Goal: Task Accomplishment & Management: Complete application form

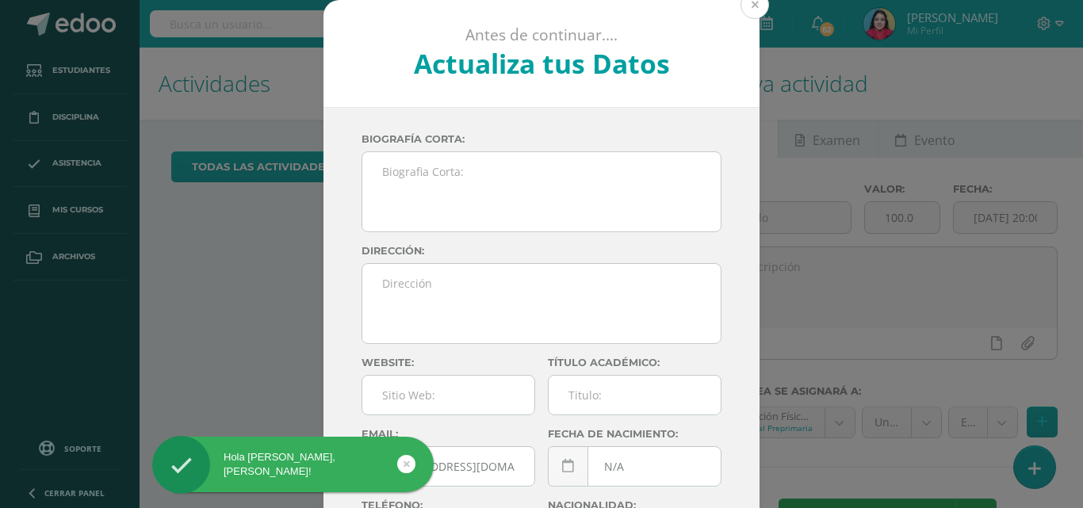
click at [749, 11] on button at bounding box center [754, 4] width 29 height 29
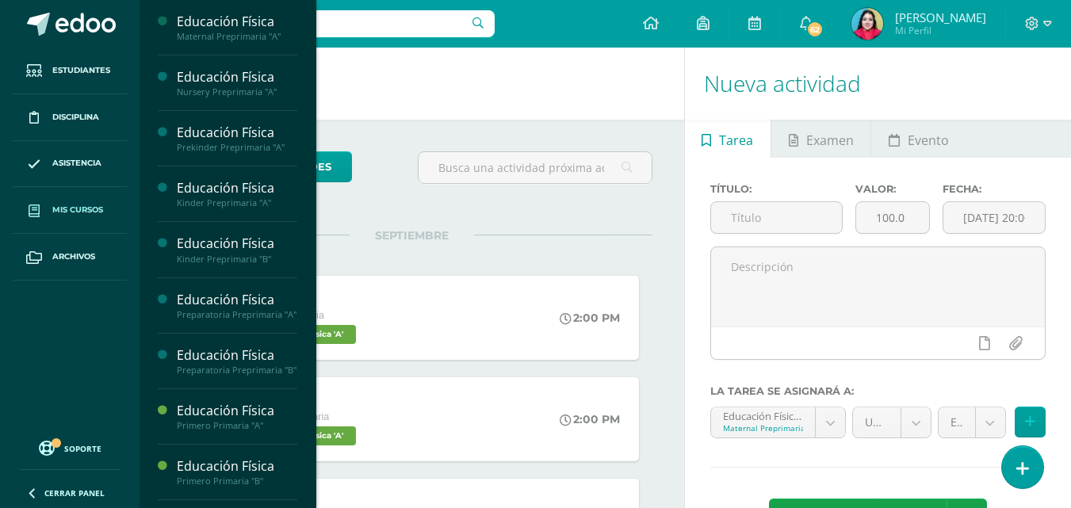
click at [52, 197] on link "Mis cursos" at bounding box center [70, 210] width 114 height 47
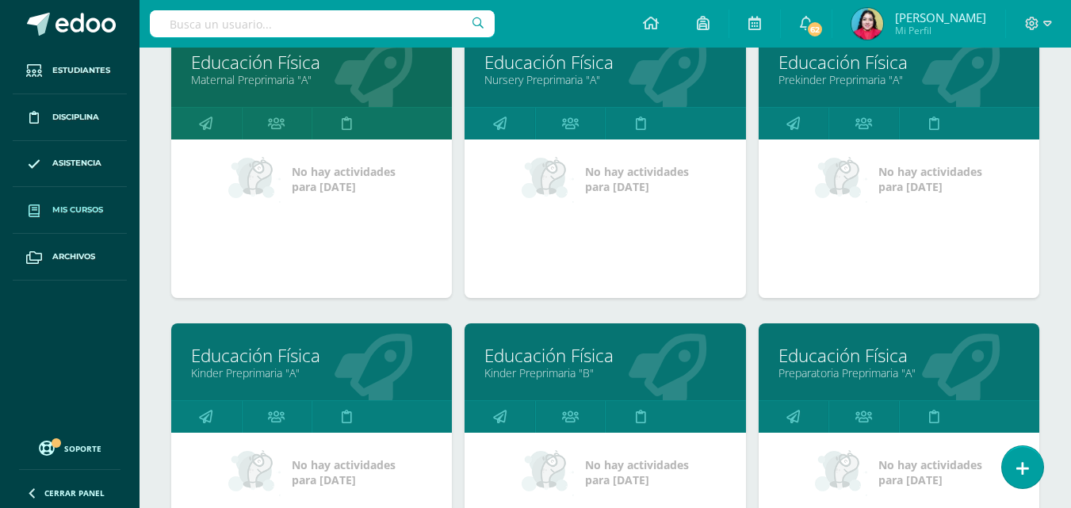
scroll to position [238, 0]
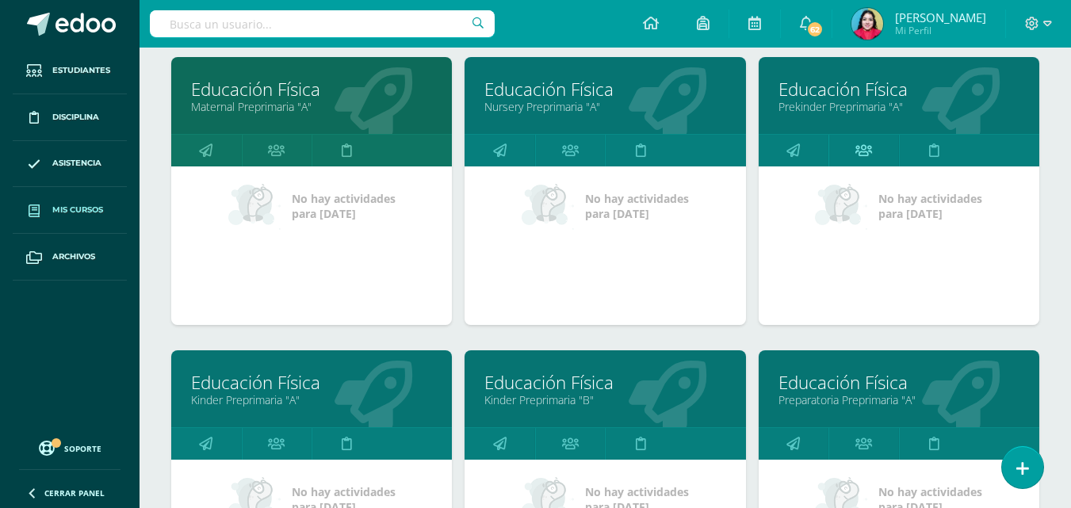
click at [864, 155] on icon at bounding box center [863, 150] width 17 height 31
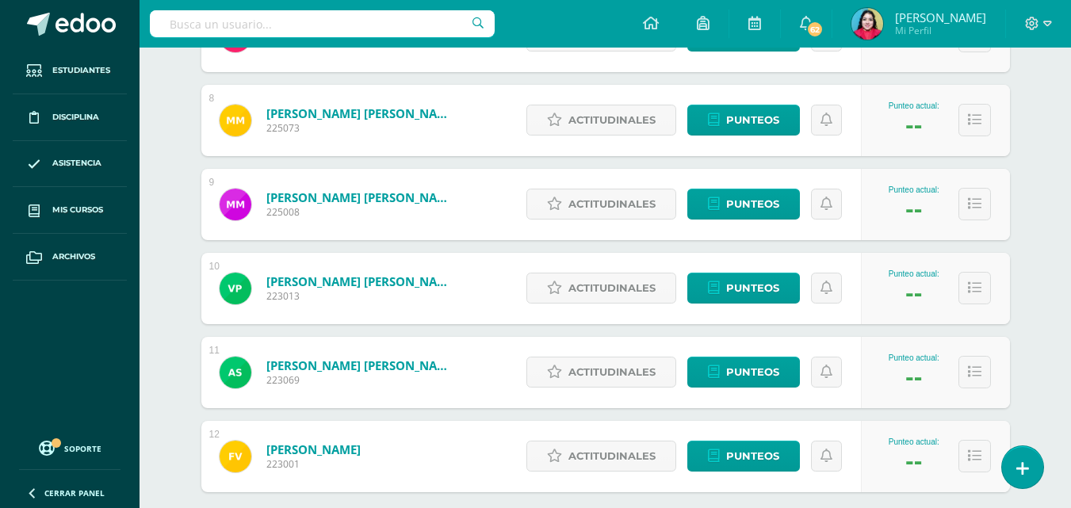
scroll to position [938, 0]
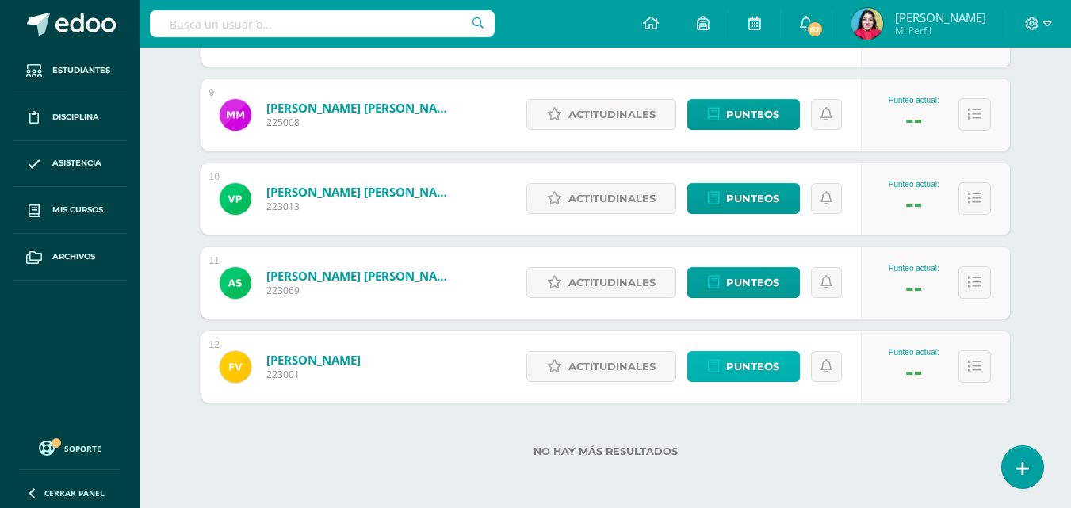
click at [749, 366] on span "Punteos" at bounding box center [752, 366] width 53 height 29
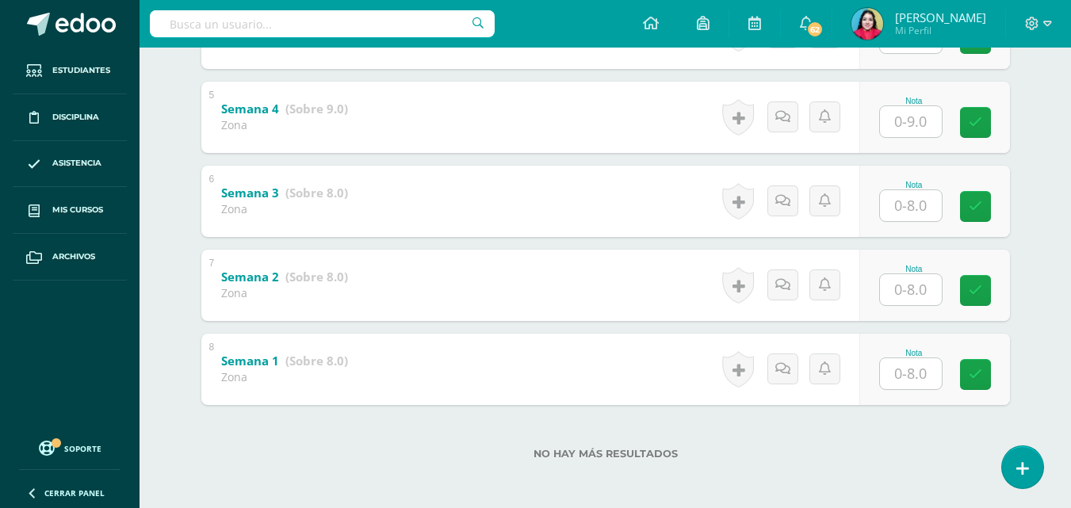
scroll to position [652, 0]
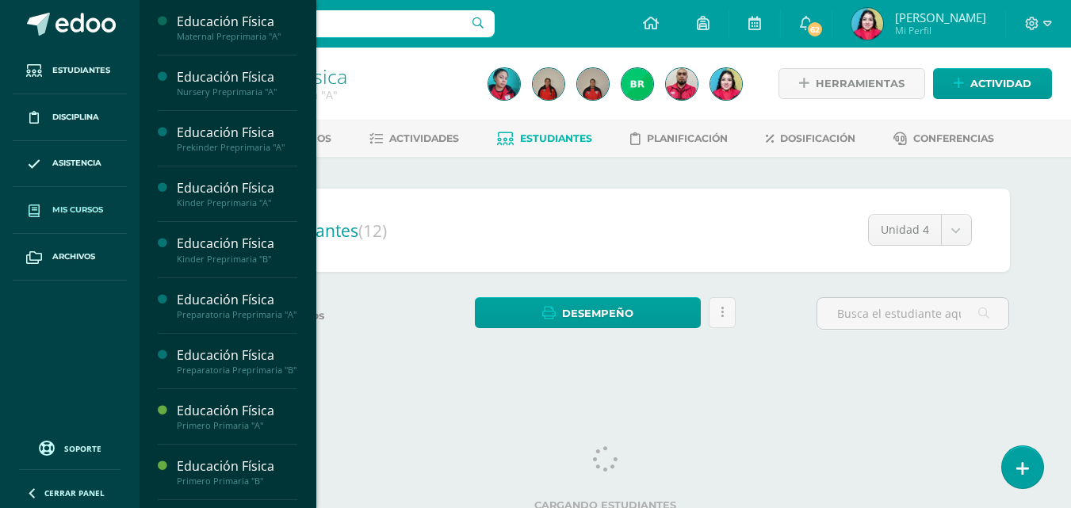
click at [63, 214] on span "Mis cursos" at bounding box center [77, 210] width 51 height 13
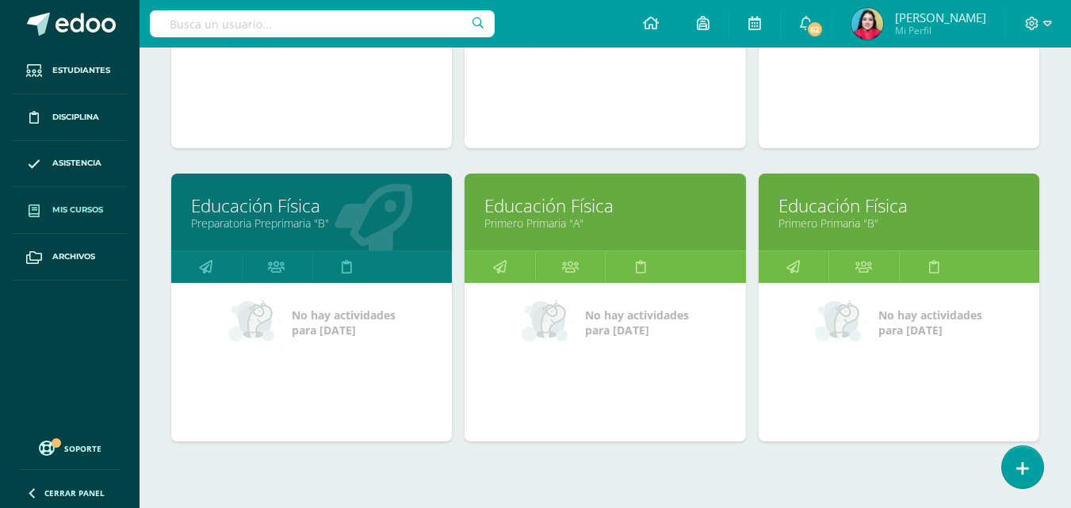
scroll to position [713, 0]
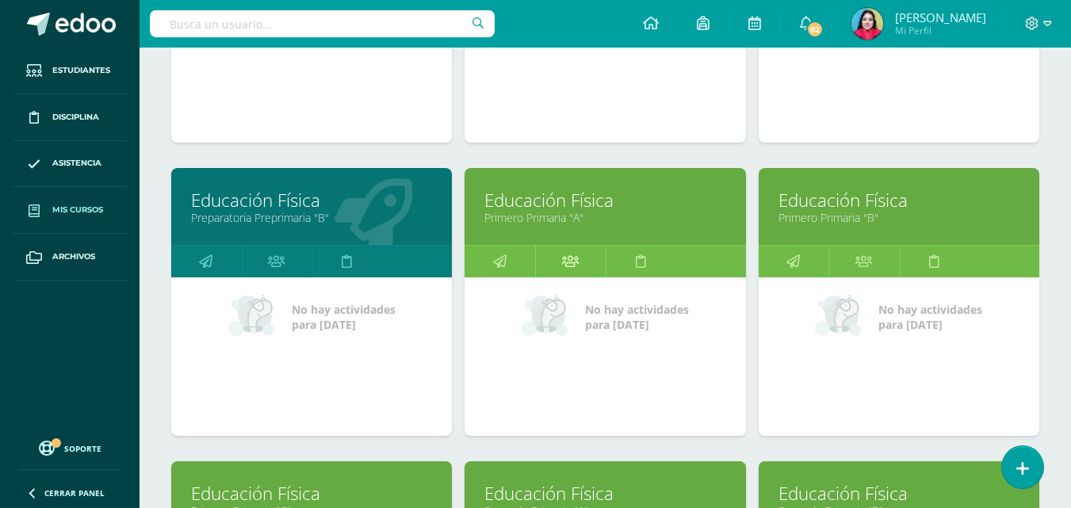
click at [564, 258] on icon at bounding box center [570, 261] width 17 height 31
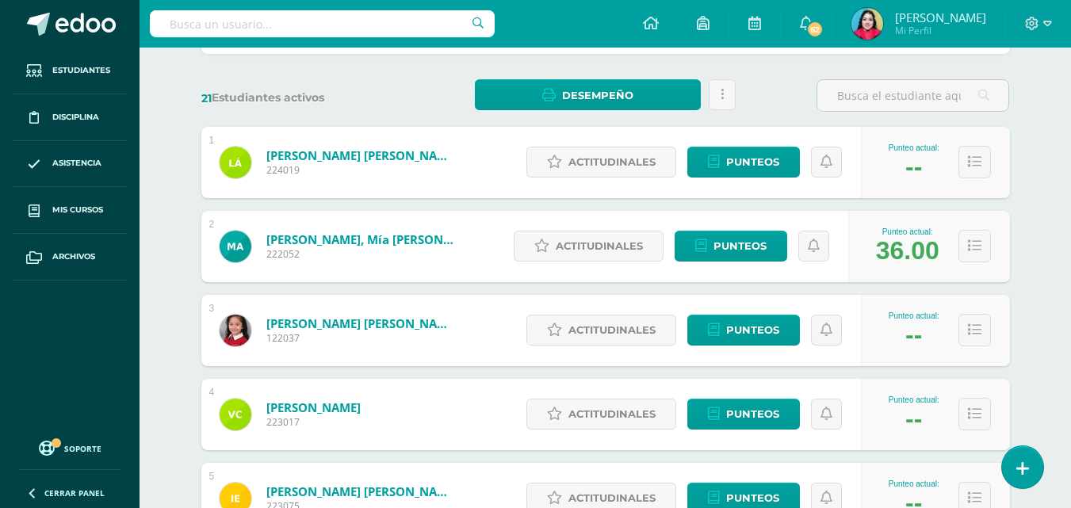
scroll to position [159, 0]
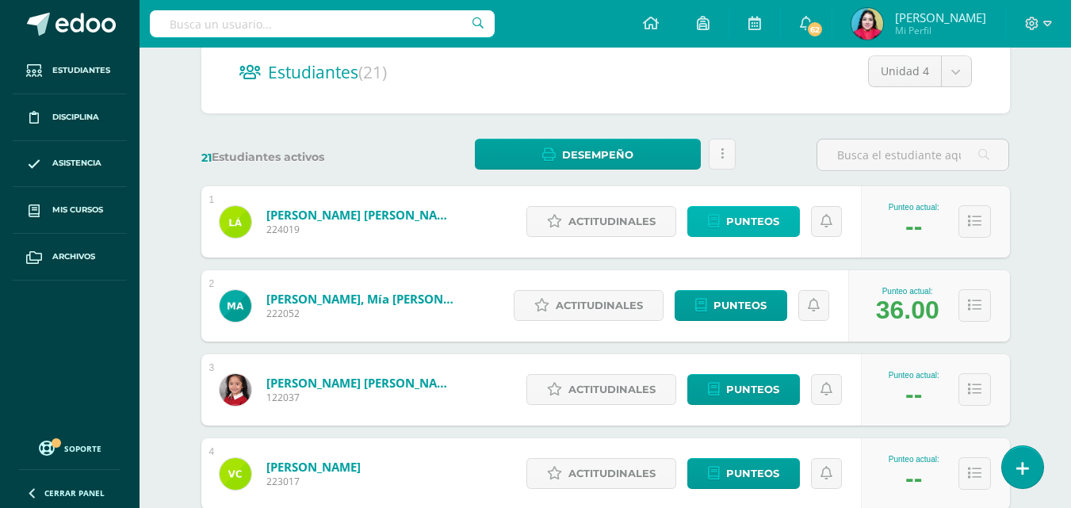
click at [755, 224] on span "Punteos" at bounding box center [752, 221] width 53 height 29
click at [748, 386] on span "Punteos" at bounding box center [752, 389] width 53 height 29
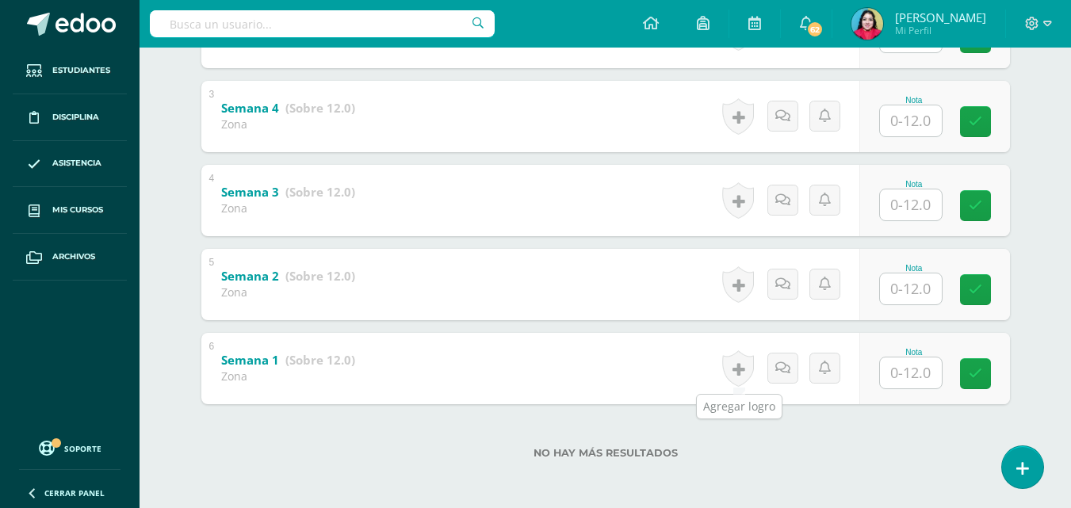
scroll to position [484, 0]
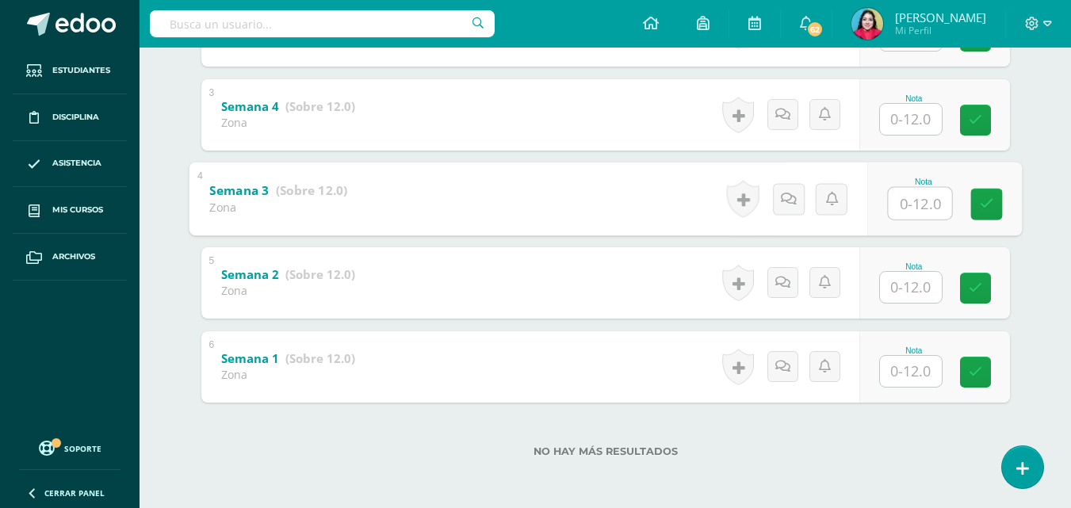
click at [925, 204] on input "text" at bounding box center [919, 203] width 63 height 32
type input "12"
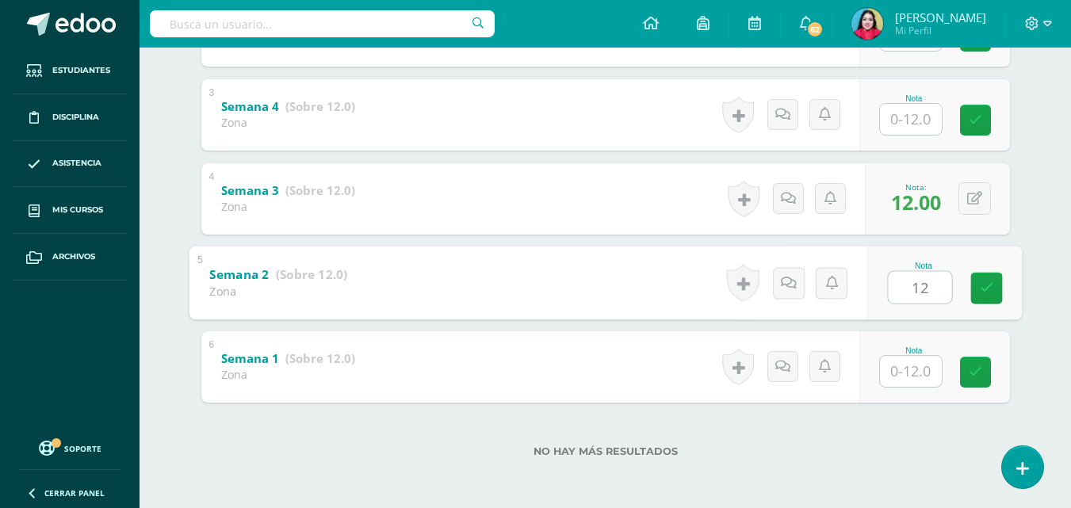
type input "12"
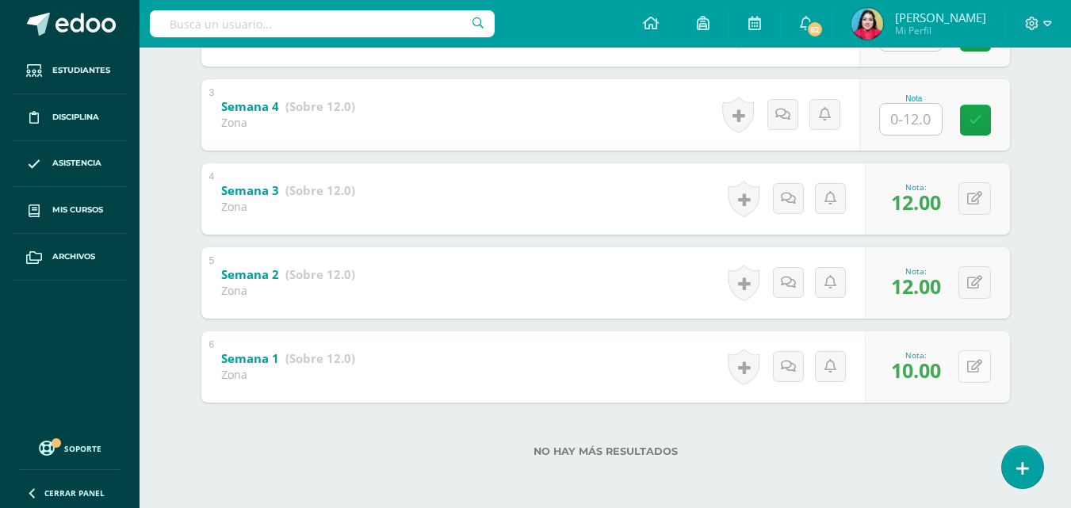
click at [989, 370] on button at bounding box center [974, 366] width 33 height 33
type input "12"
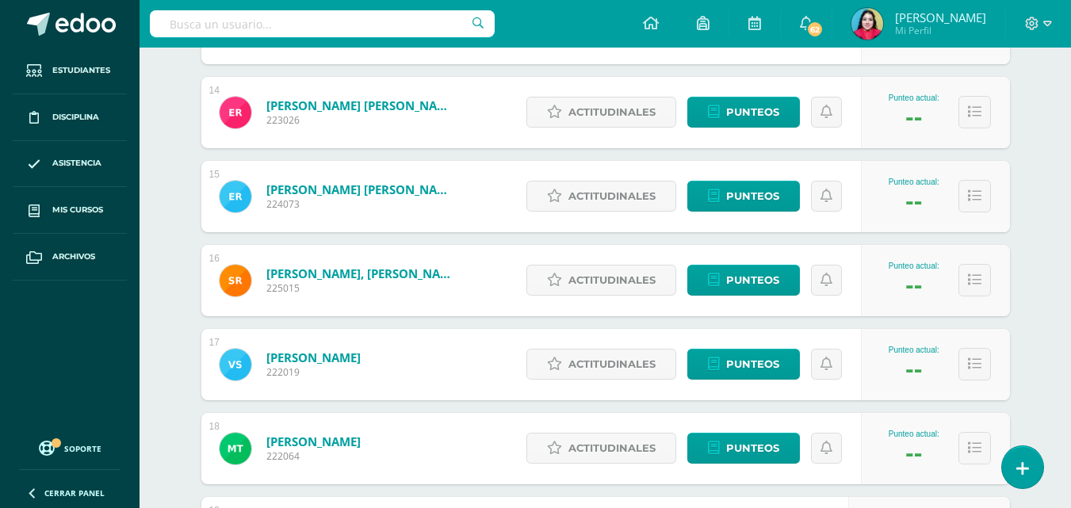
scroll to position [1398, 0]
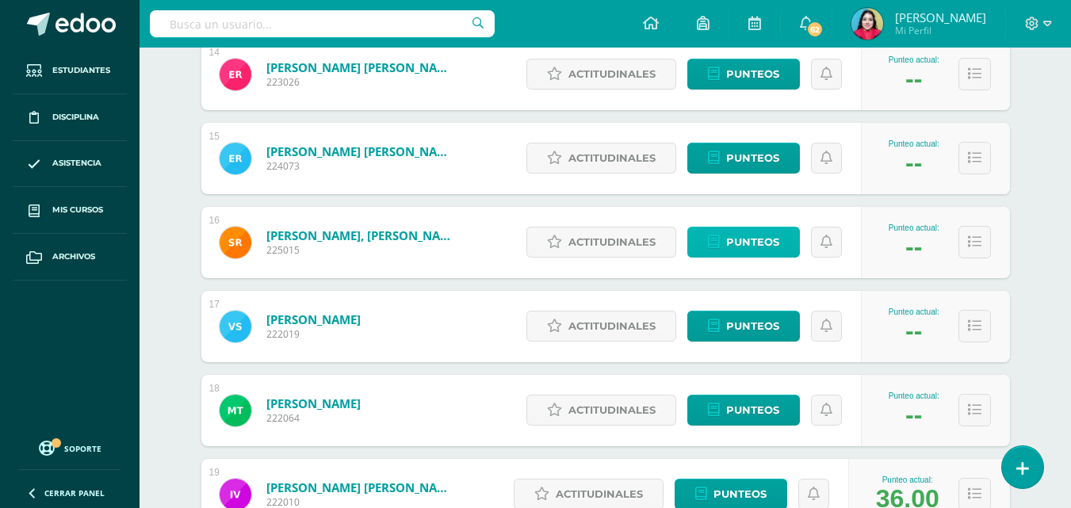
click at [760, 250] on span "Punteos" at bounding box center [752, 242] width 53 height 29
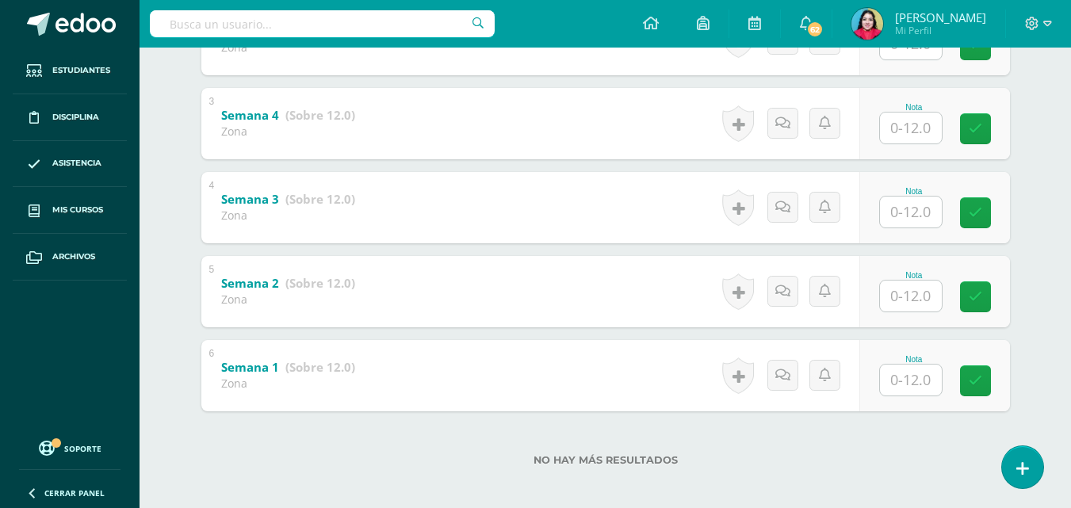
scroll to position [484, 0]
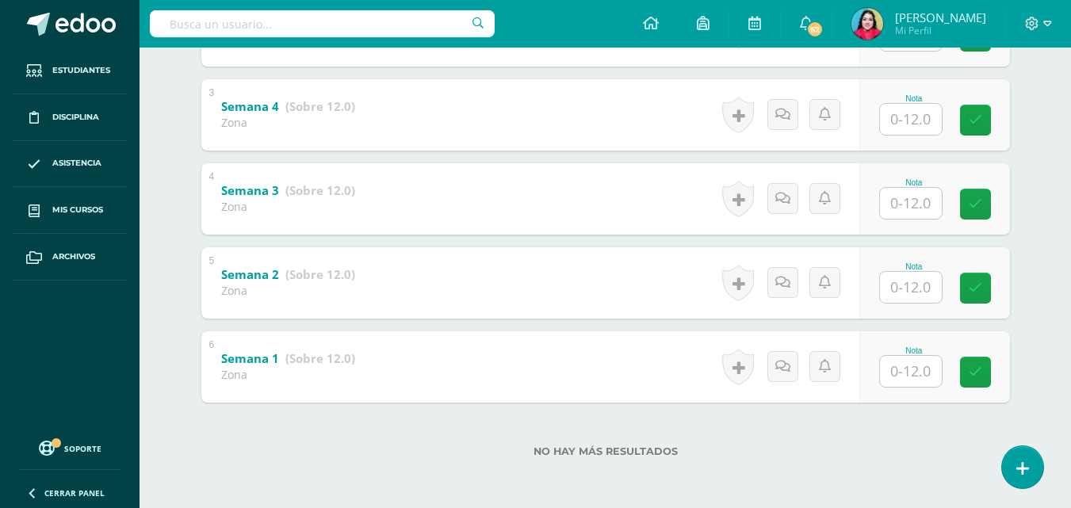
click at [916, 200] on input "text" at bounding box center [911, 203] width 62 height 31
type input "12"
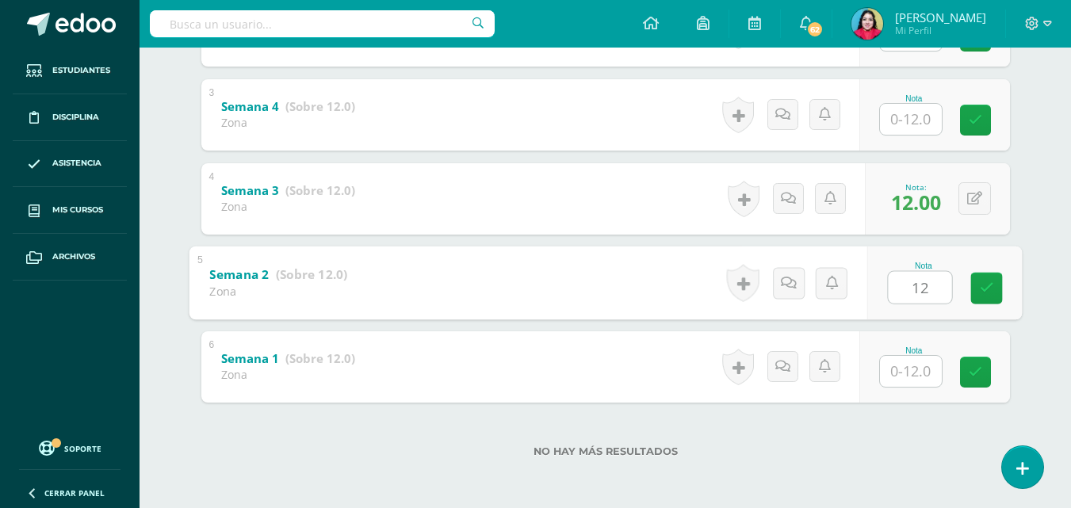
type input "12"
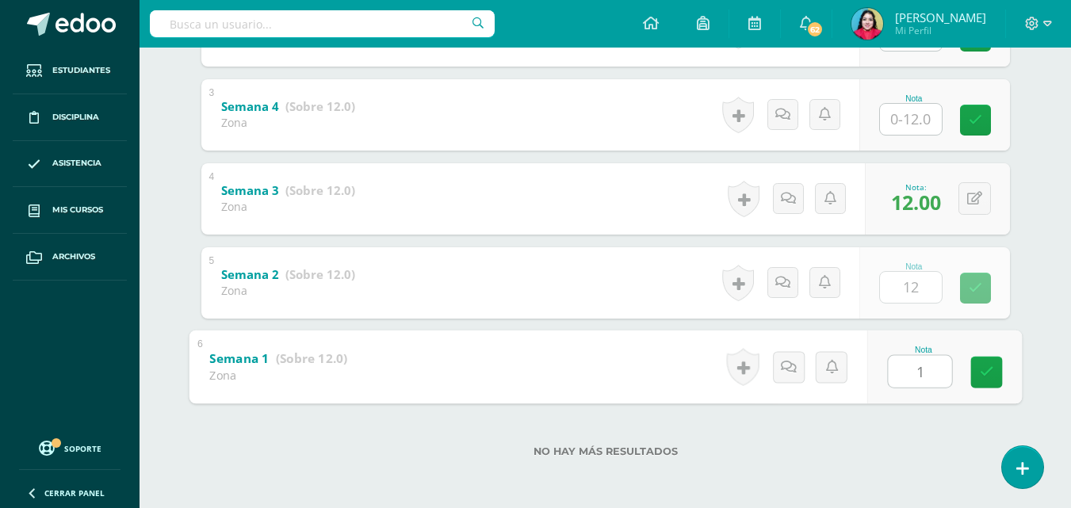
type input "12"
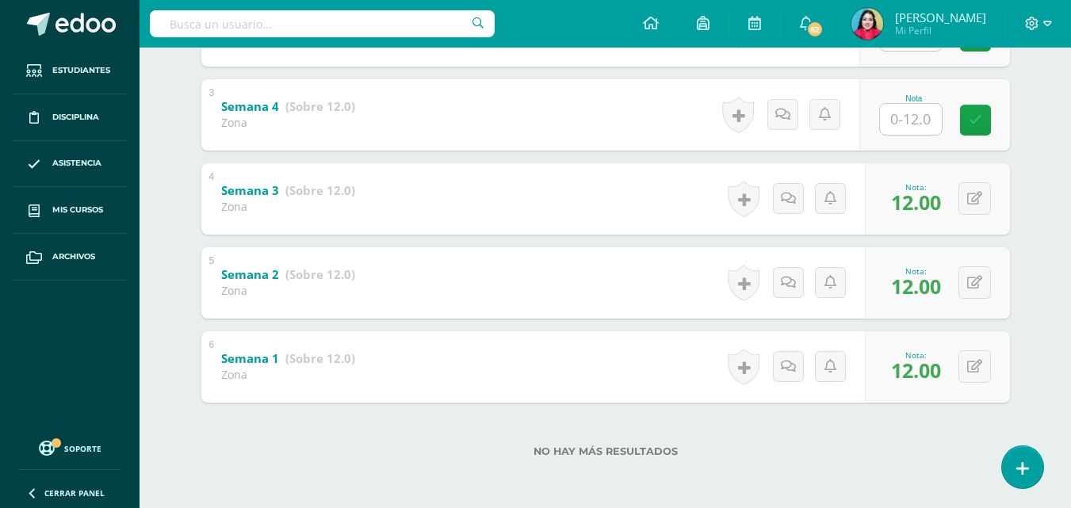
scroll to position [88, 0]
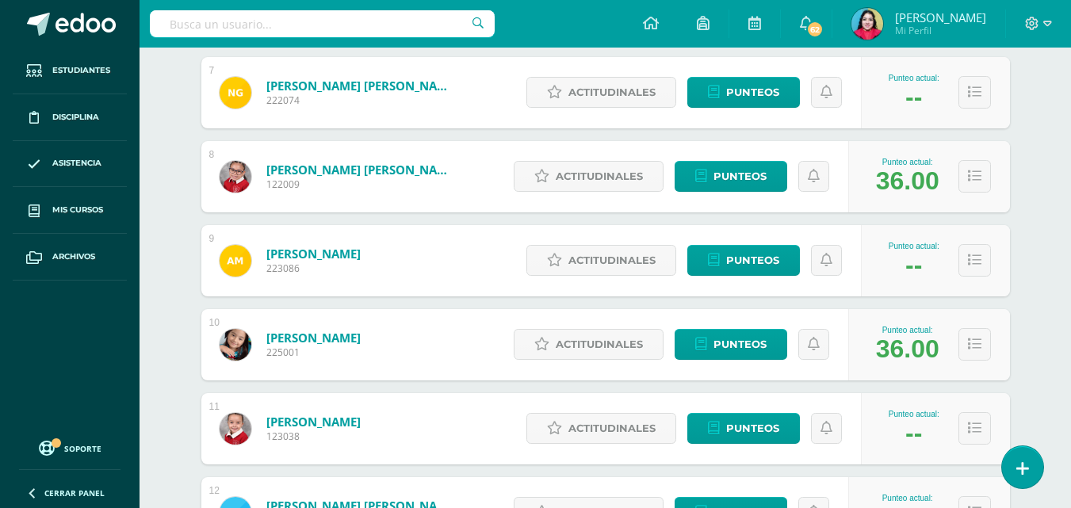
scroll to position [764, 0]
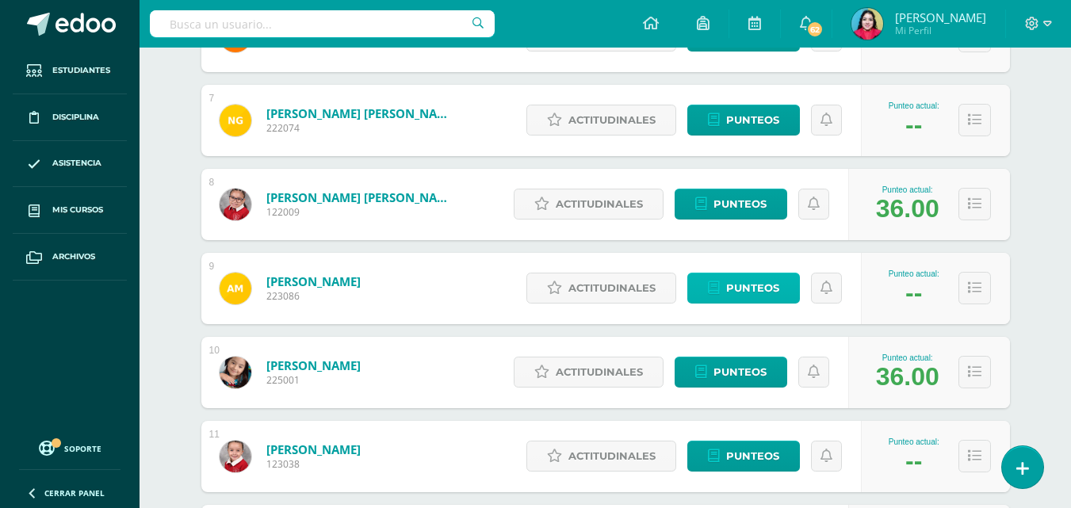
click at [766, 289] on span "Punteos" at bounding box center [752, 287] width 53 height 29
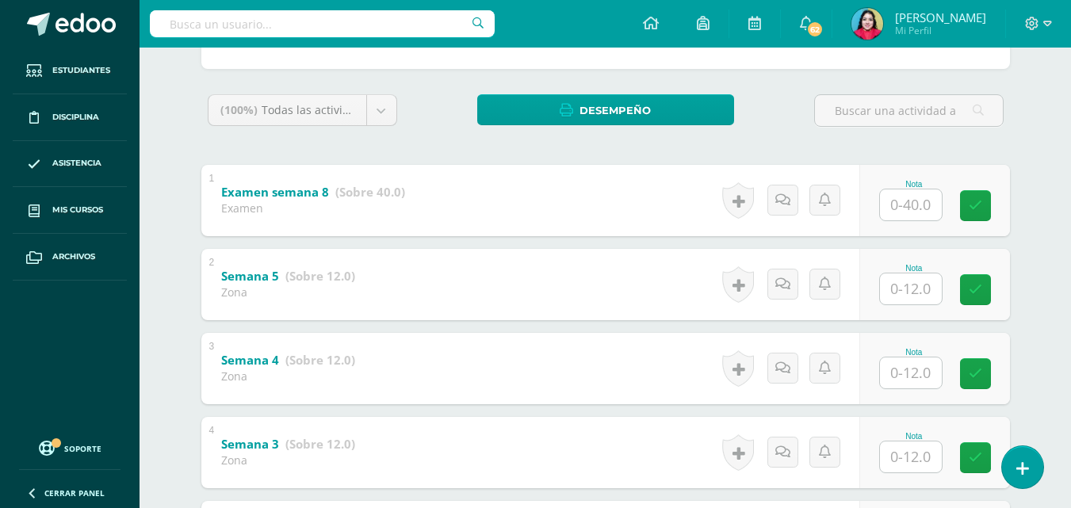
scroll to position [484, 0]
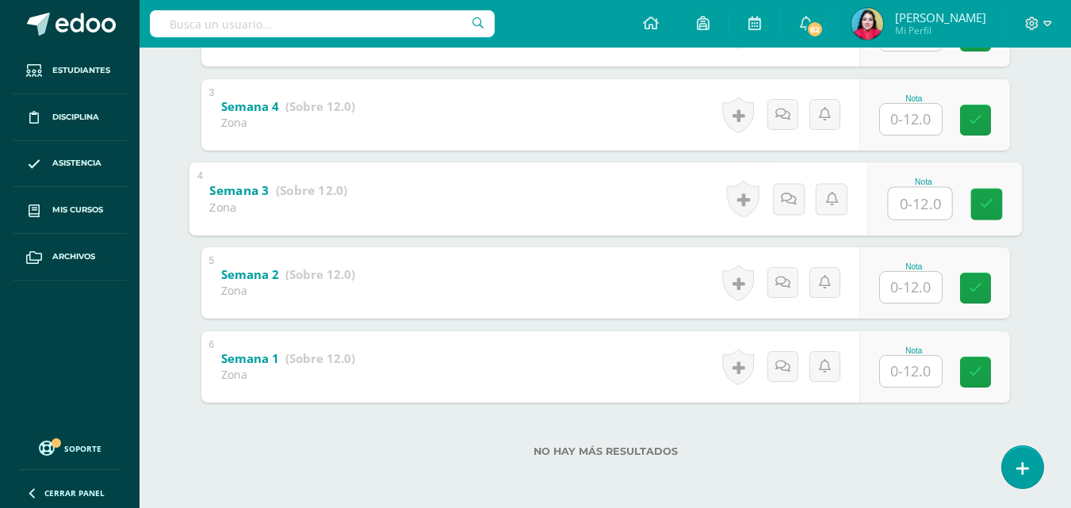
click at [906, 210] on input "text" at bounding box center [919, 203] width 63 height 32
type input "12"
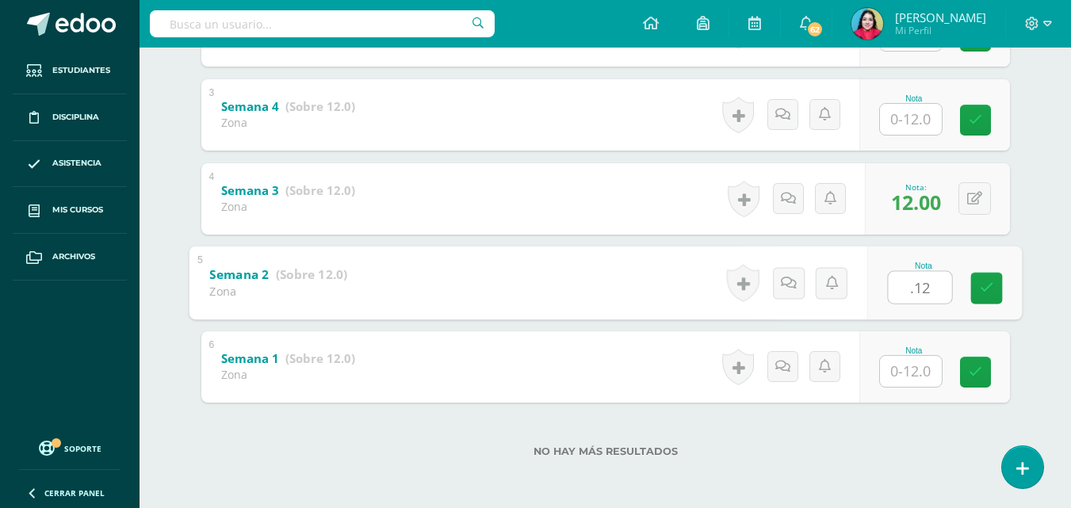
type input ".12"
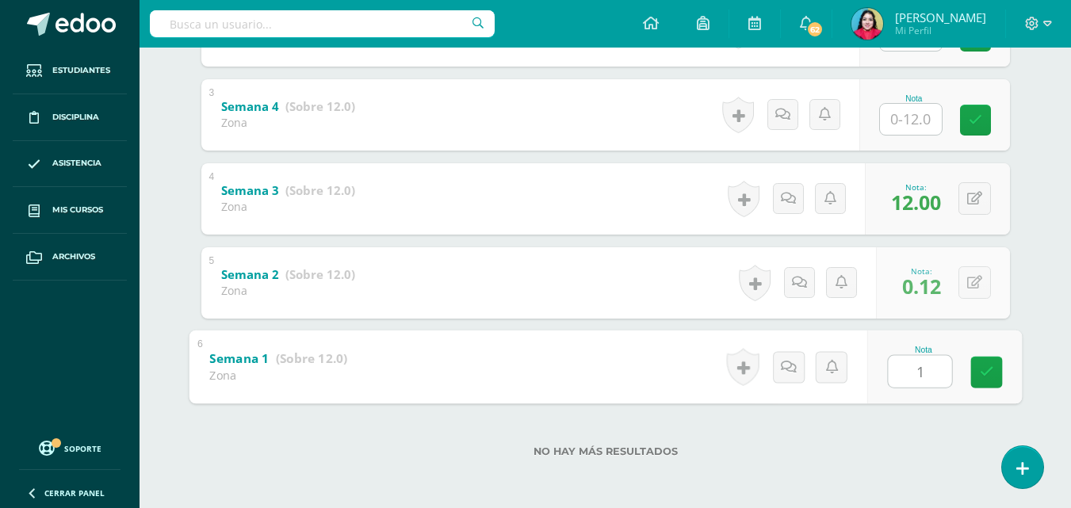
type input "12"
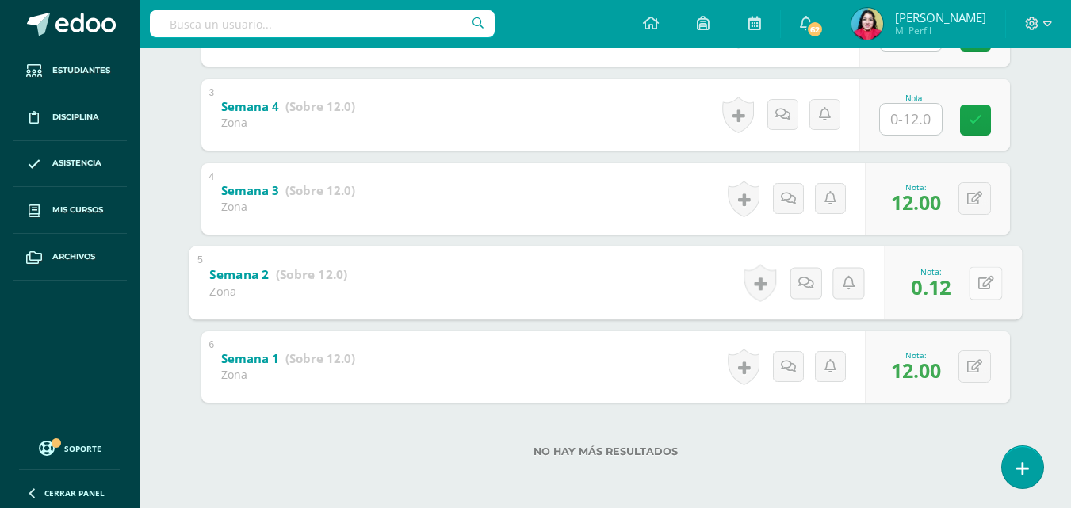
click at [970, 278] on button at bounding box center [985, 282] width 33 height 33
type input "12"
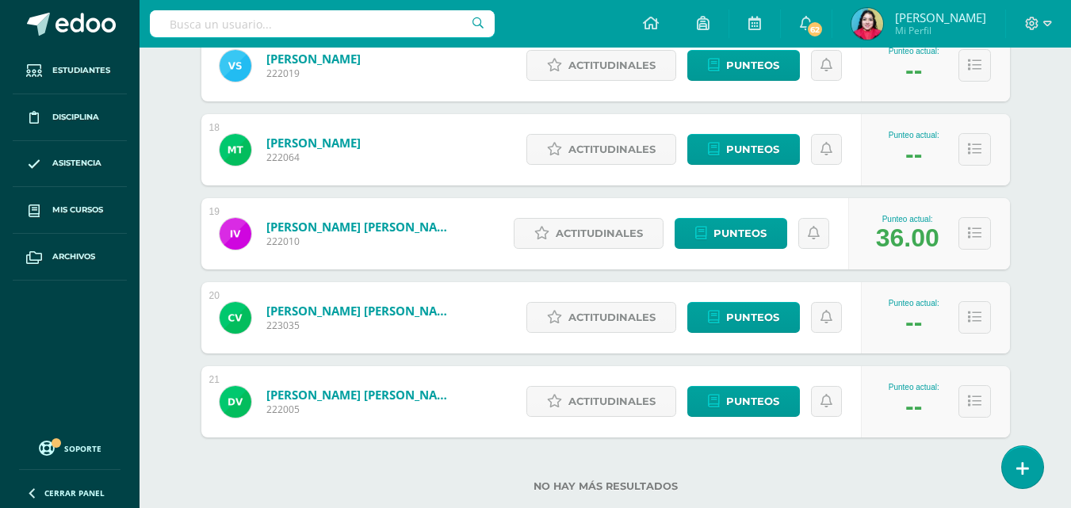
scroll to position [1684, 0]
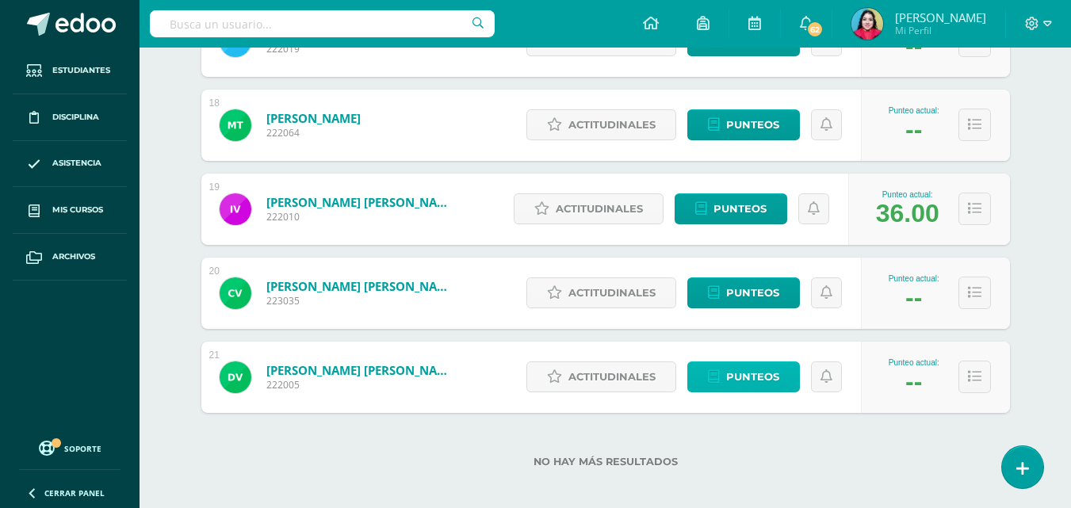
click at [730, 382] on span "Punteos" at bounding box center [752, 376] width 53 height 29
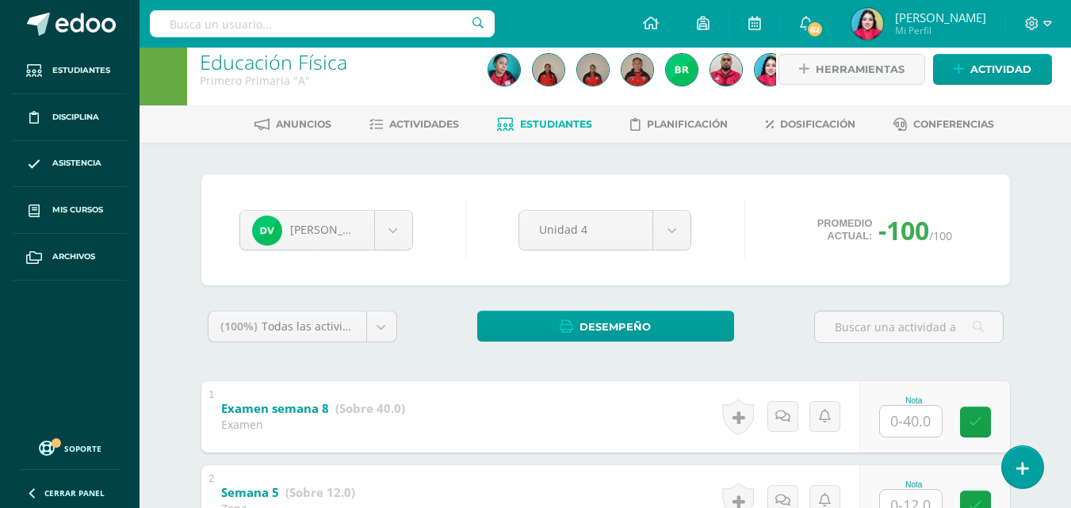
scroll to position [484, 0]
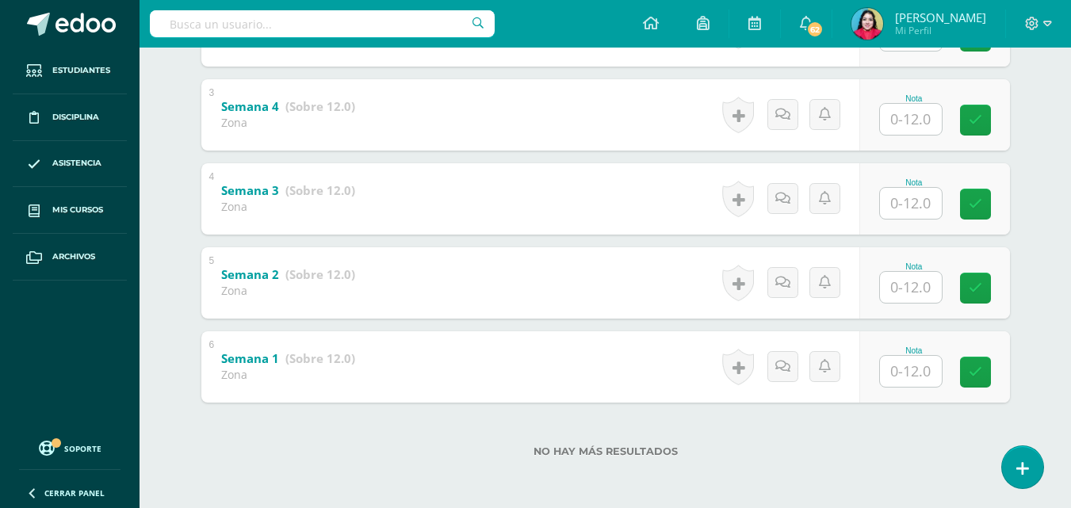
click at [904, 188] on input "text" at bounding box center [911, 203] width 62 height 31
type input "12"
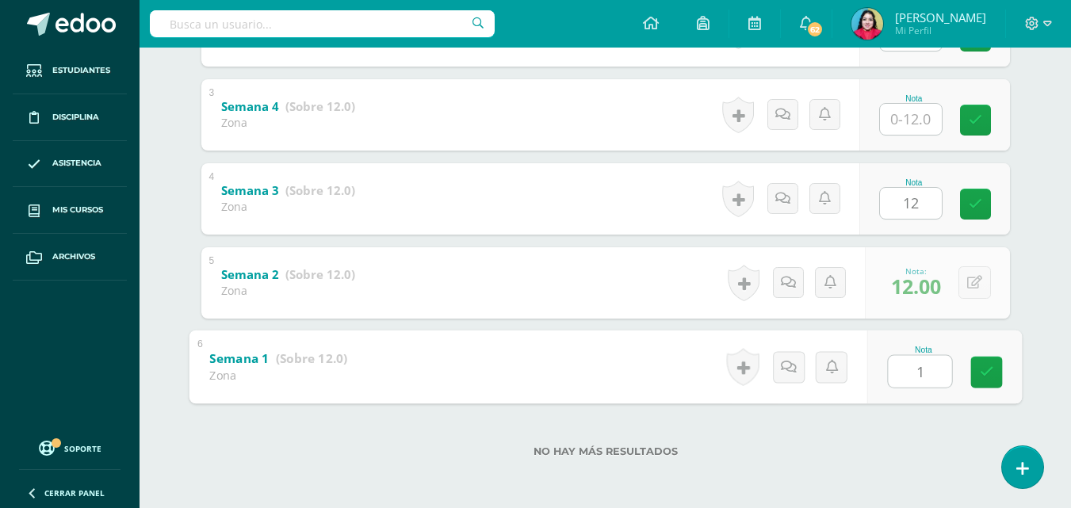
type input "12"
click at [993, 375] on link at bounding box center [986, 372] width 32 height 32
click at [967, 208] on link at bounding box center [975, 204] width 31 height 31
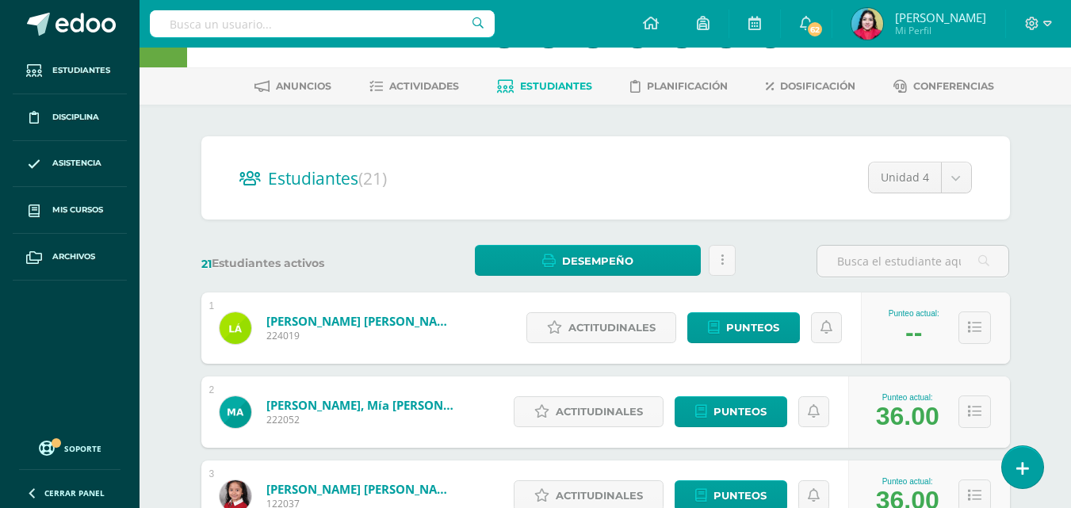
scroll to position [51, 0]
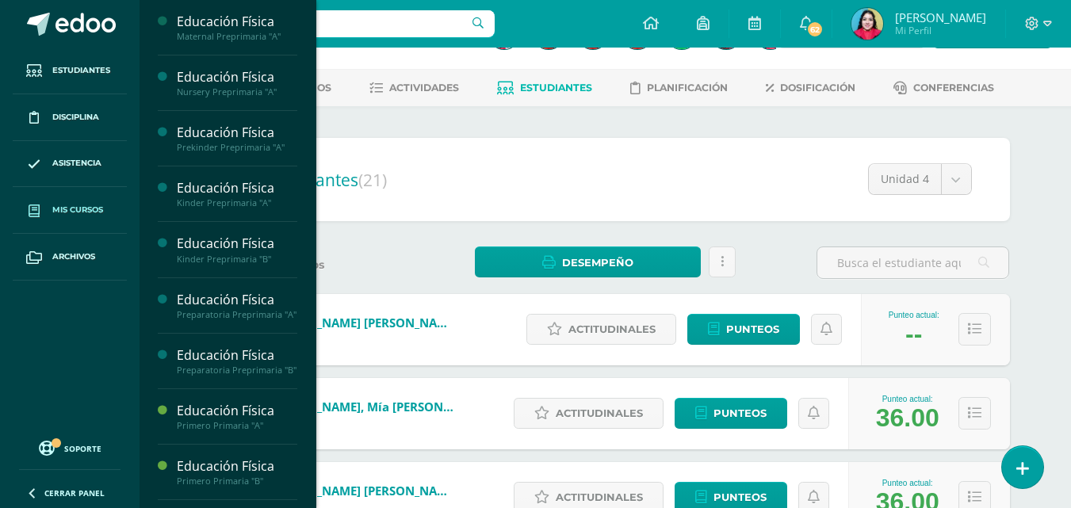
click at [70, 199] on link "Mis cursos" at bounding box center [70, 210] width 114 height 47
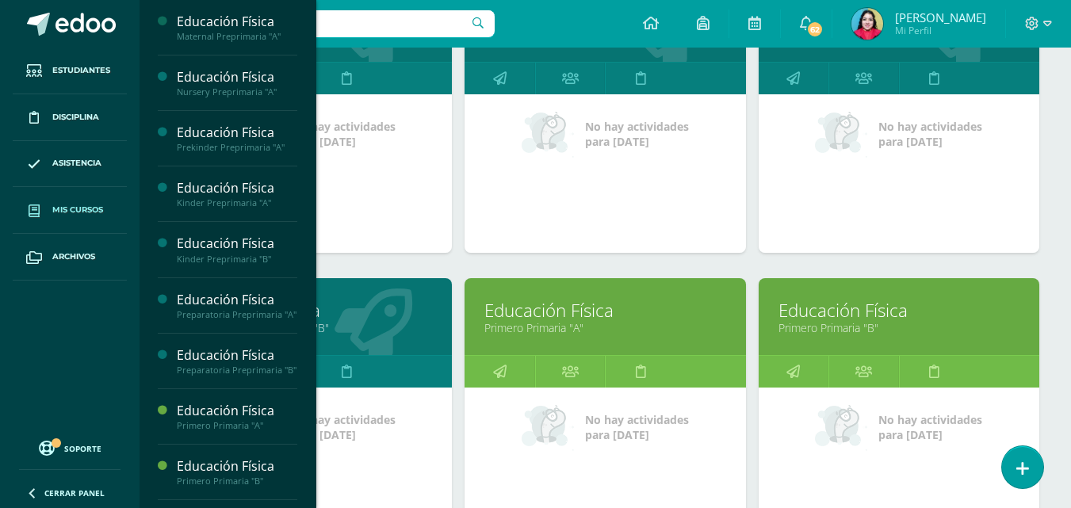
scroll to position [767, 0]
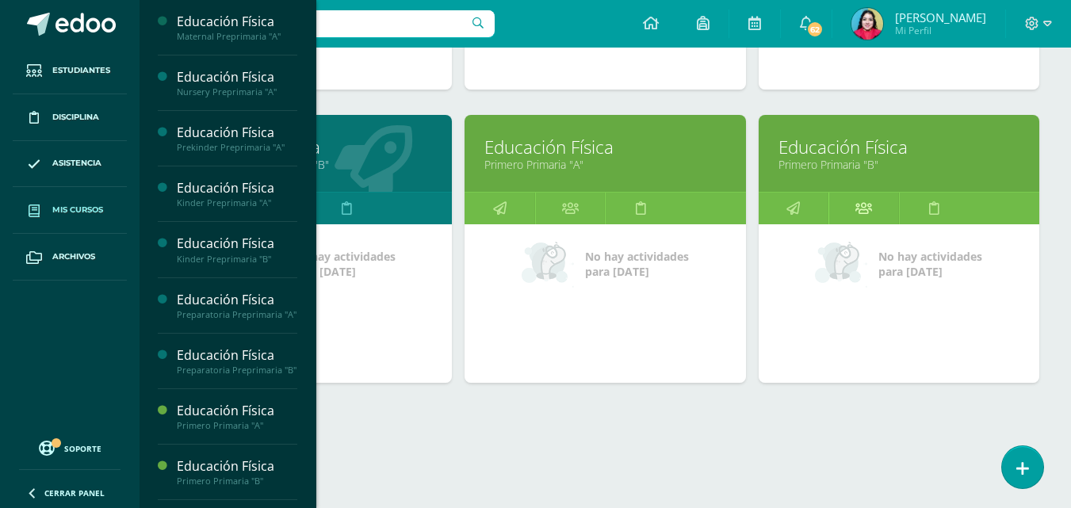
click at [867, 209] on icon at bounding box center [863, 208] width 17 height 31
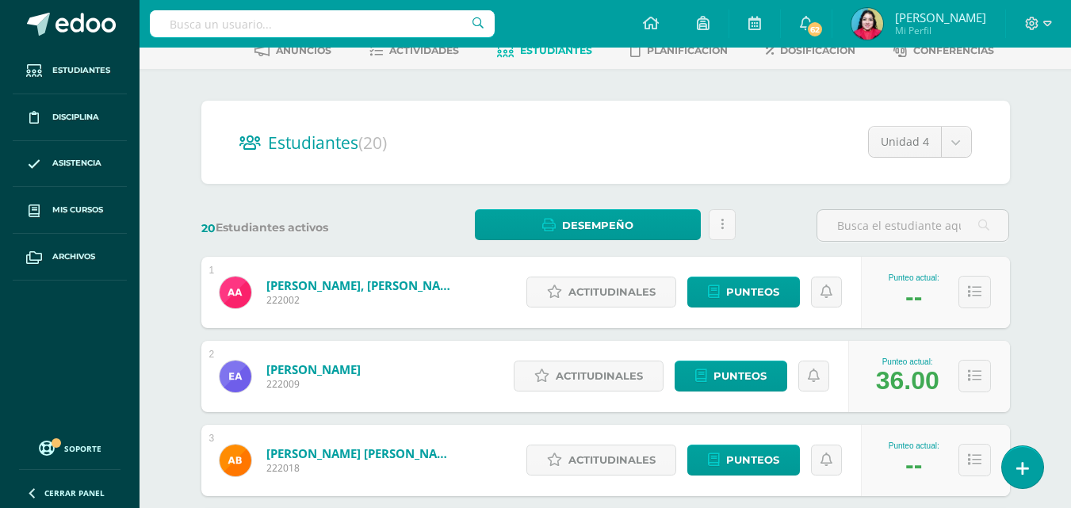
scroll to position [396, 0]
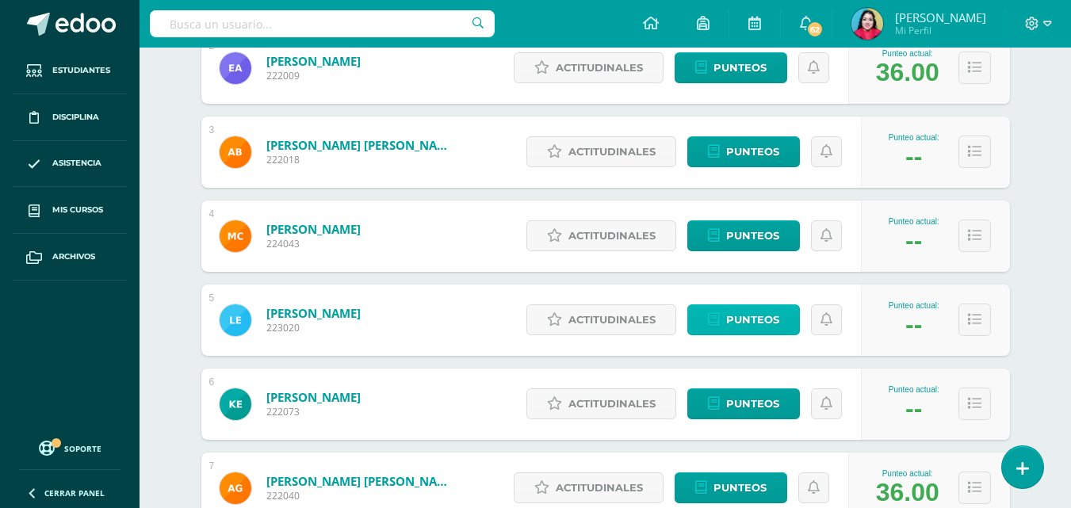
click at [748, 327] on span "Punteos" at bounding box center [752, 319] width 53 height 29
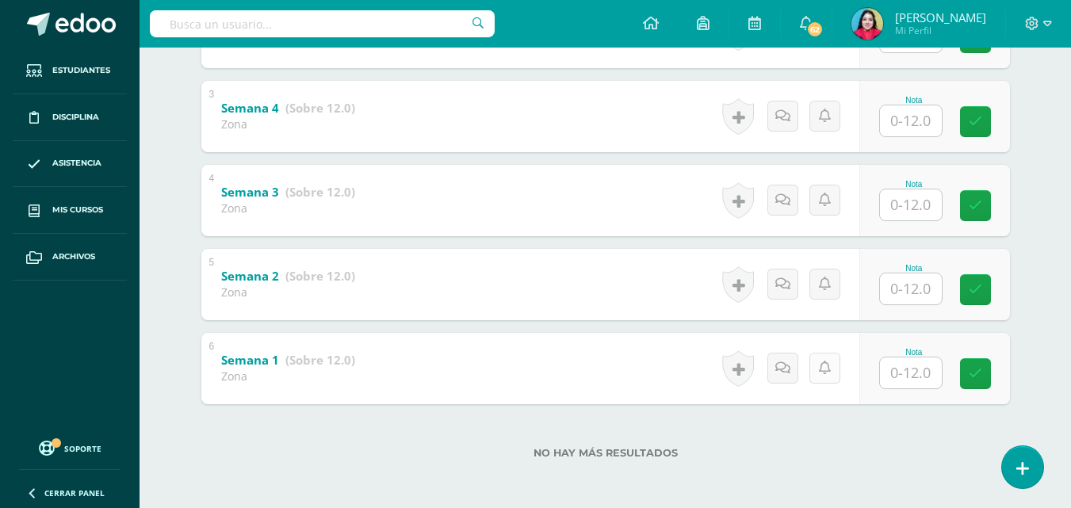
scroll to position [484, 0]
click at [911, 201] on input "text" at bounding box center [911, 203] width 62 height 31
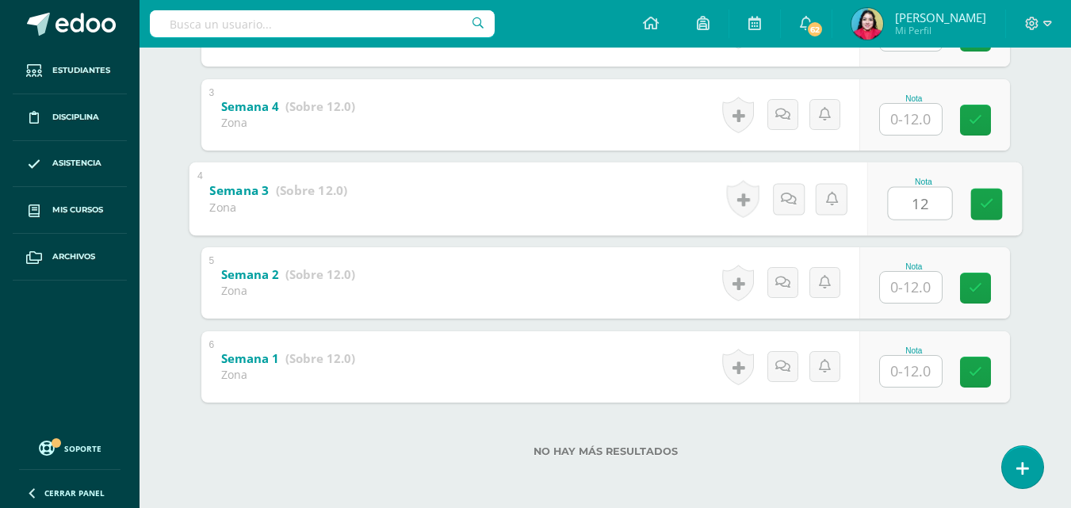
type input "12"
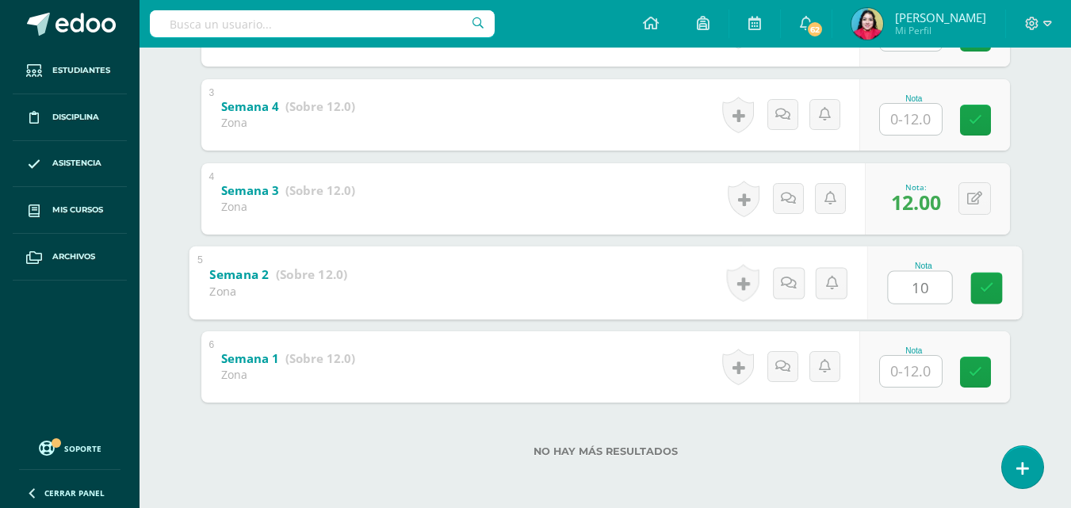
type input "10"
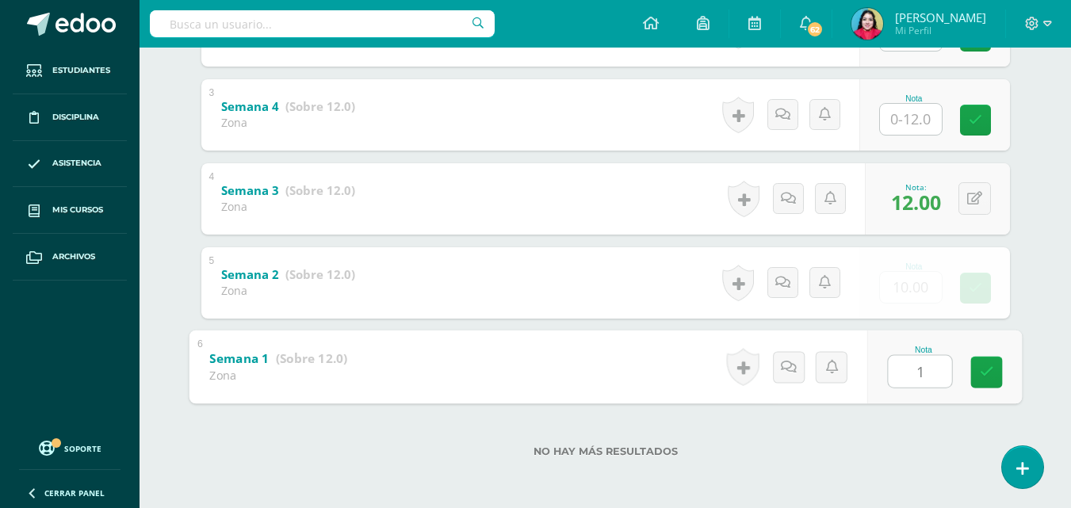
type input "12"
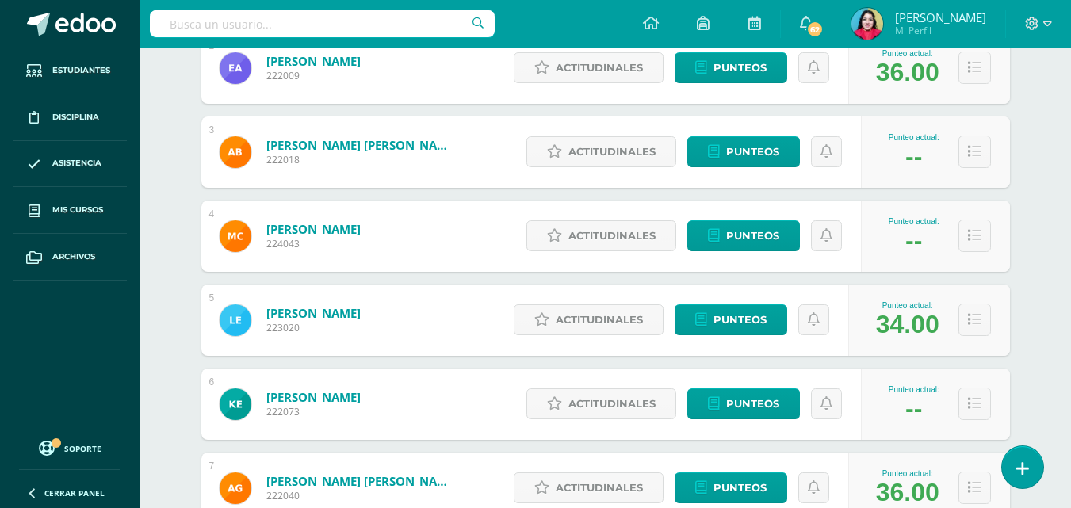
scroll to position [764, 0]
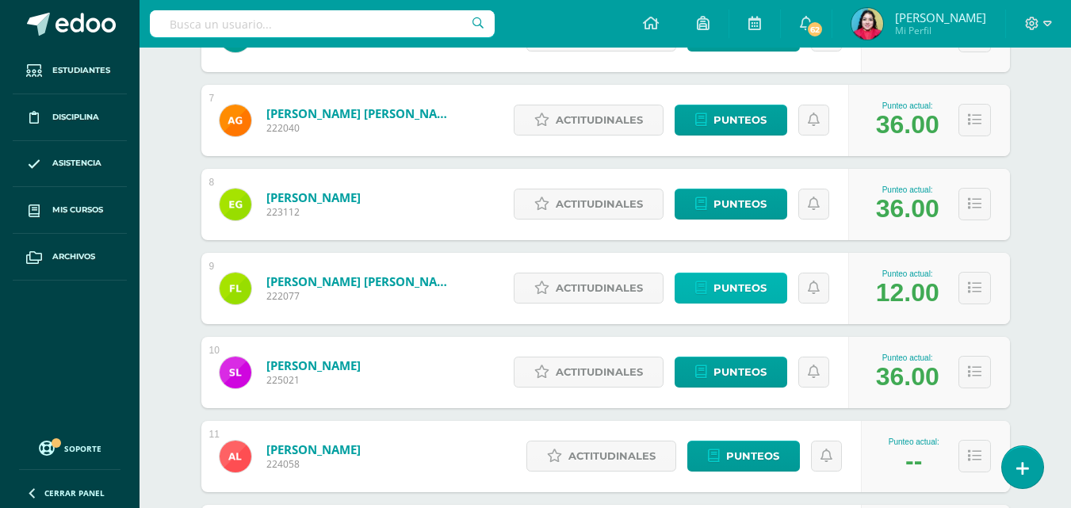
click at [748, 290] on span "Punteos" at bounding box center [739, 287] width 53 height 29
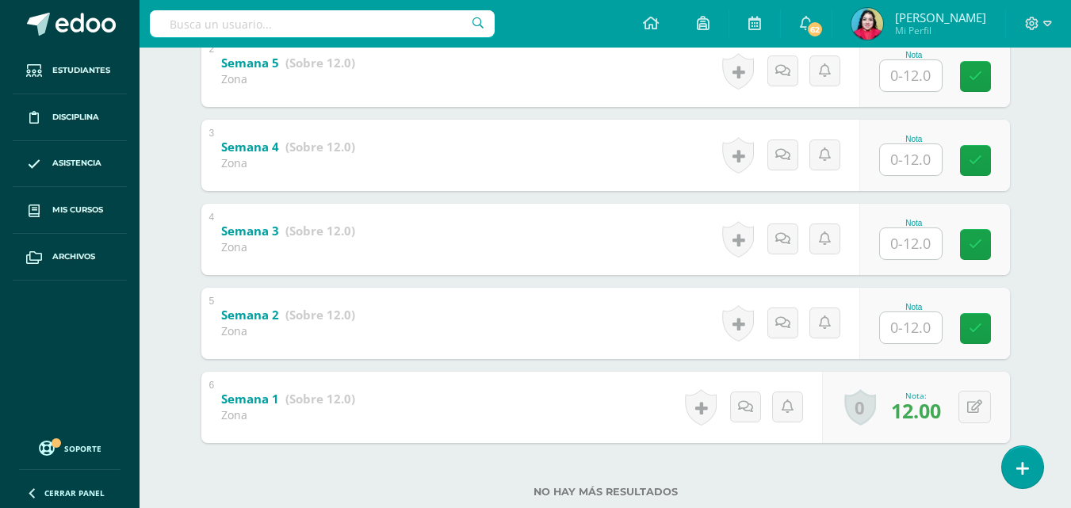
scroll to position [484, 0]
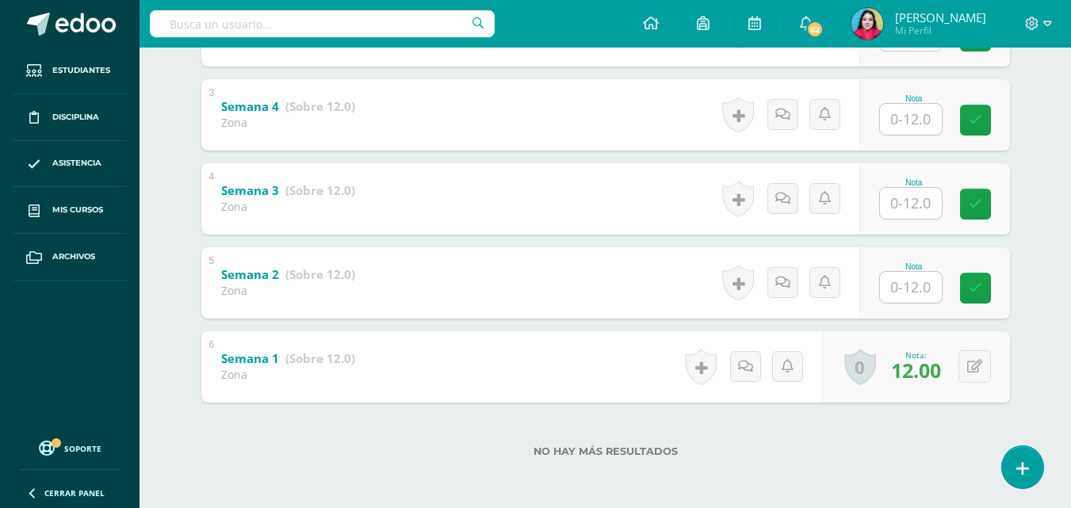
click at [927, 198] on input "text" at bounding box center [911, 203] width 62 height 31
type input "12"
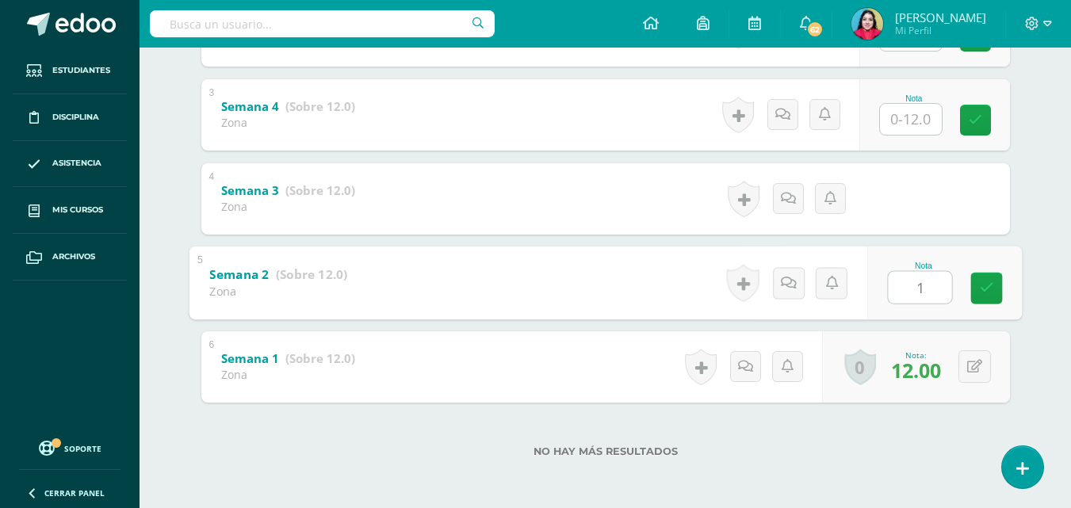
type input "10"
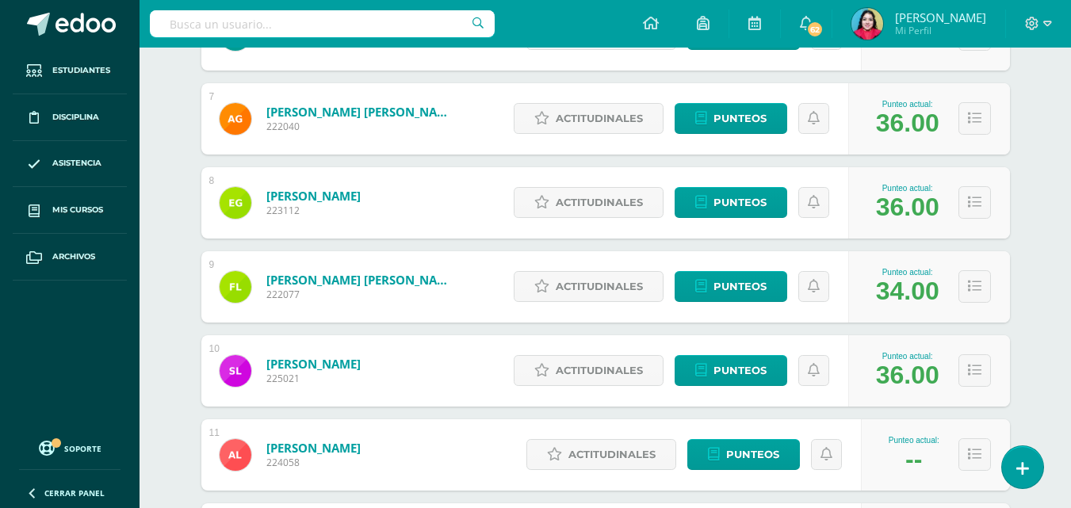
scroll to position [872, 0]
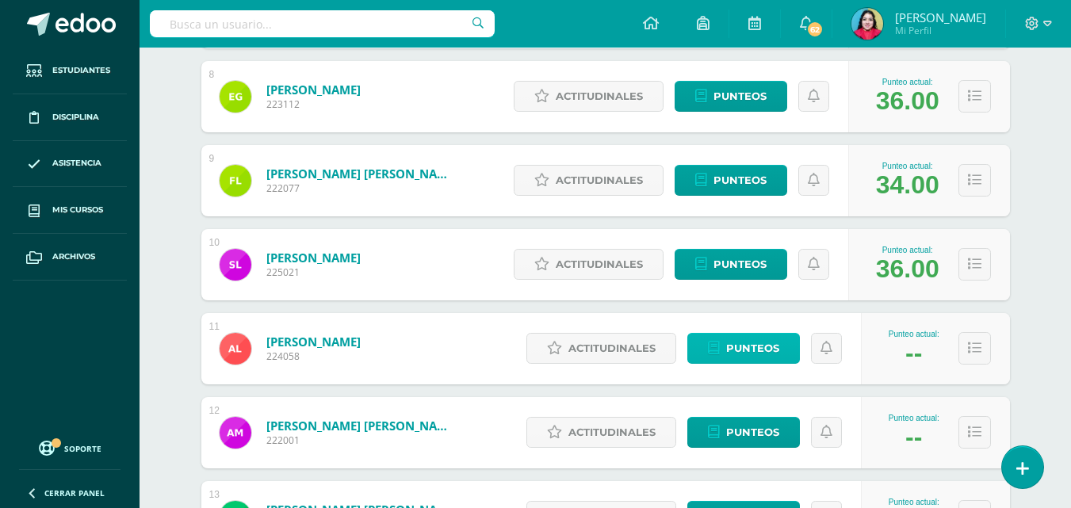
click at [756, 346] on span "Punteos" at bounding box center [752, 348] width 53 height 29
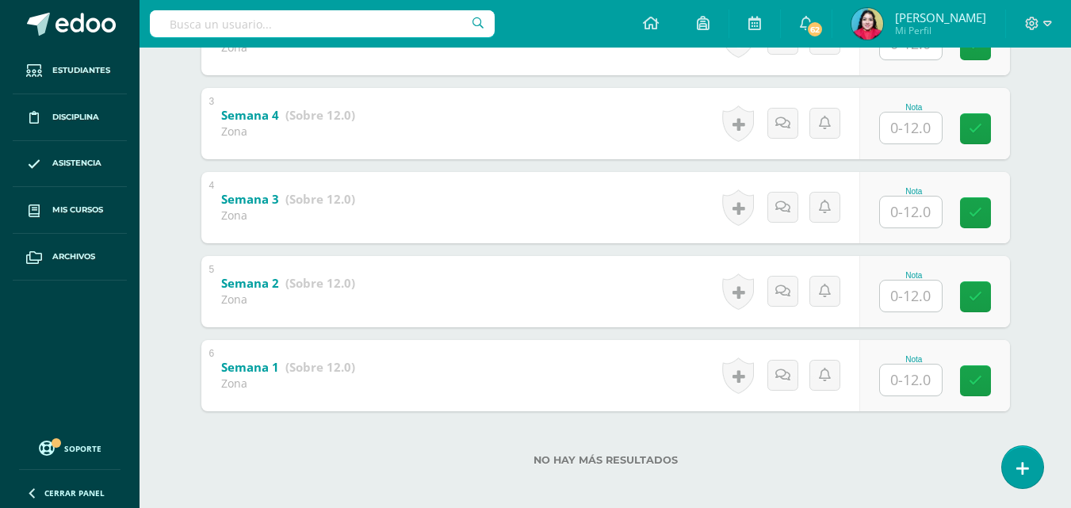
scroll to position [484, 0]
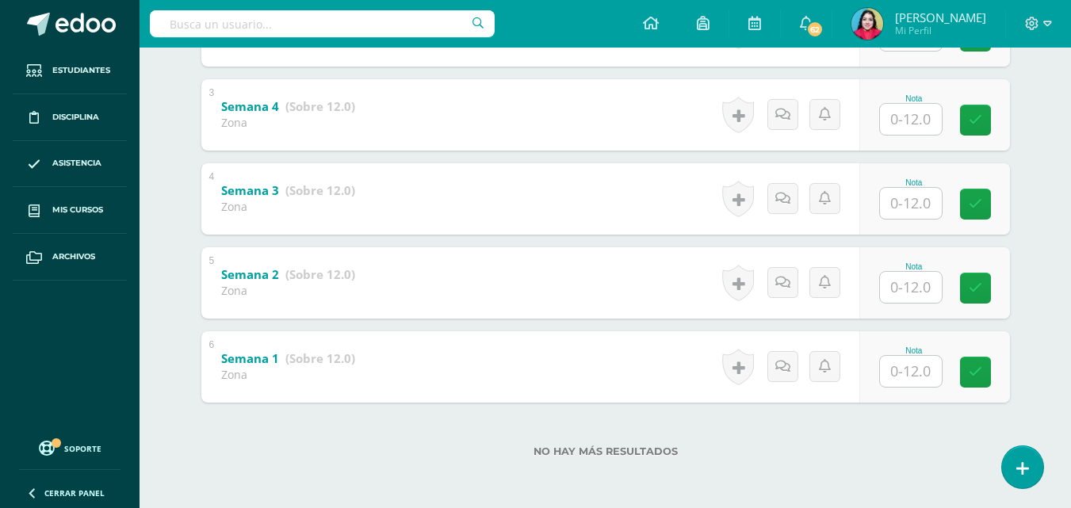
click at [908, 208] on input "text" at bounding box center [911, 203] width 62 height 31
type input "12"
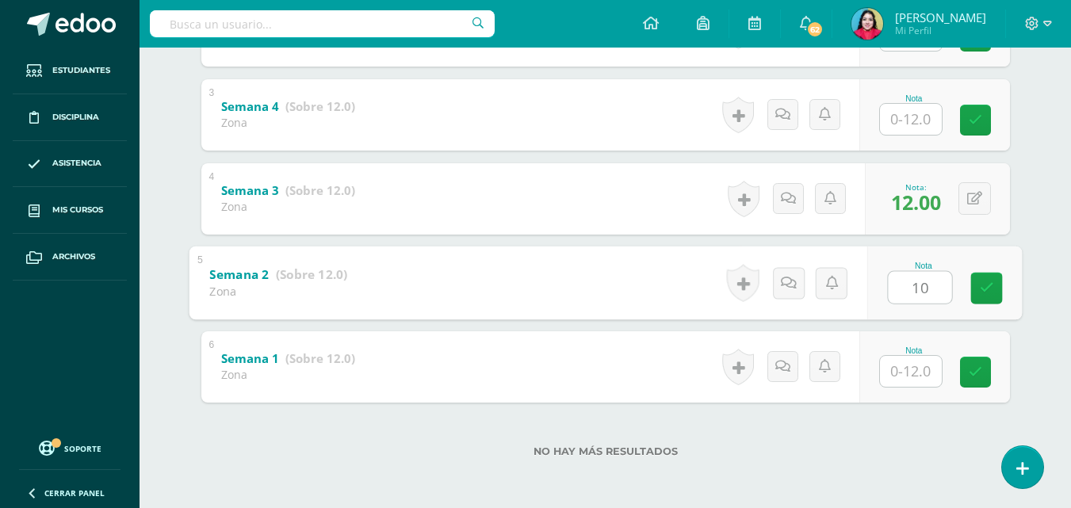
type input "10"
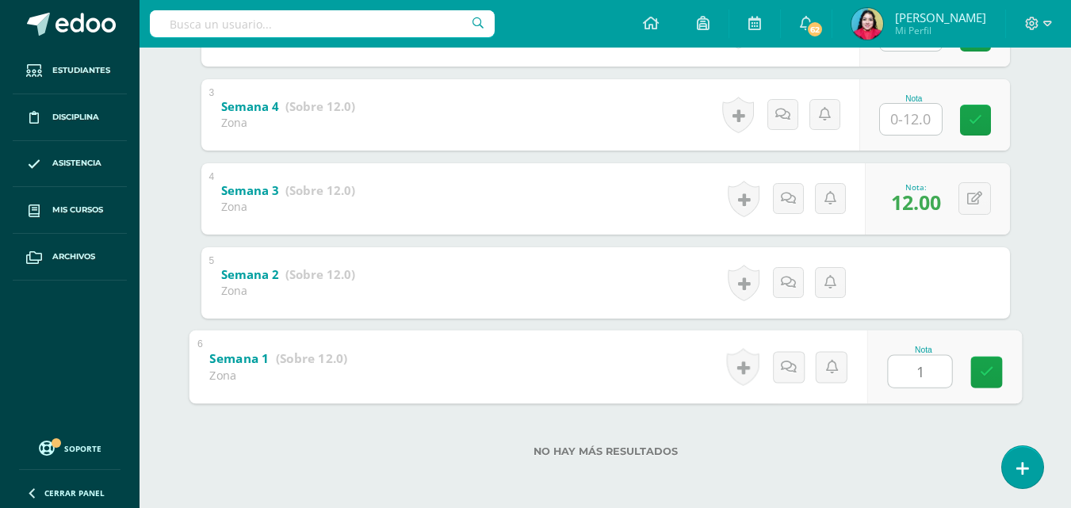
type input "12"
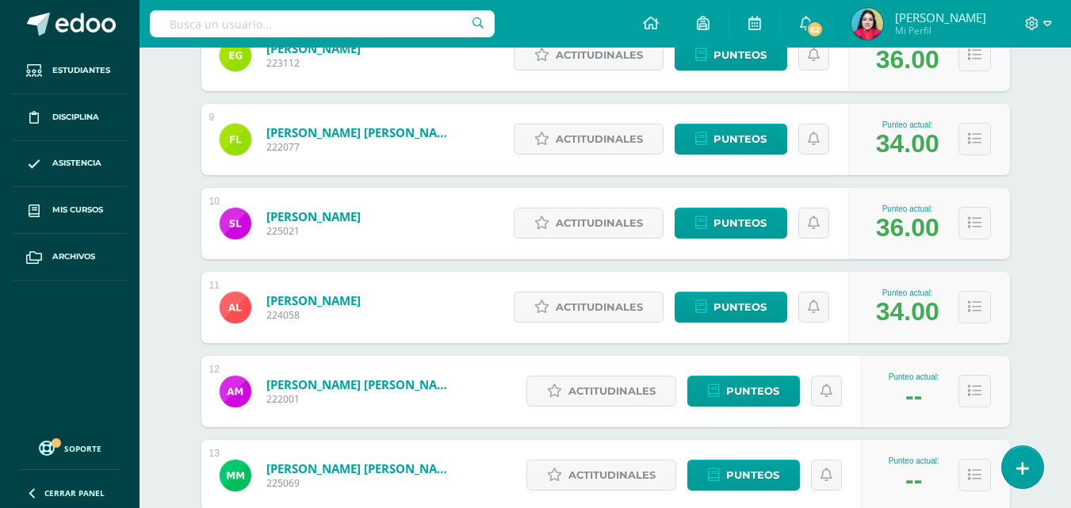
scroll to position [1161, 0]
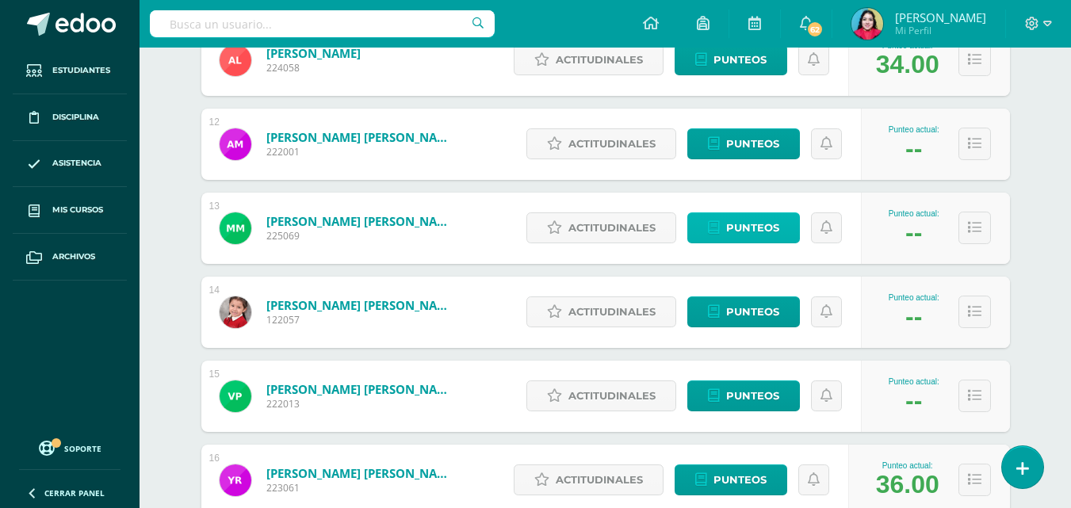
click at [756, 235] on span "Punteos" at bounding box center [752, 227] width 53 height 29
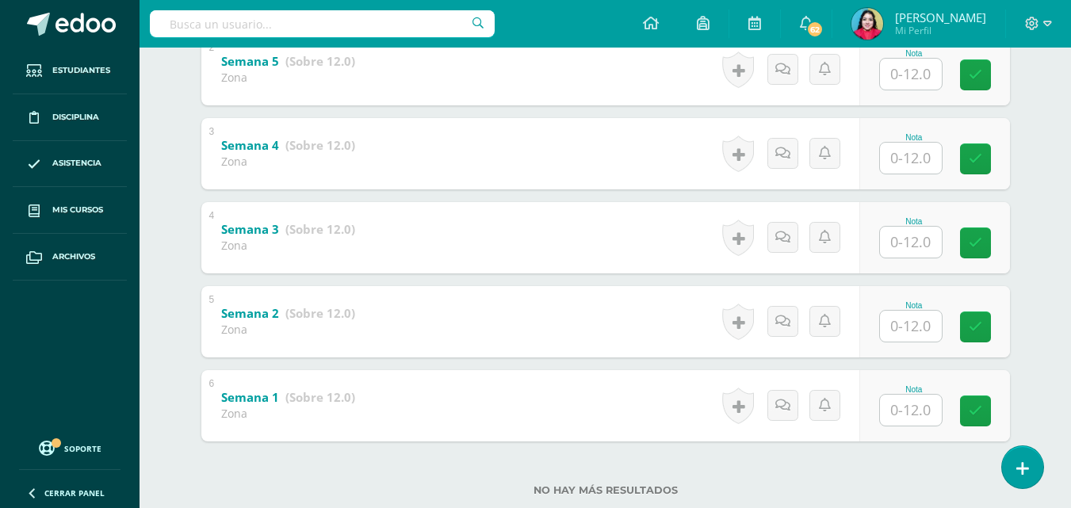
scroll to position [484, 0]
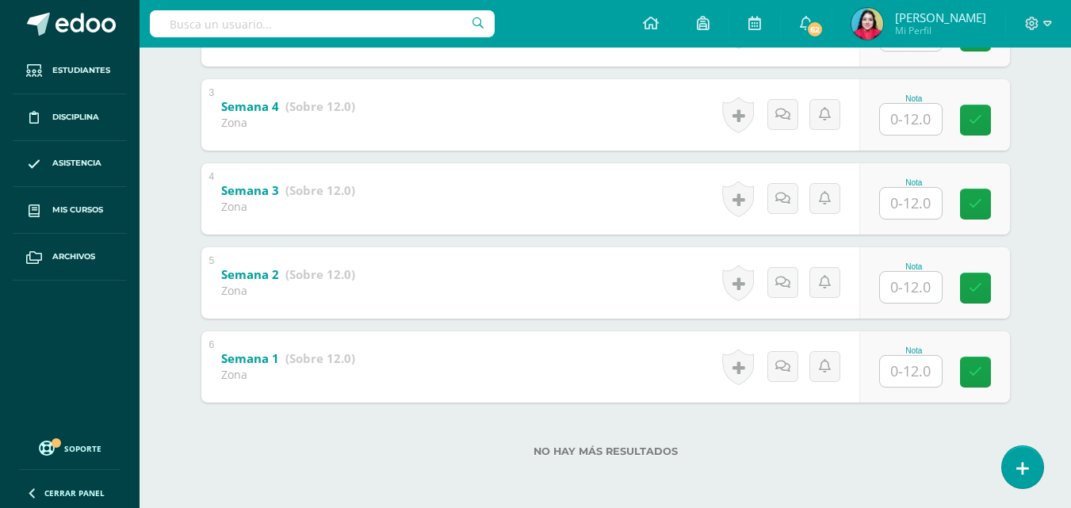
click at [905, 220] on div "Nota" at bounding box center [934, 198] width 151 height 71
click at [903, 209] on input "text" at bounding box center [911, 203] width 62 height 31
type input "12"
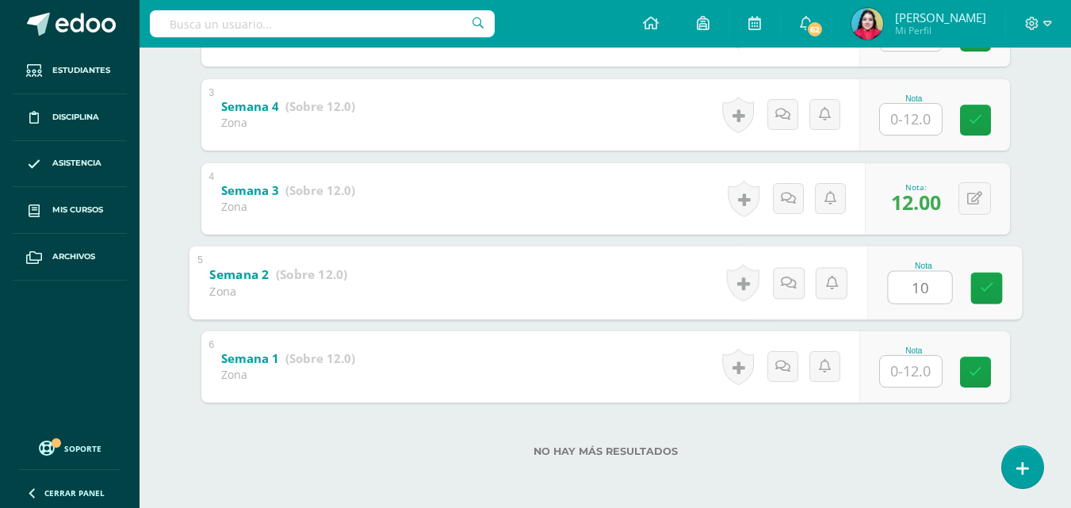
type input "10"
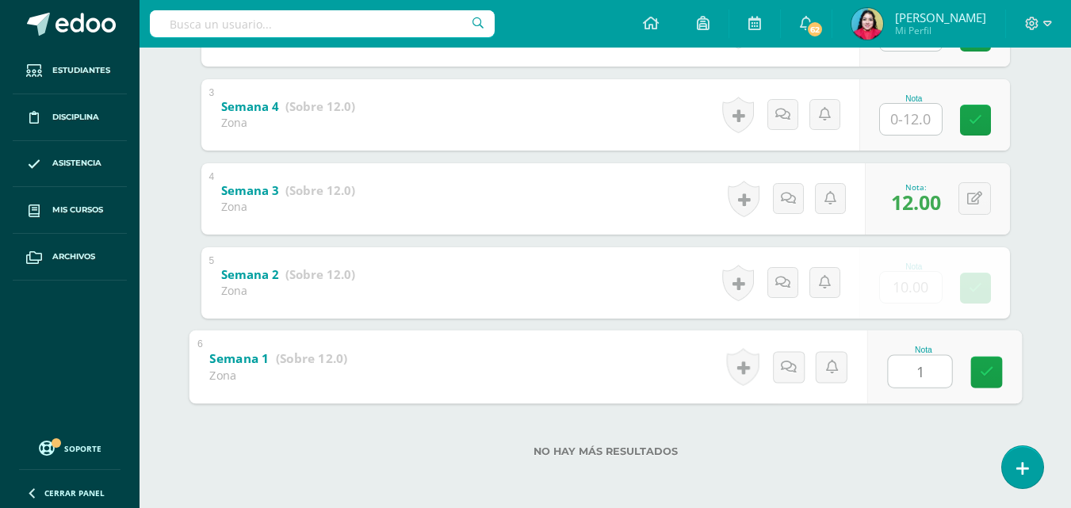
type input "12"
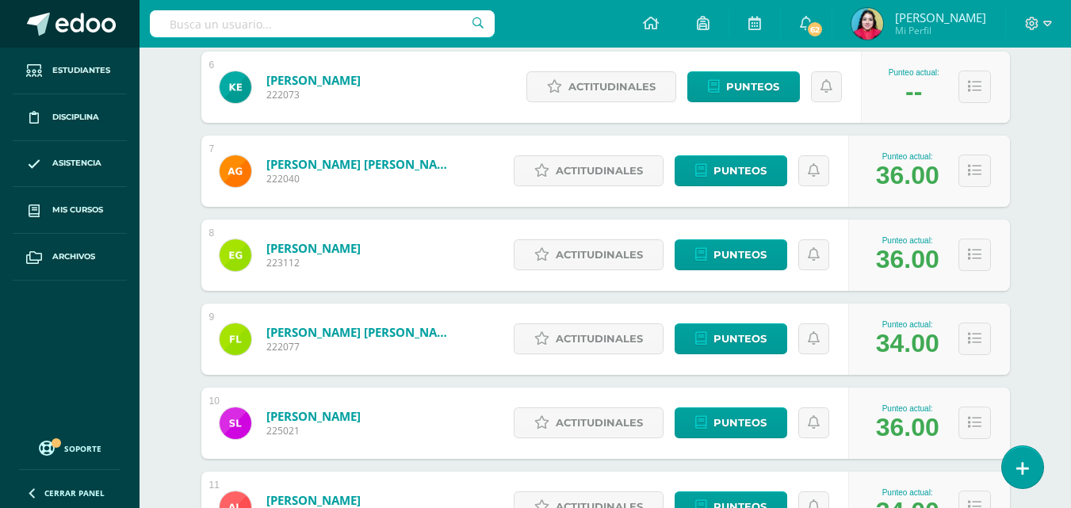
scroll to position [764, 0]
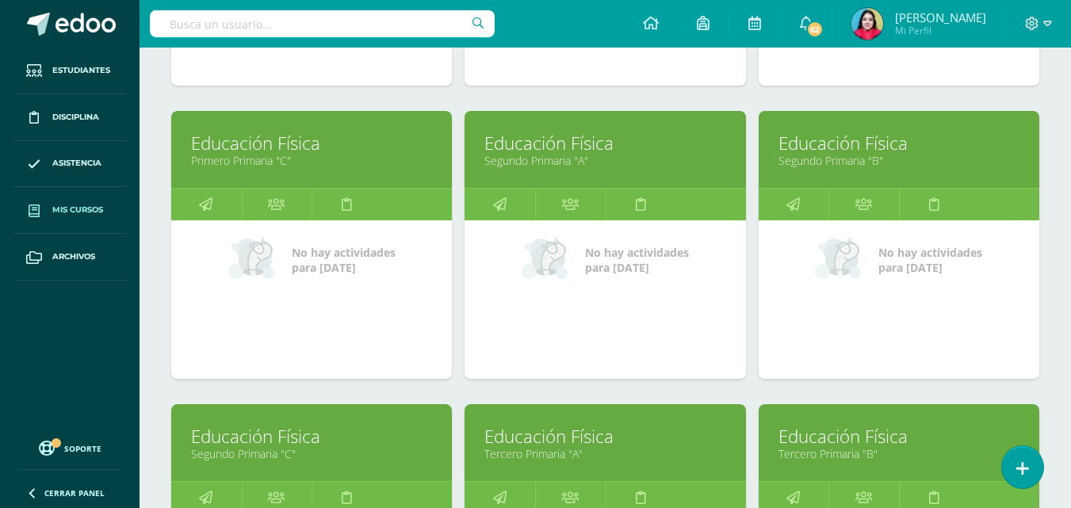
scroll to position [1084, 0]
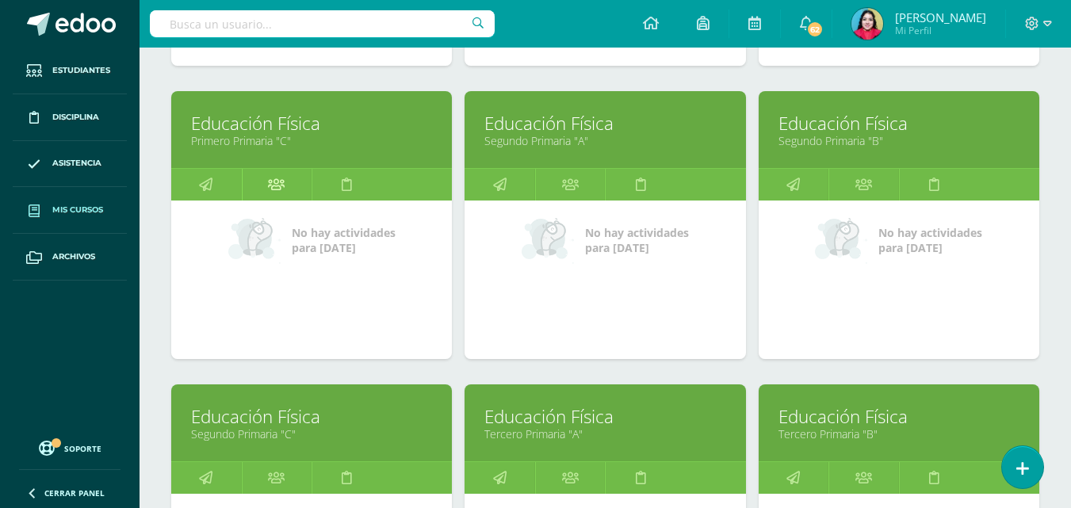
click at [276, 181] on icon at bounding box center [276, 184] width 17 height 31
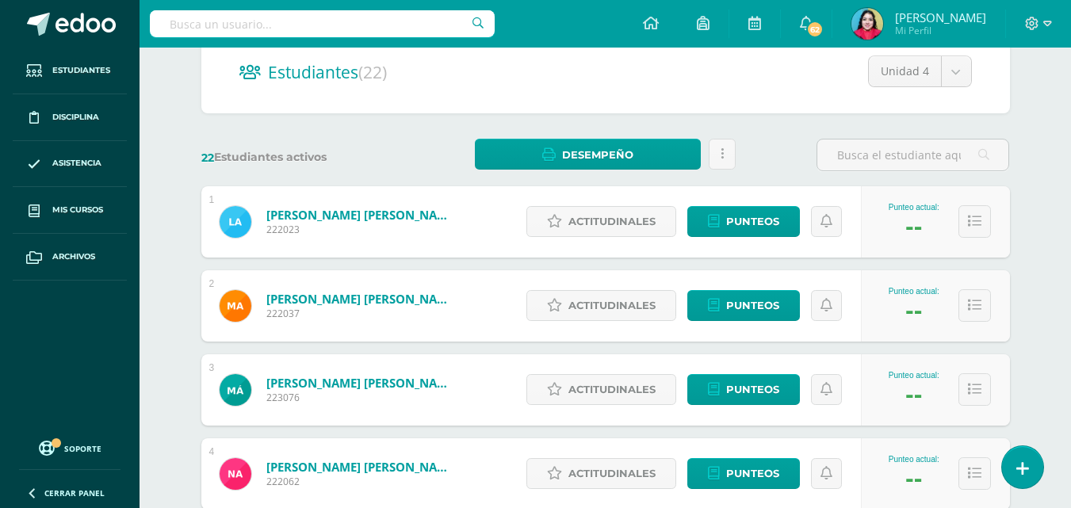
scroll to position [317, 0]
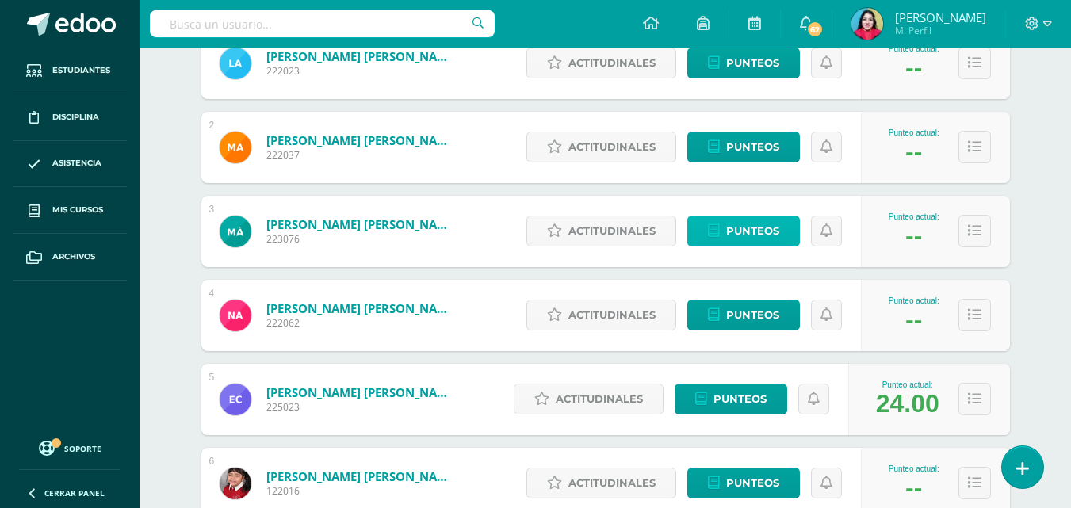
click at [760, 231] on span "Punteos" at bounding box center [752, 230] width 53 height 29
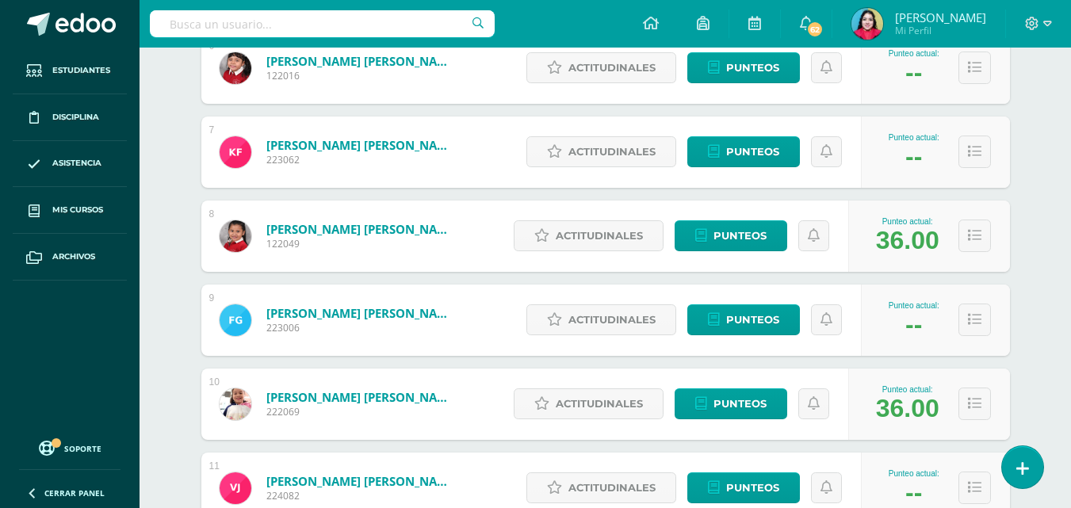
scroll to position [476, 0]
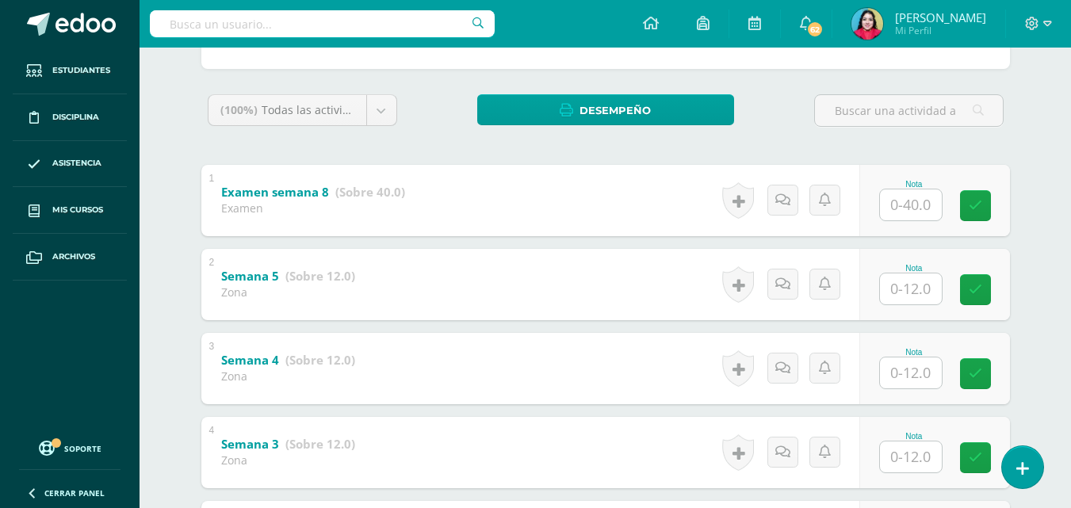
scroll to position [484, 0]
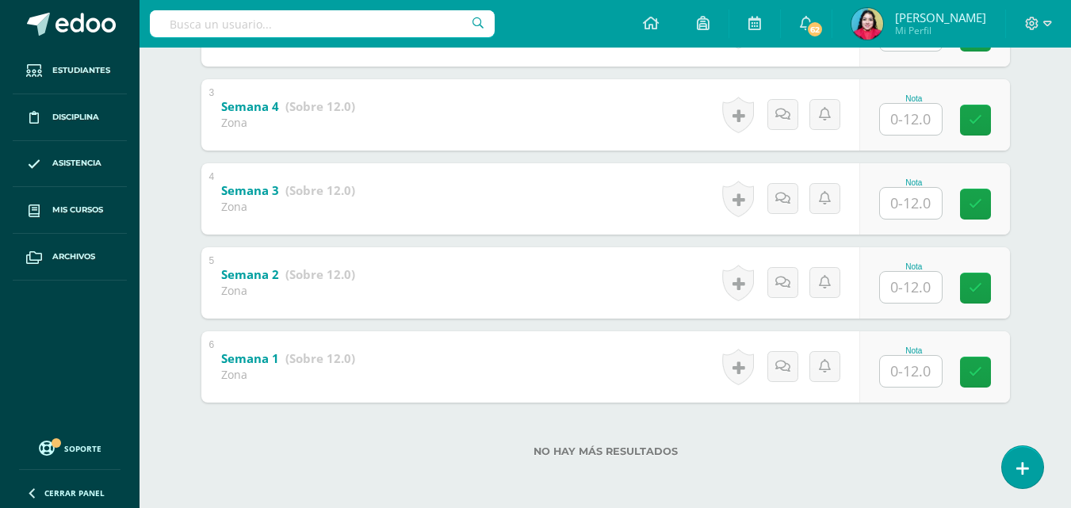
click at [920, 201] on input "text" at bounding box center [911, 203] width 62 height 31
type input "12"
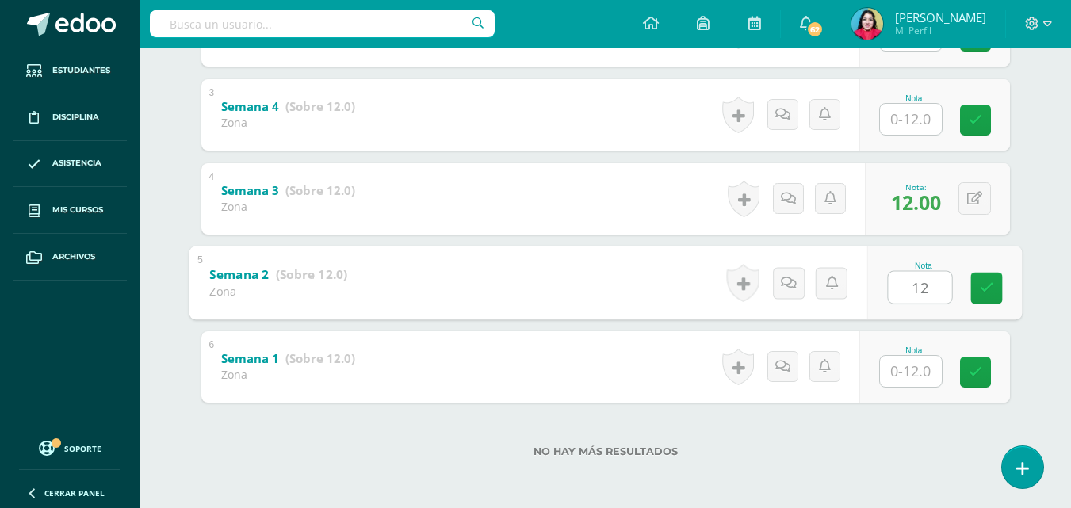
type input "12"
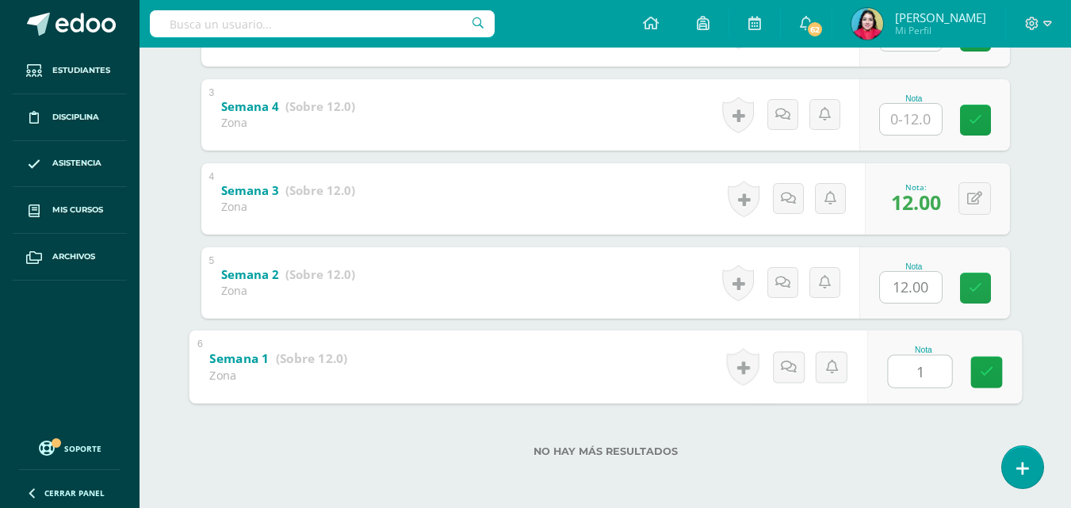
type input "12"
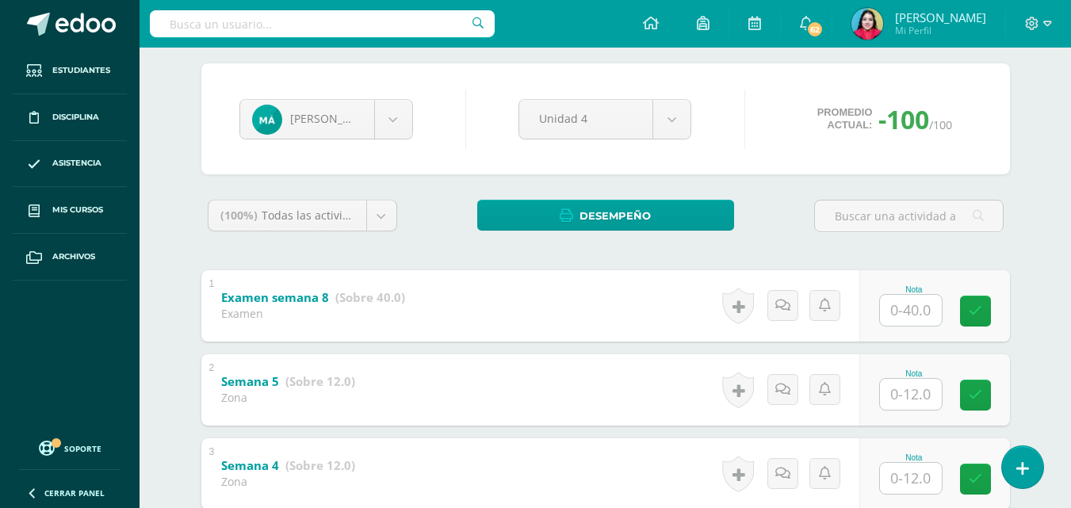
scroll to position [0, 0]
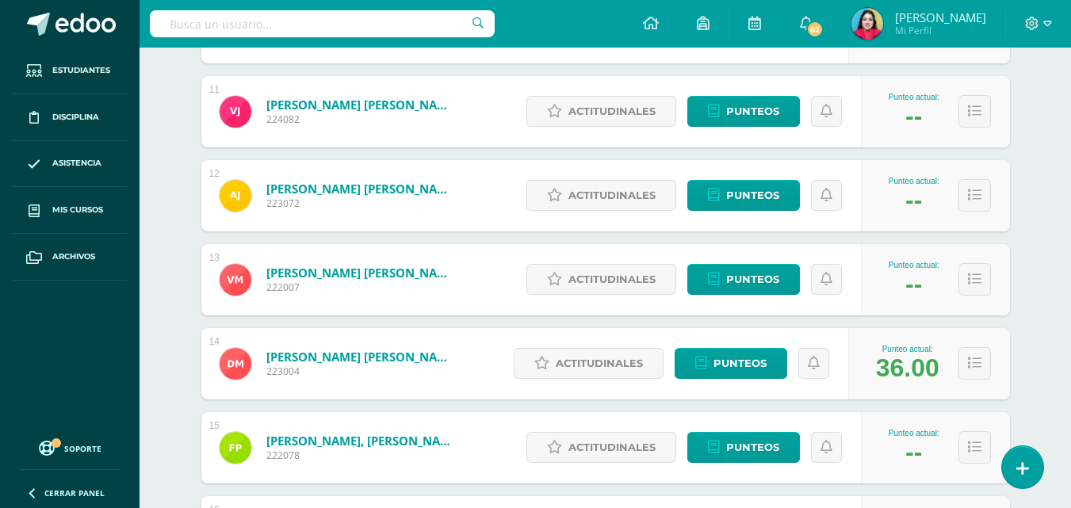
scroll to position [1081, 0]
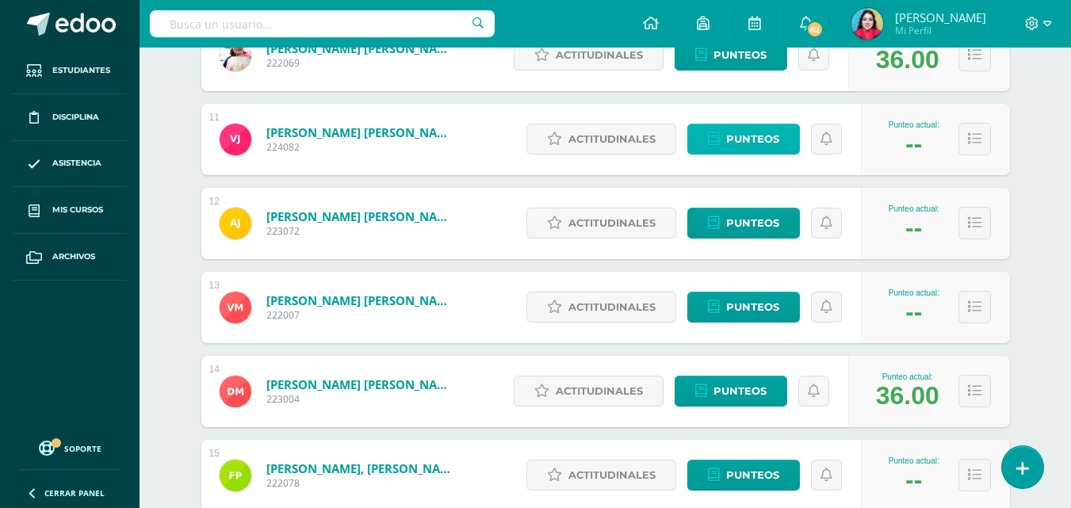
click at [756, 139] on span "Punteos" at bounding box center [752, 138] width 53 height 29
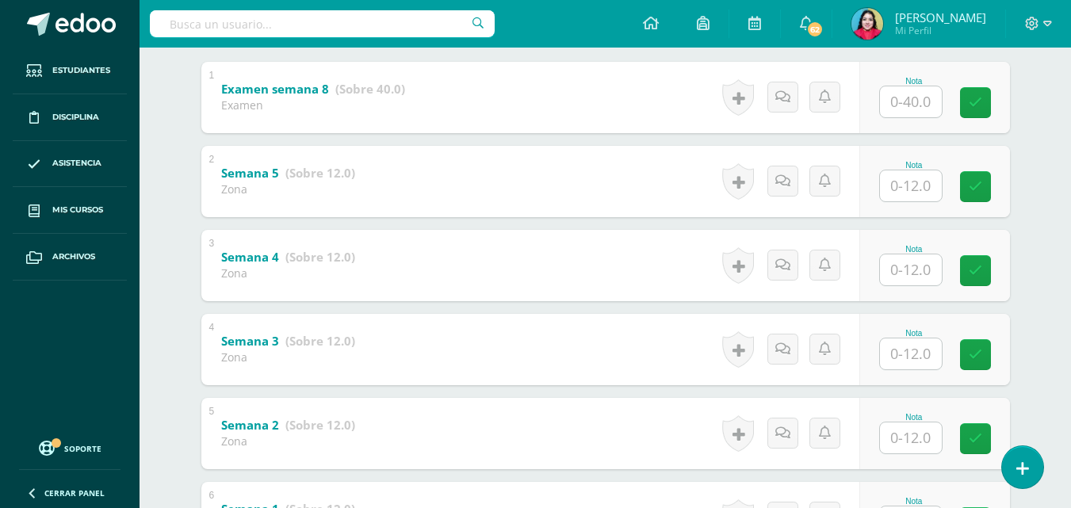
scroll to position [484, 0]
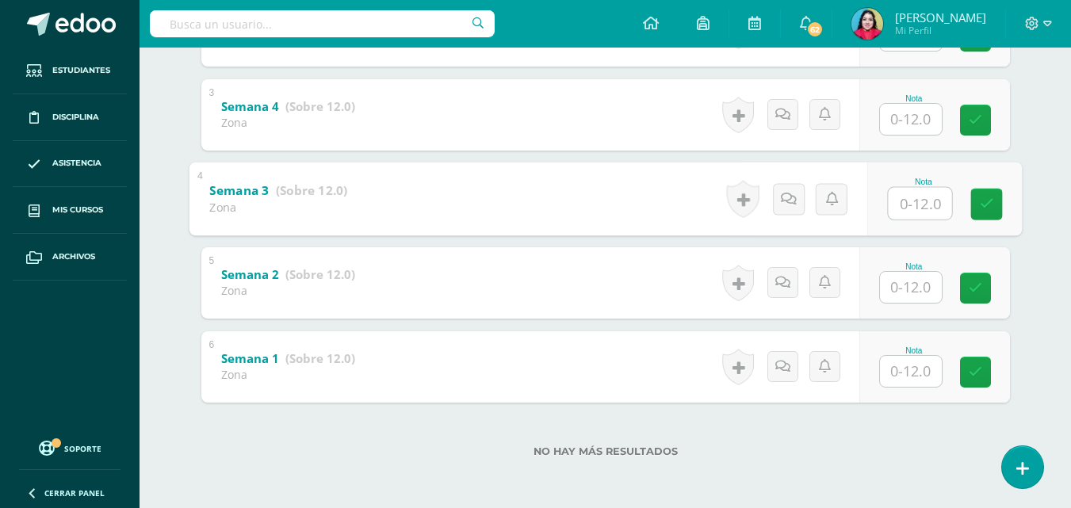
click at [933, 207] on input "text" at bounding box center [919, 203] width 63 height 32
type input "12"
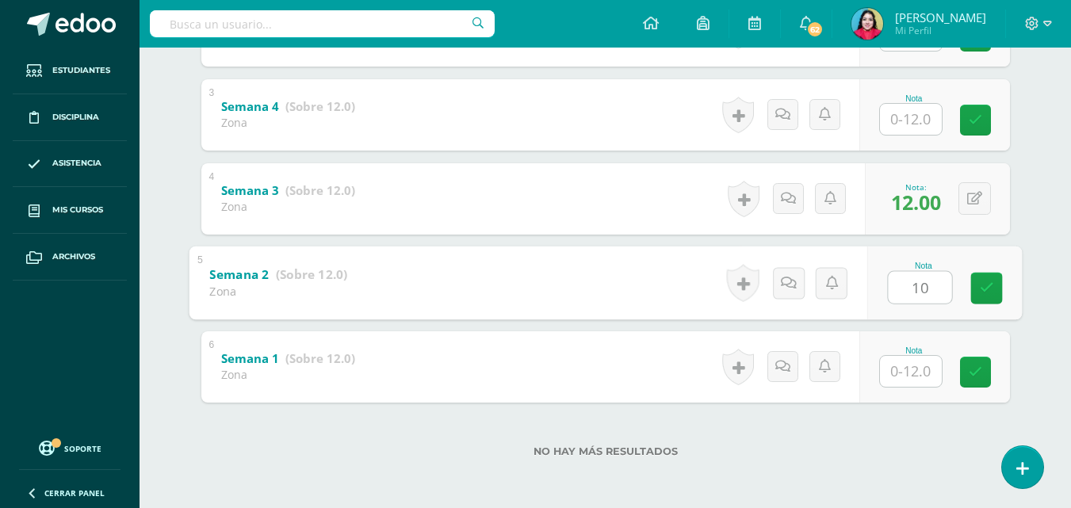
type input "10"
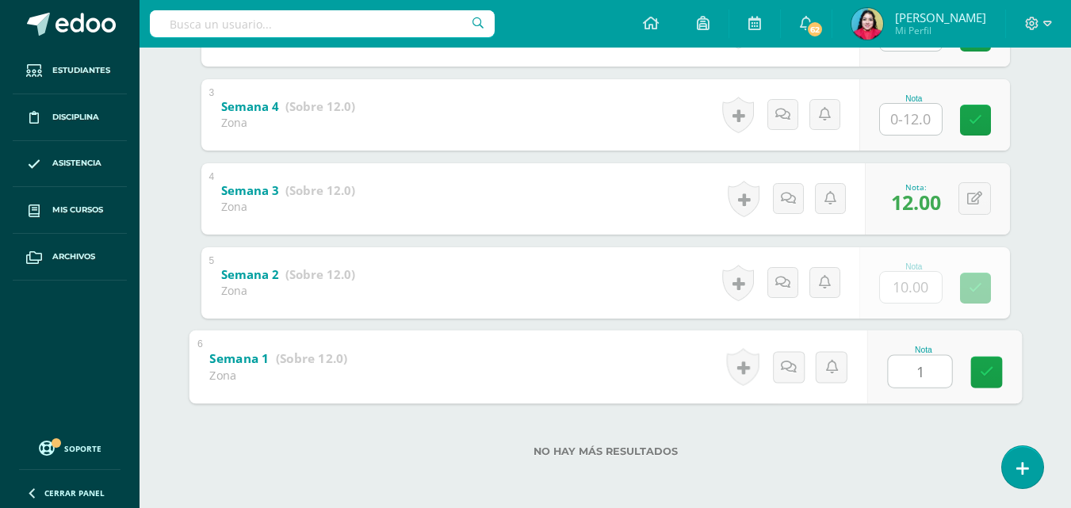
type input "12"
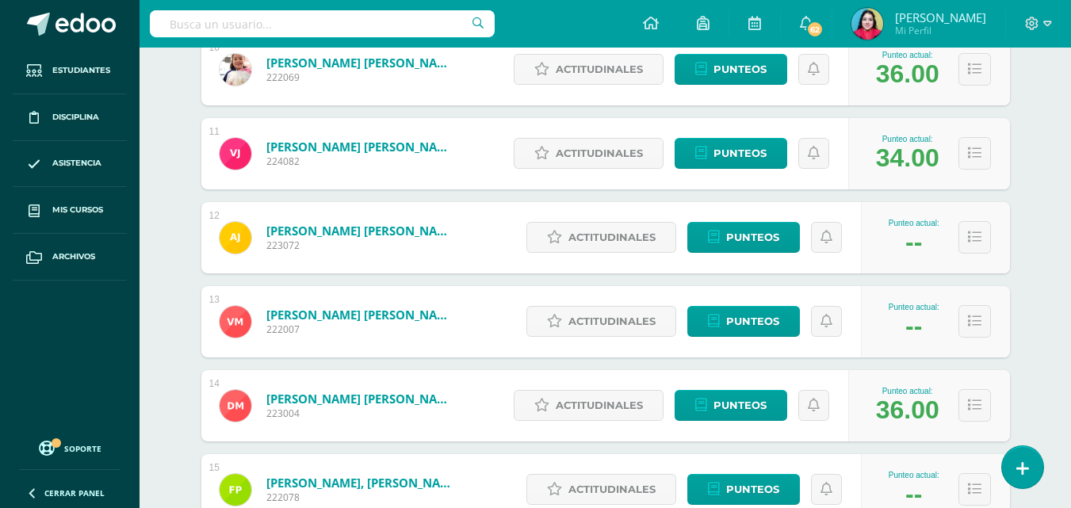
scroll to position [1240, 0]
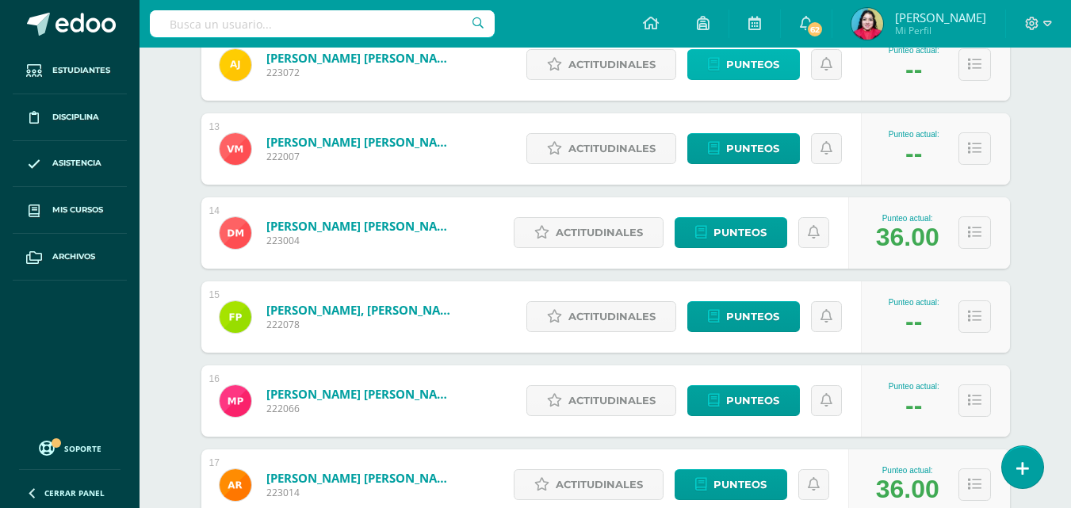
click at [752, 71] on span "Punteos" at bounding box center [752, 64] width 53 height 29
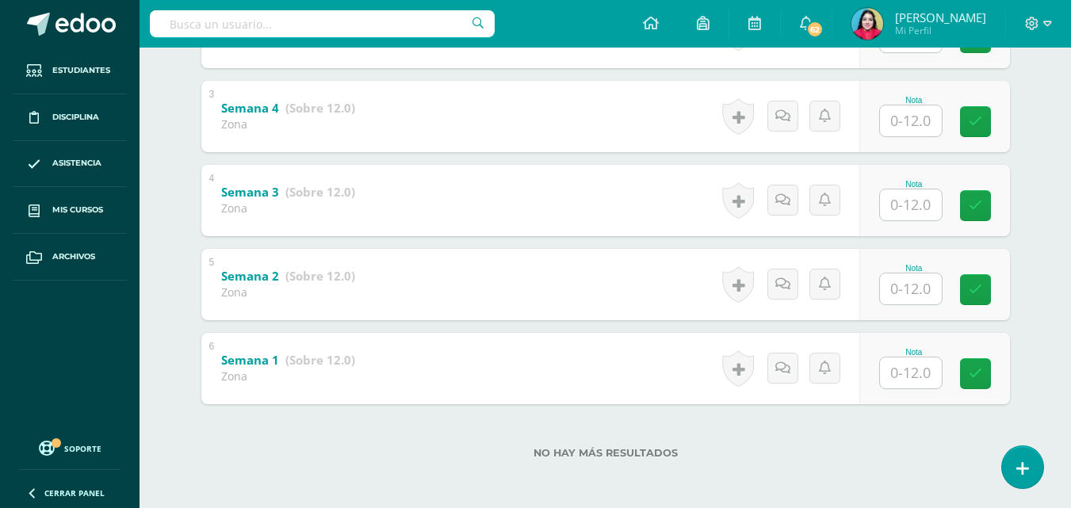
scroll to position [484, 0]
click at [906, 193] on input "text" at bounding box center [911, 203] width 62 height 31
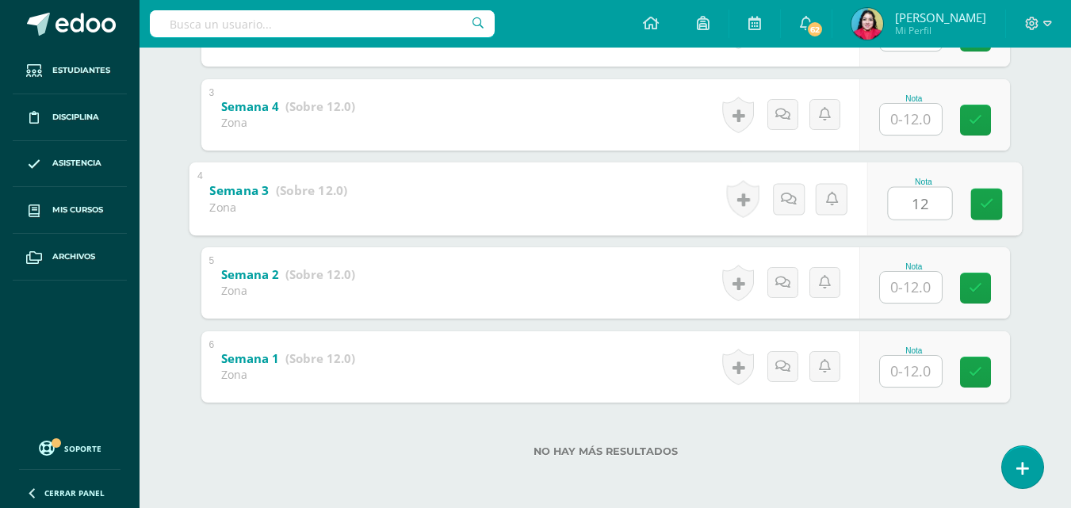
type input "12"
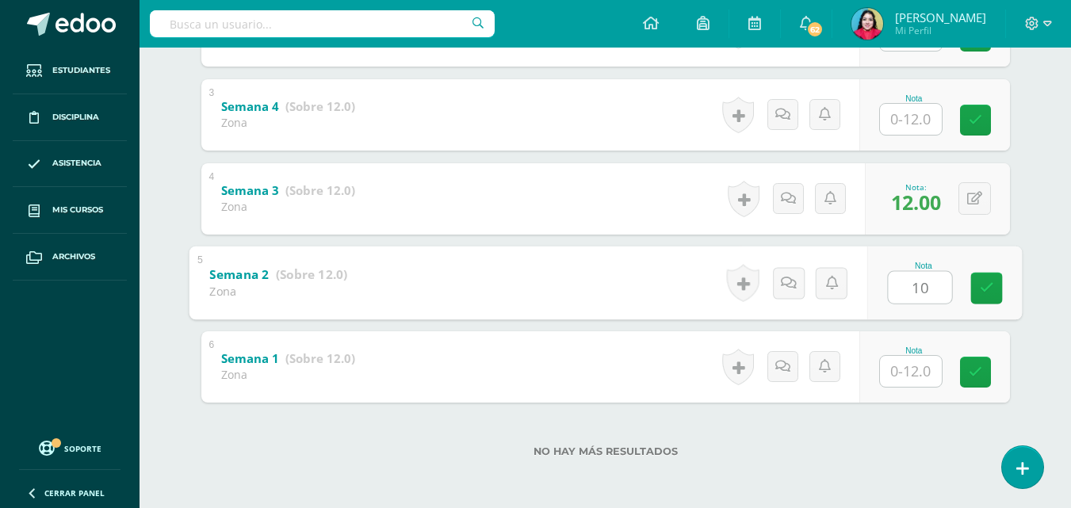
type input "10"
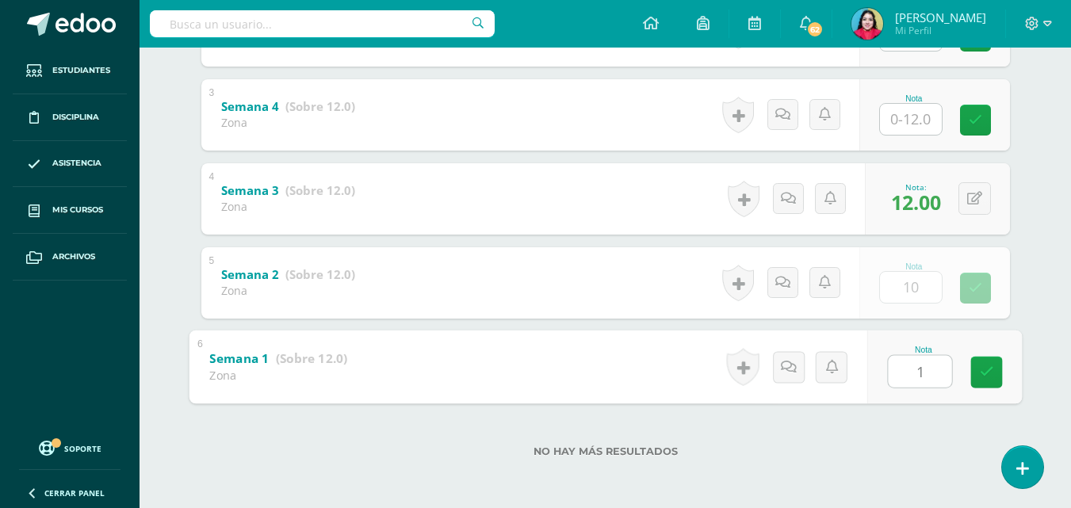
type input "12"
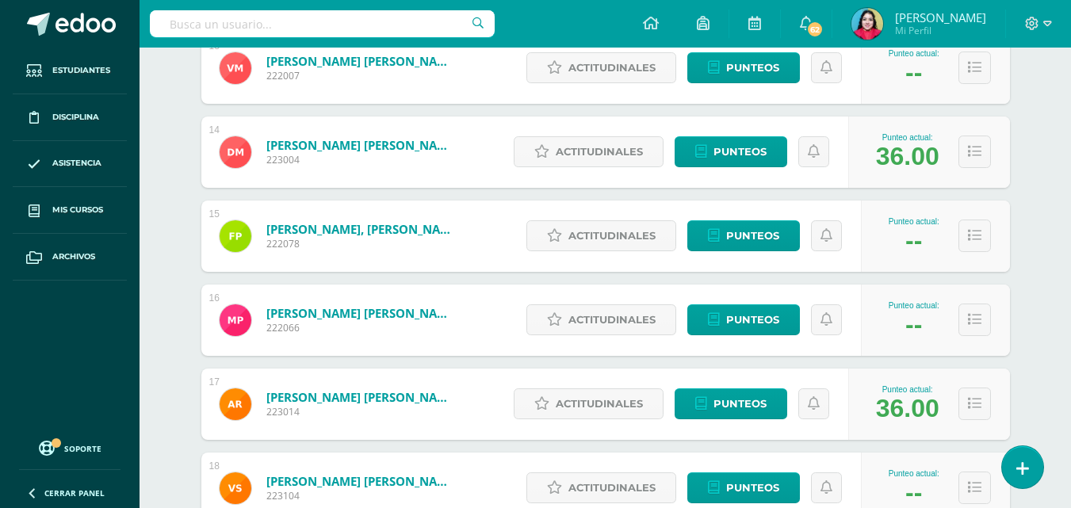
scroll to position [1319, 0]
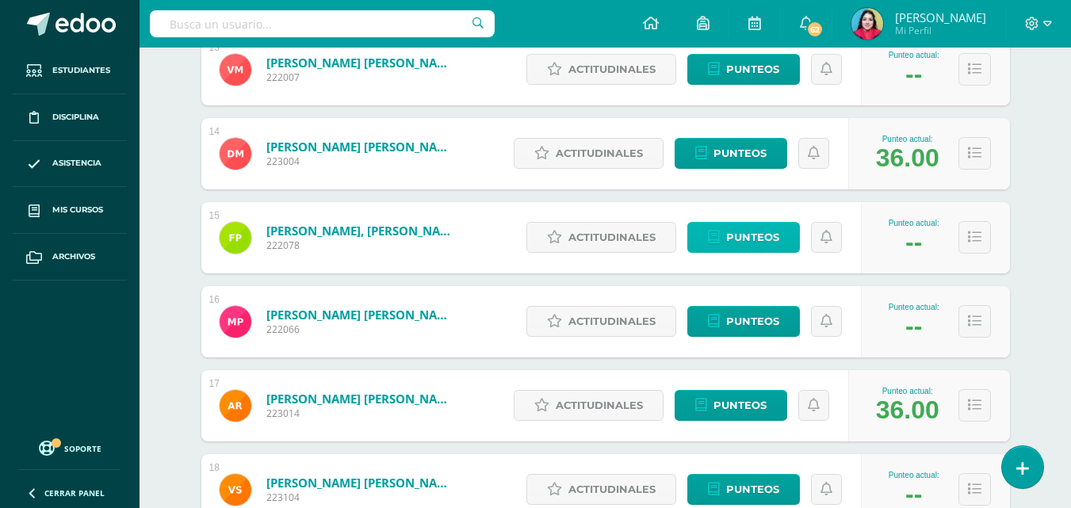
click at [767, 234] on span "Punteos" at bounding box center [752, 237] width 53 height 29
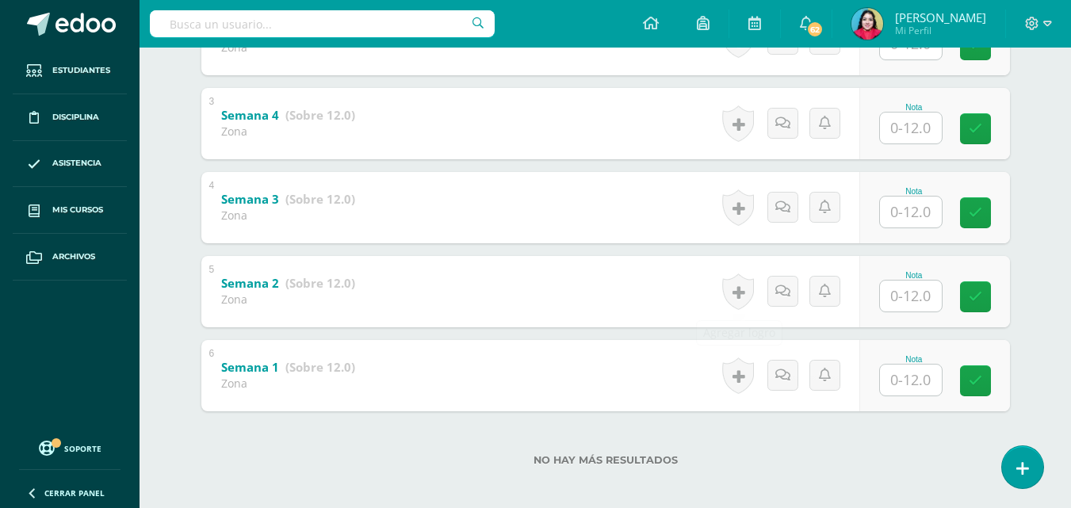
scroll to position [484, 0]
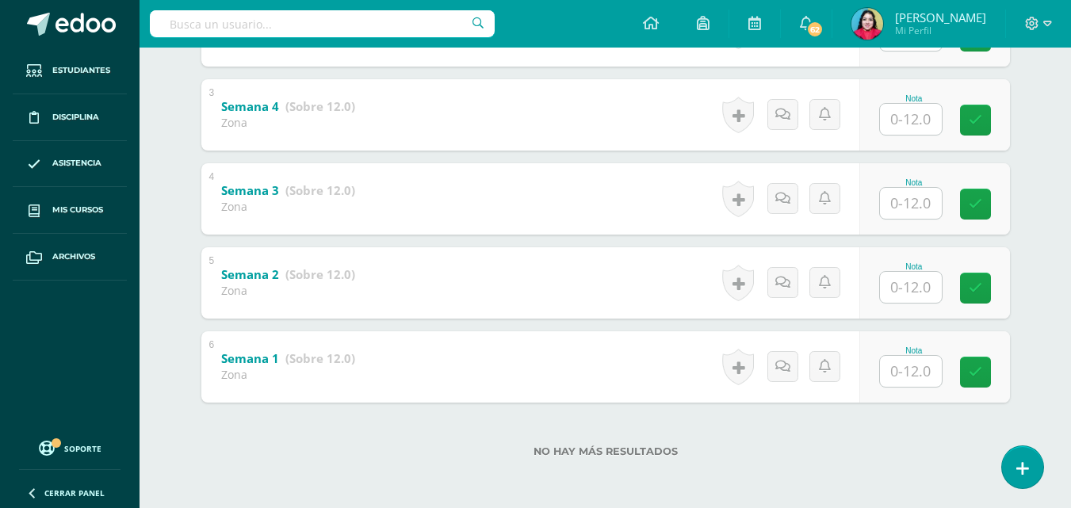
click at [938, 203] on input "text" at bounding box center [911, 203] width 62 height 31
type input "12"
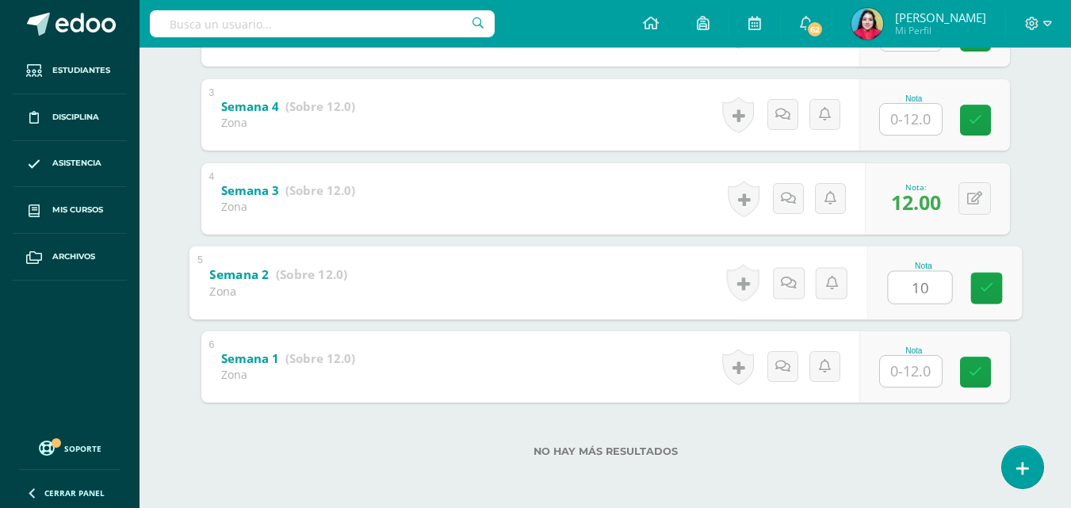
type input "10"
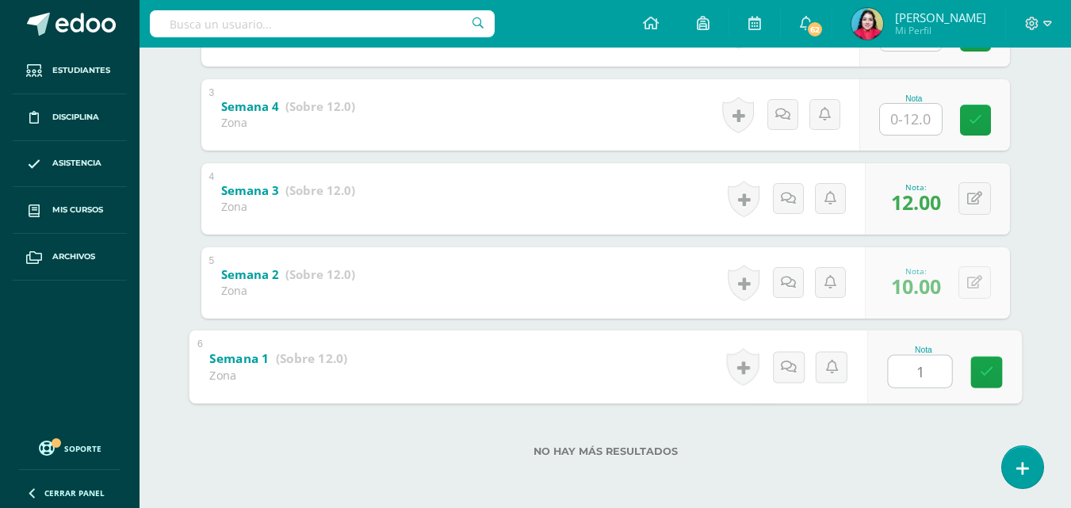
type input "12"
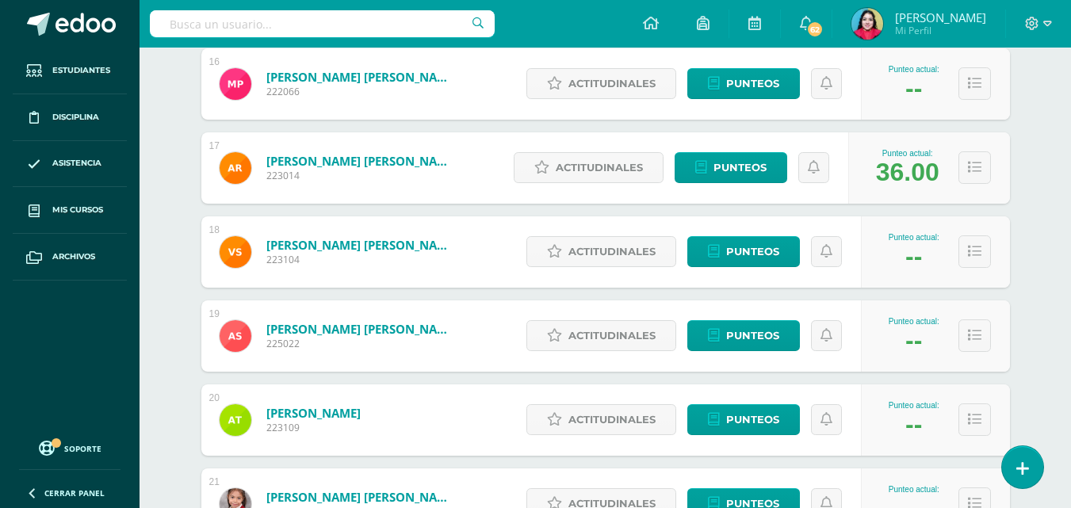
scroll to position [1398, 0]
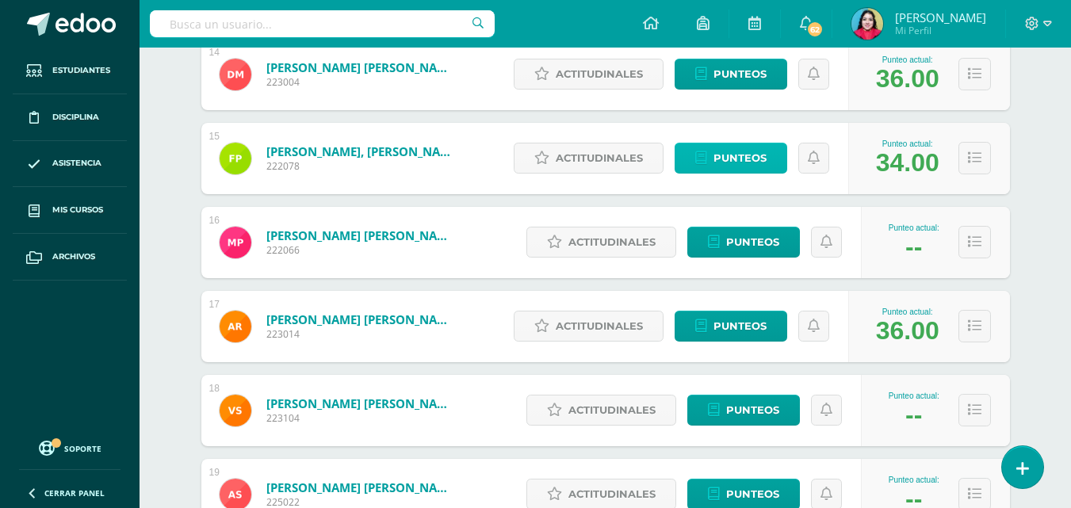
click at [749, 159] on span "Punteos" at bounding box center [739, 157] width 53 height 29
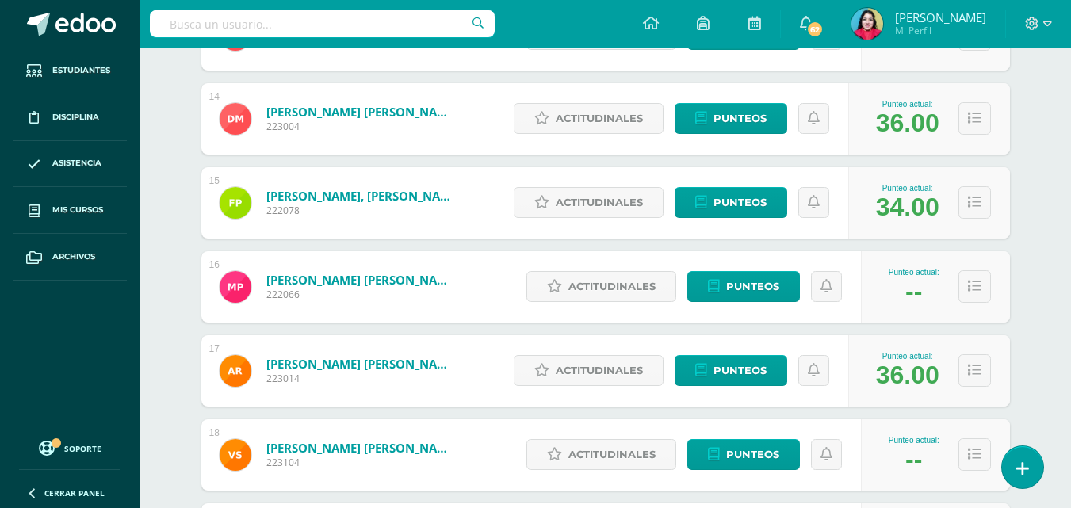
scroll to position [1382, 0]
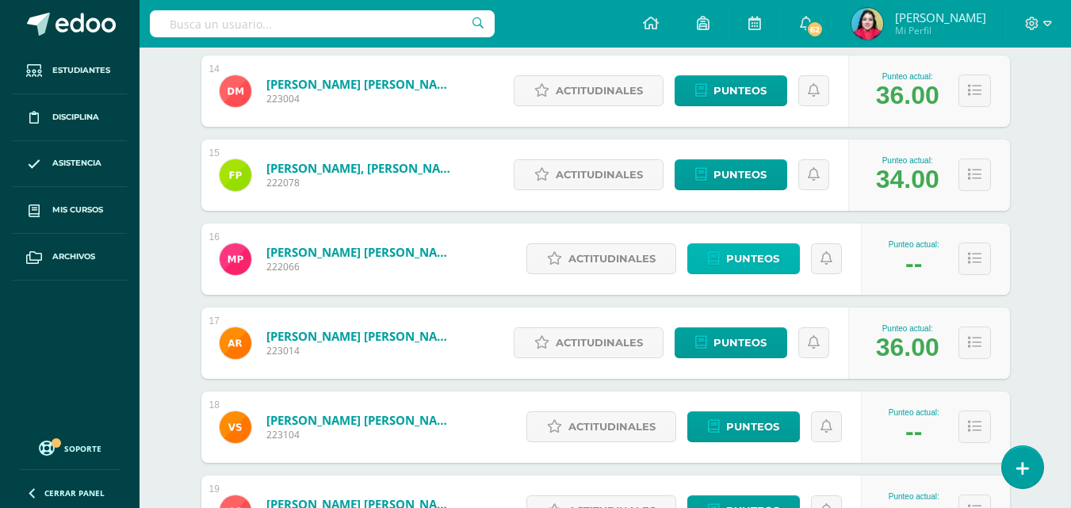
click at [755, 258] on span "Punteos" at bounding box center [752, 258] width 53 height 29
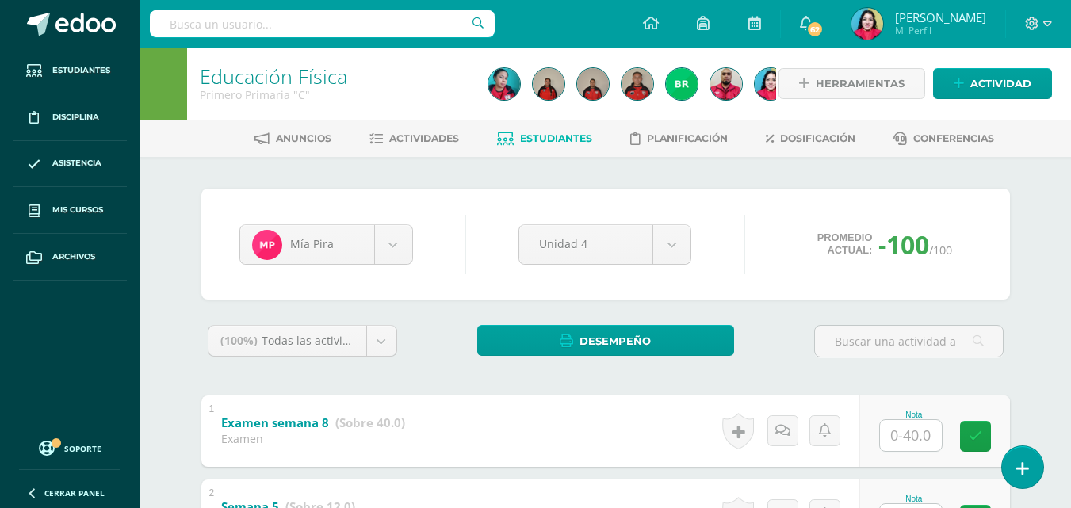
scroll to position [476, 0]
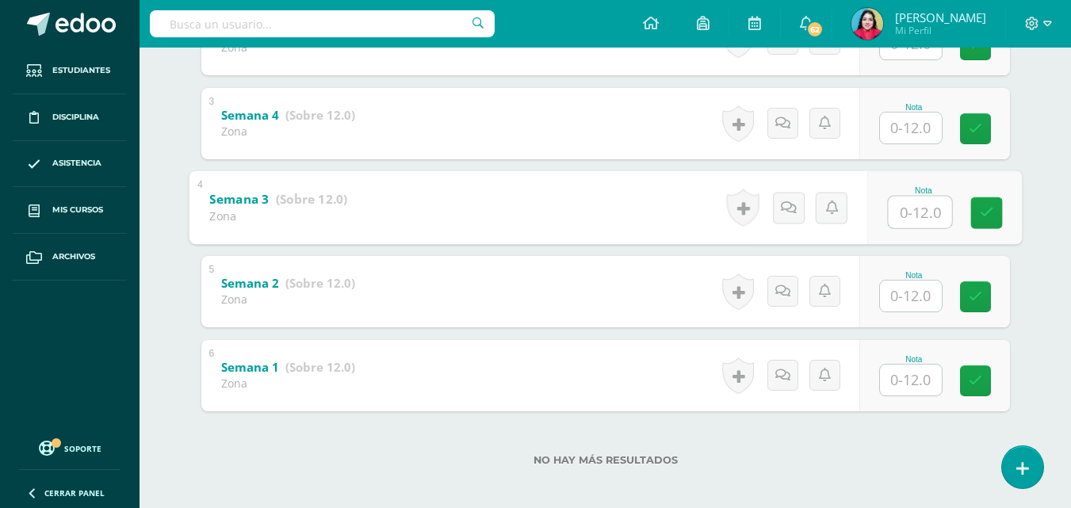
click at [908, 224] on input "text" at bounding box center [919, 212] width 63 height 32
type input "12"
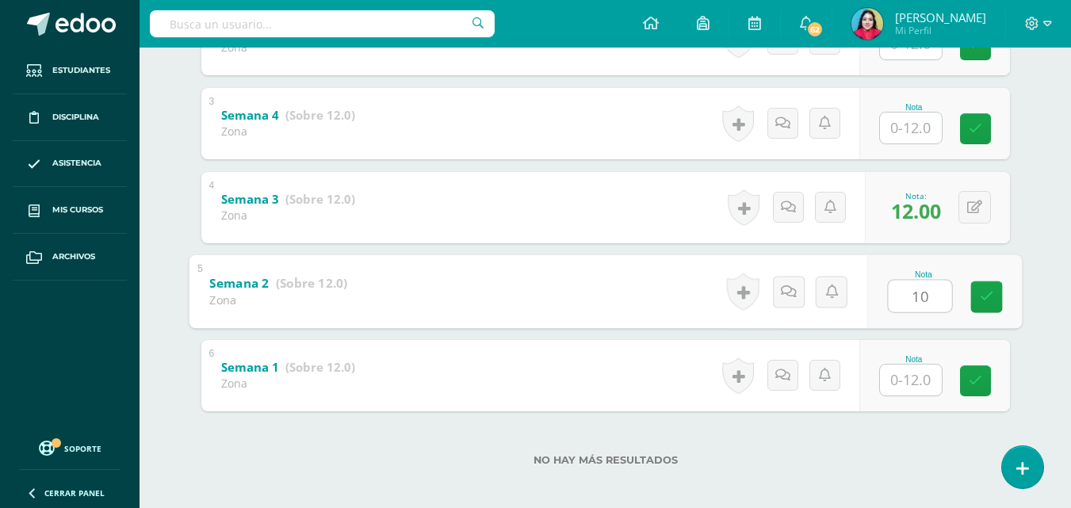
type input "10"
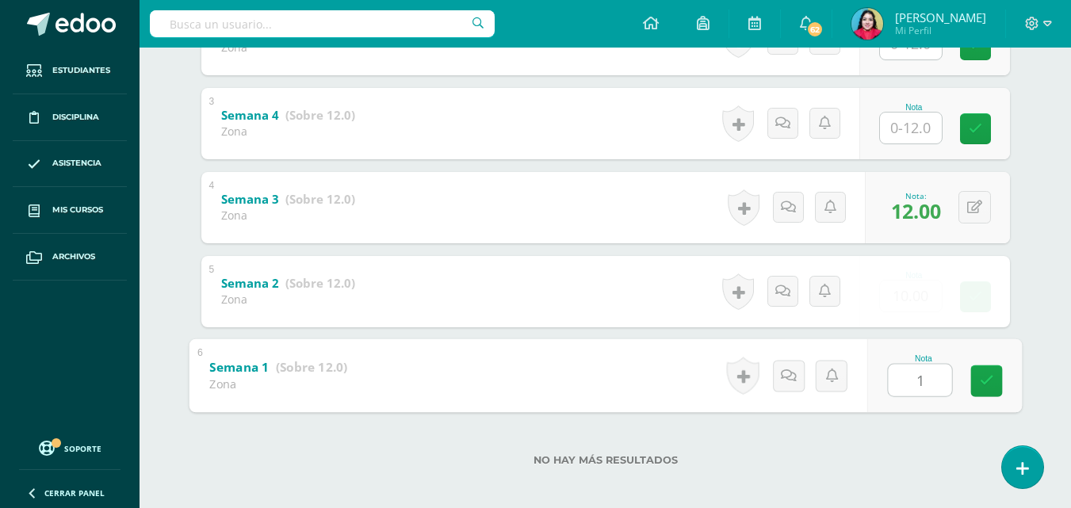
type input "12"
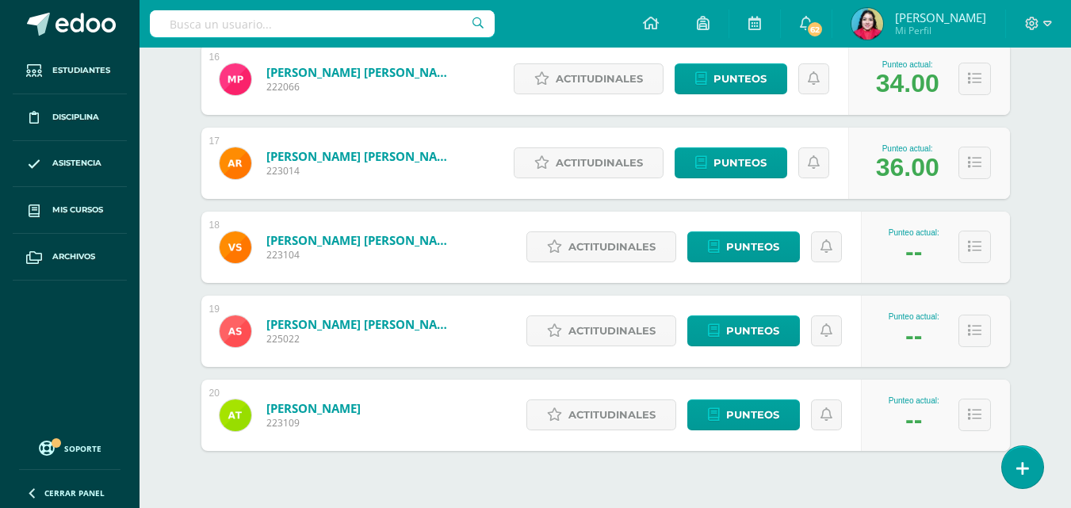
scroll to position [1605, 0]
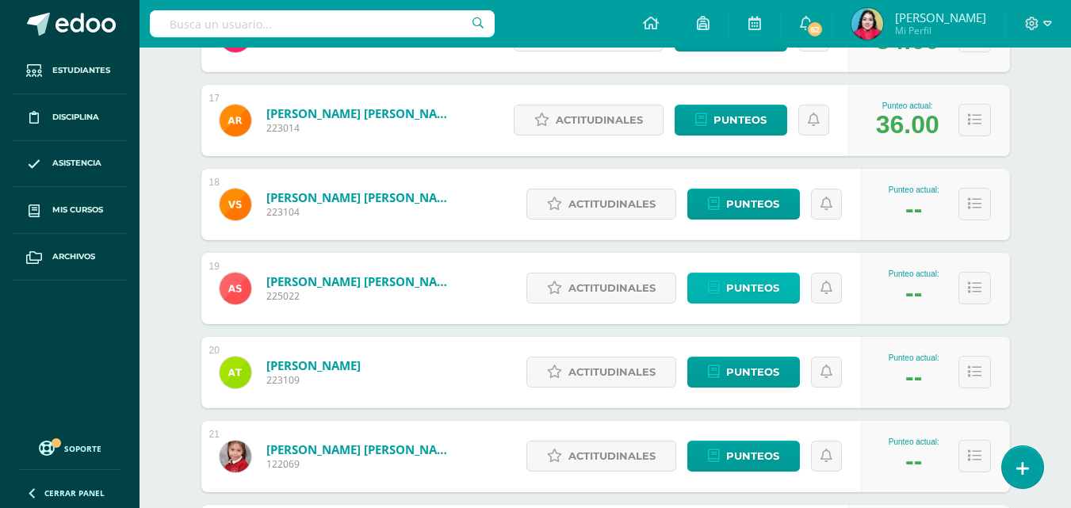
click at [758, 285] on span "Punteos" at bounding box center [752, 287] width 53 height 29
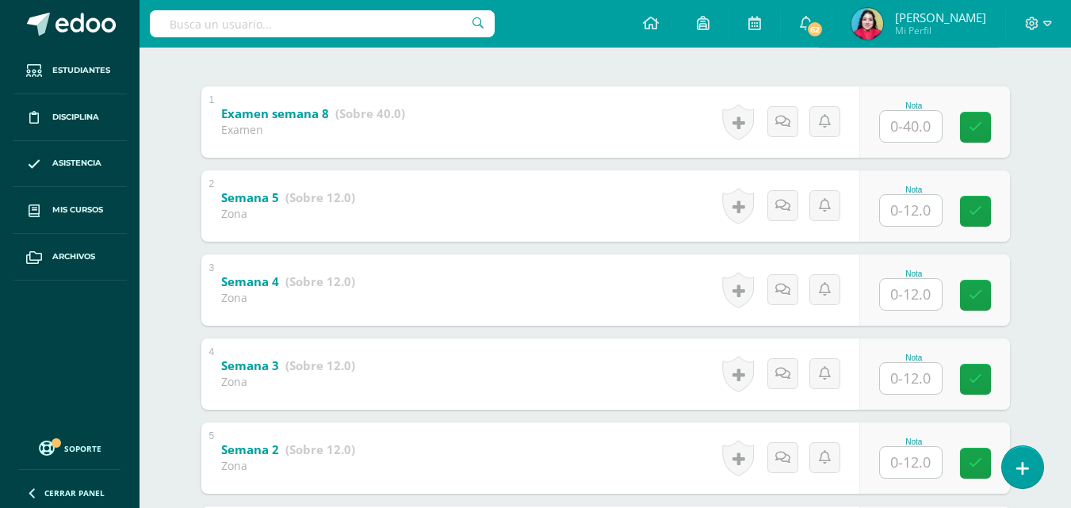
scroll to position [484, 0]
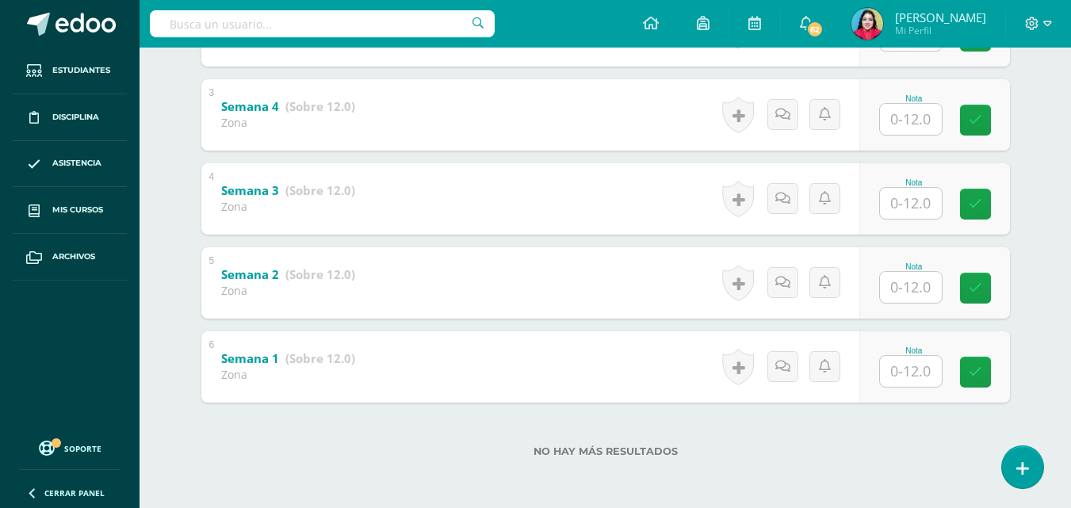
click at [919, 216] on input "text" at bounding box center [911, 203] width 62 height 31
type input "12"
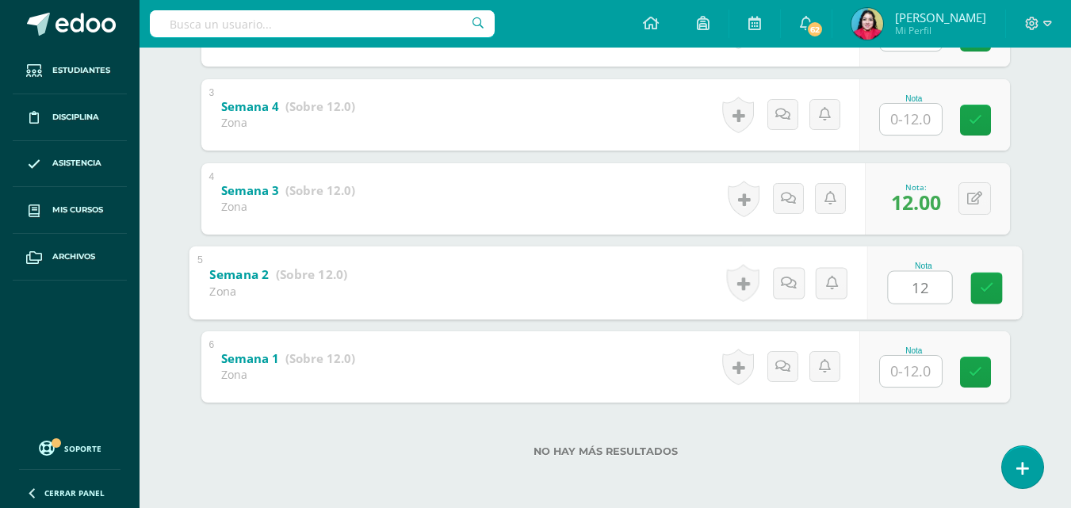
type input "12"
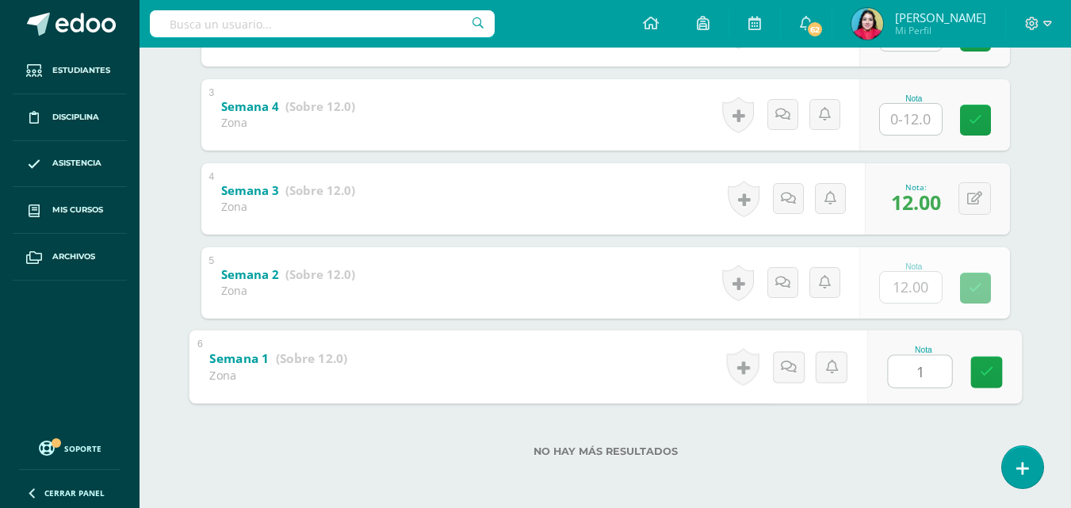
type input "12"
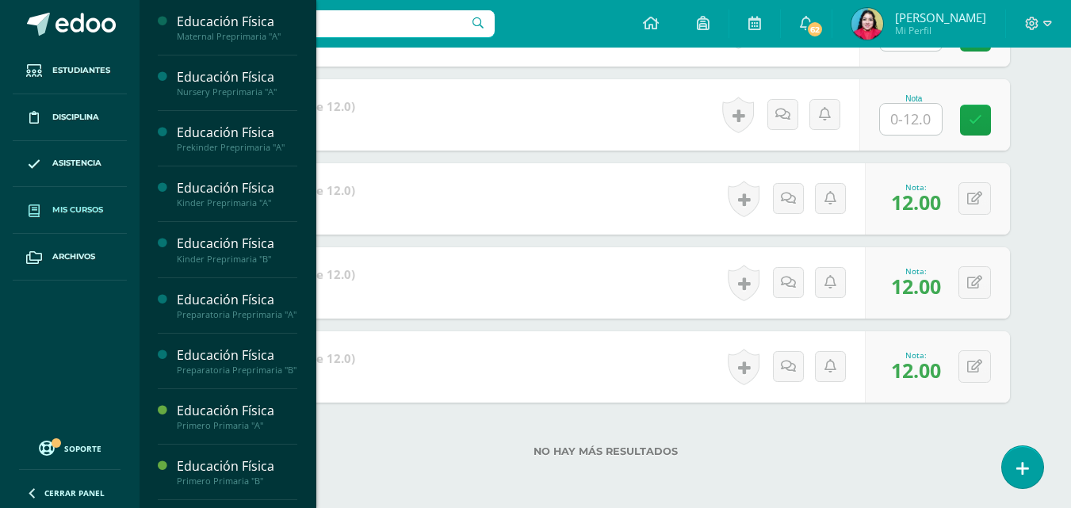
click at [63, 216] on span "Mis cursos" at bounding box center [77, 210] width 51 height 13
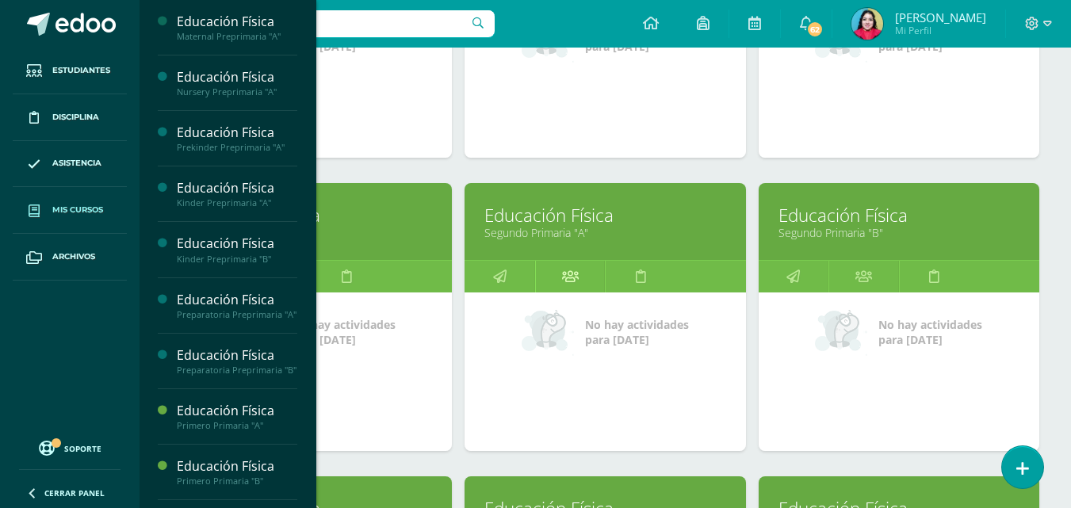
scroll to position [1004, 0]
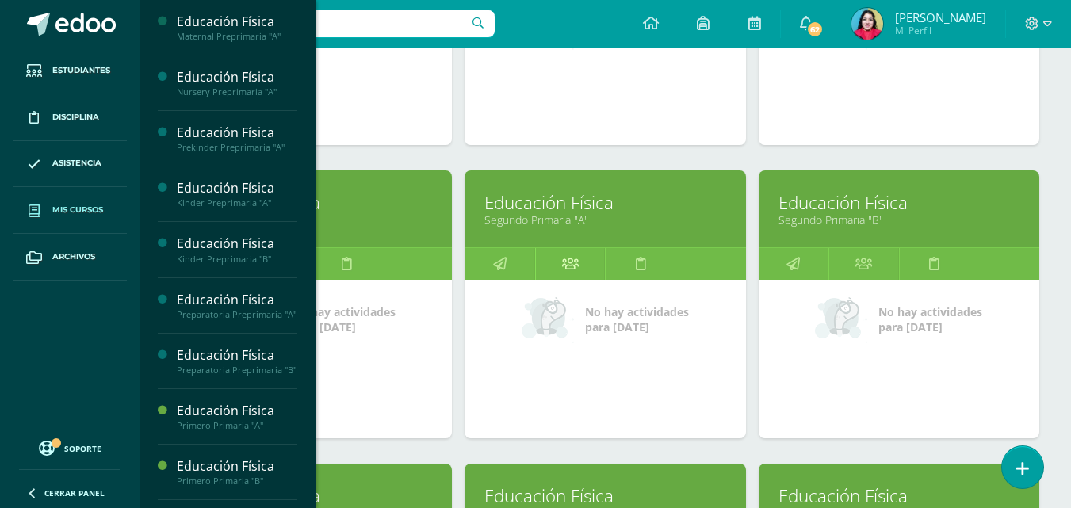
click at [573, 266] on icon at bounding box center [570, 263] width 17 height 31
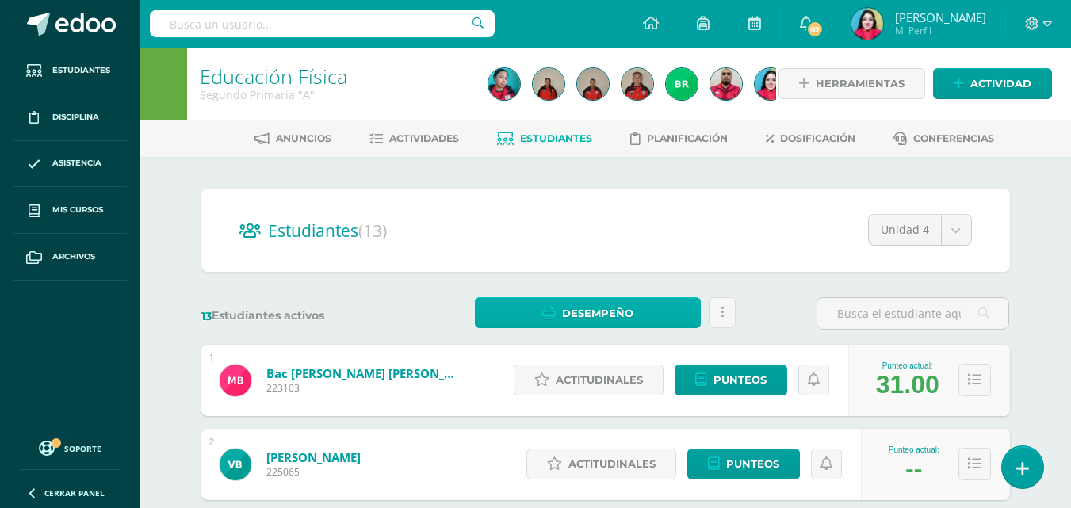
scroll to position [317, 0]
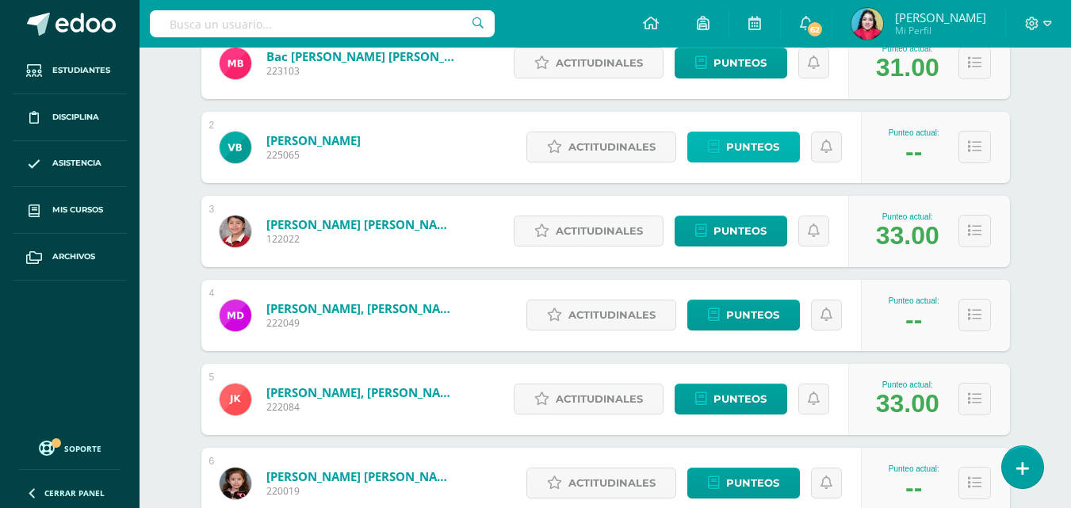
click at [758, 149] on span "Punteos" at bounding box center [752, 146] width 53 height 29
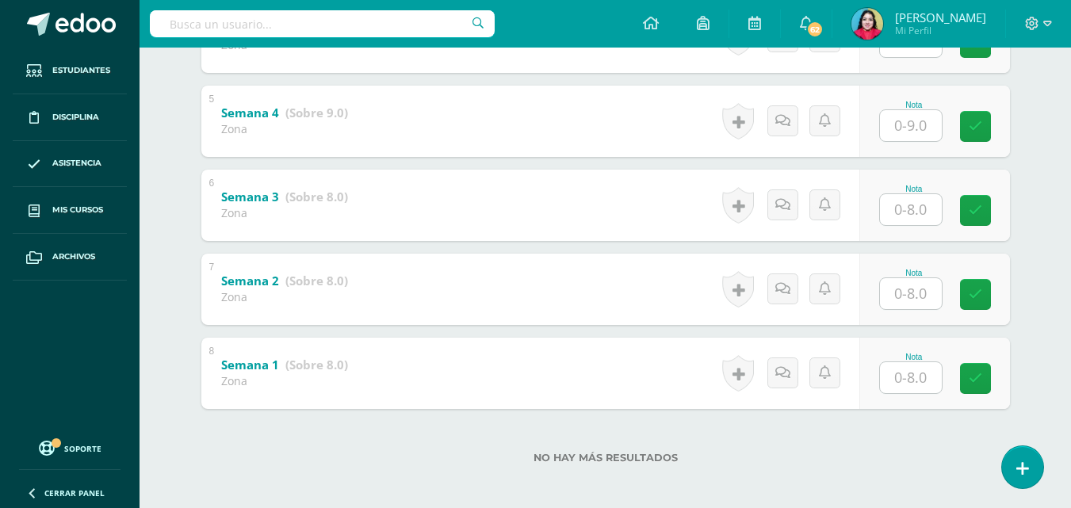
scroll to position [652, 0]
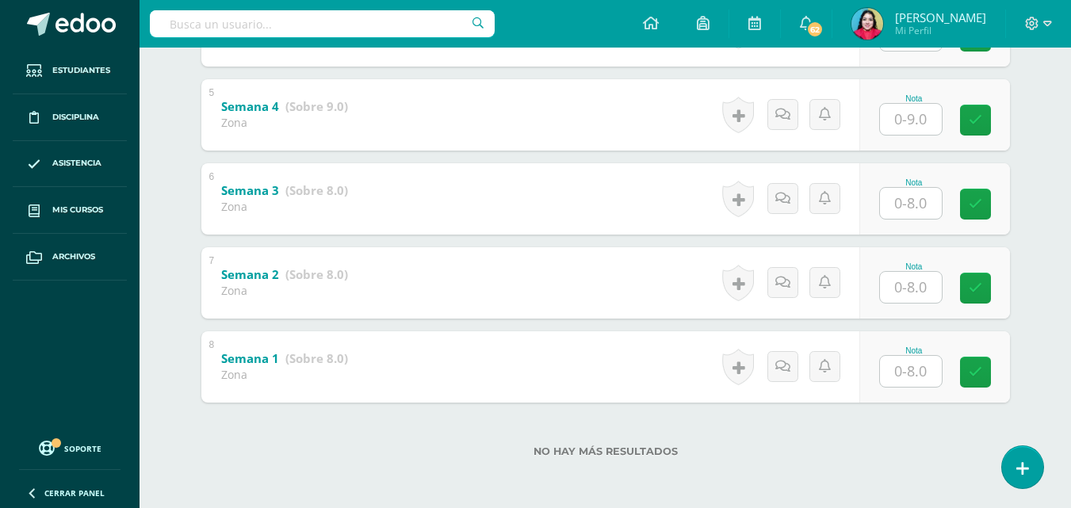
click at [911, 202] on input "text" at bounding box center [911, 203] width 62 height 31
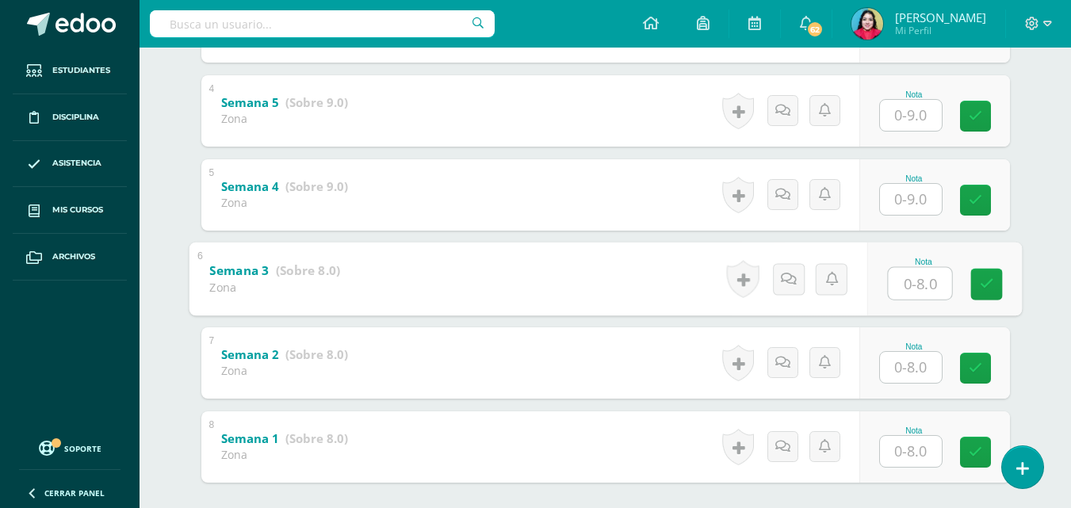
scroll to position [494, 0]
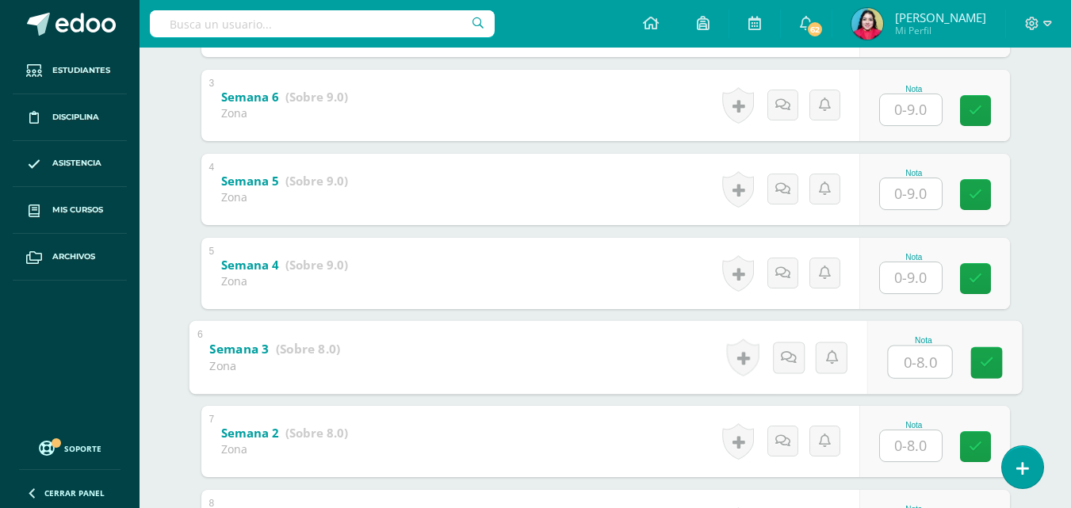
click at [922, 201] on input "text" at bounding box center [911, 193] width 62 height 31
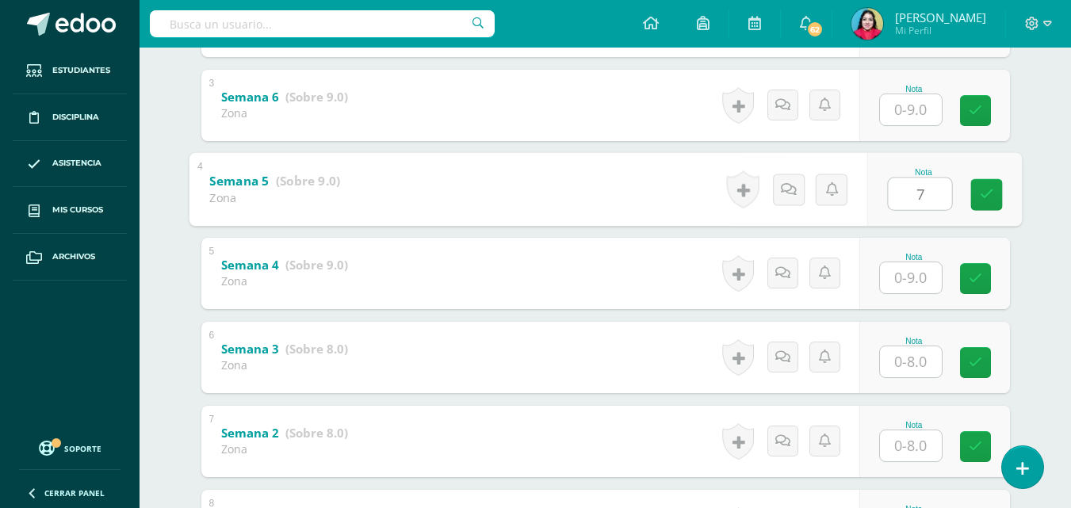
type input "7"
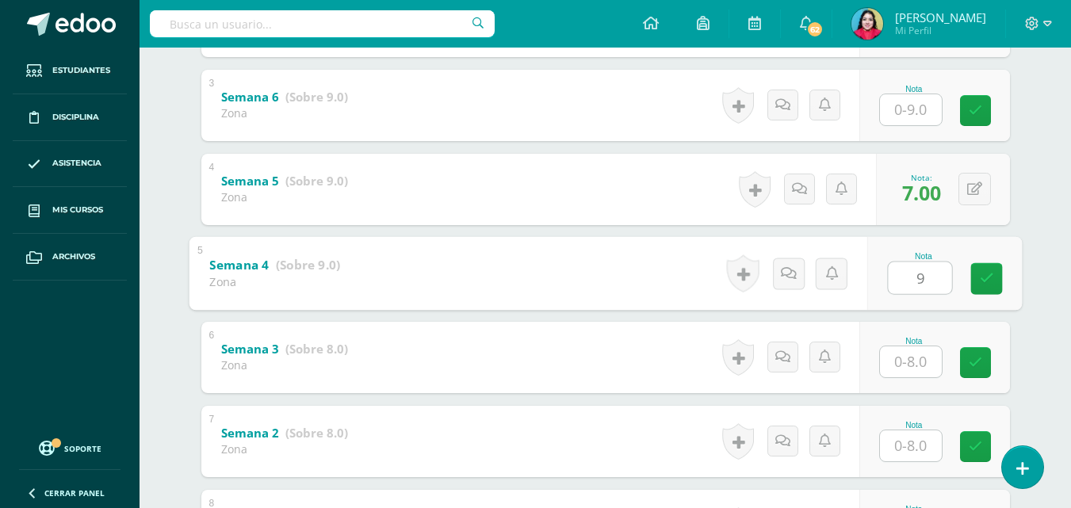
type input "9"
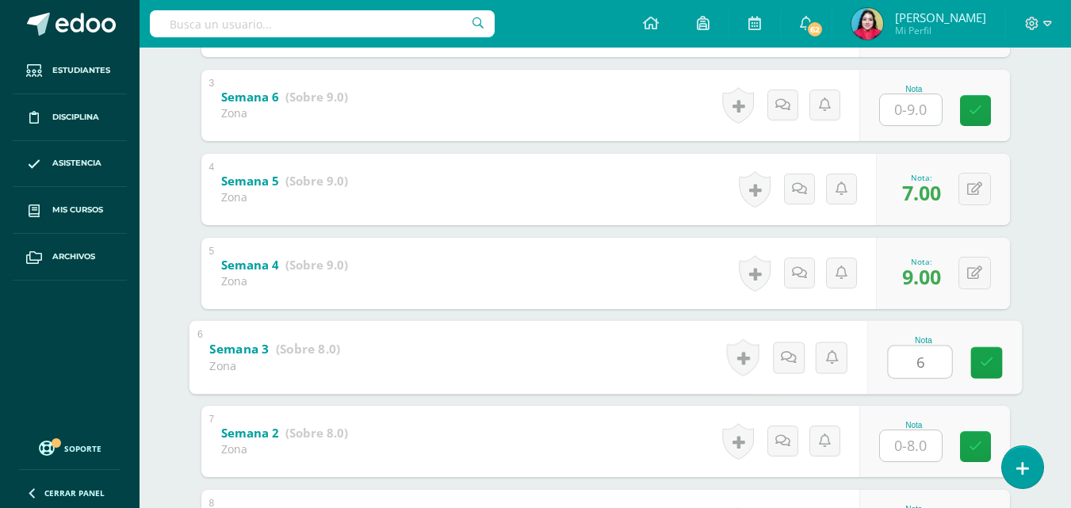
type input "6"
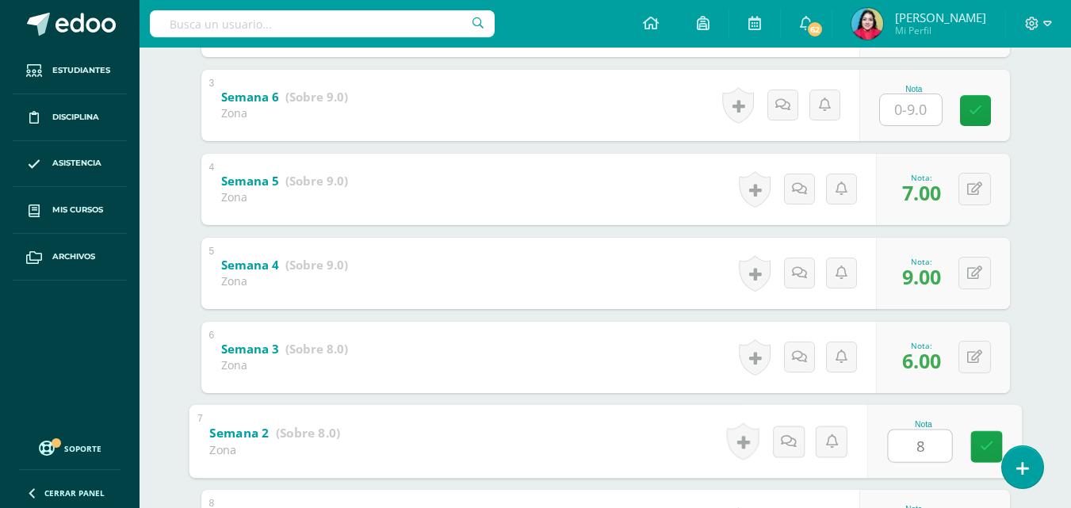
type input "8"
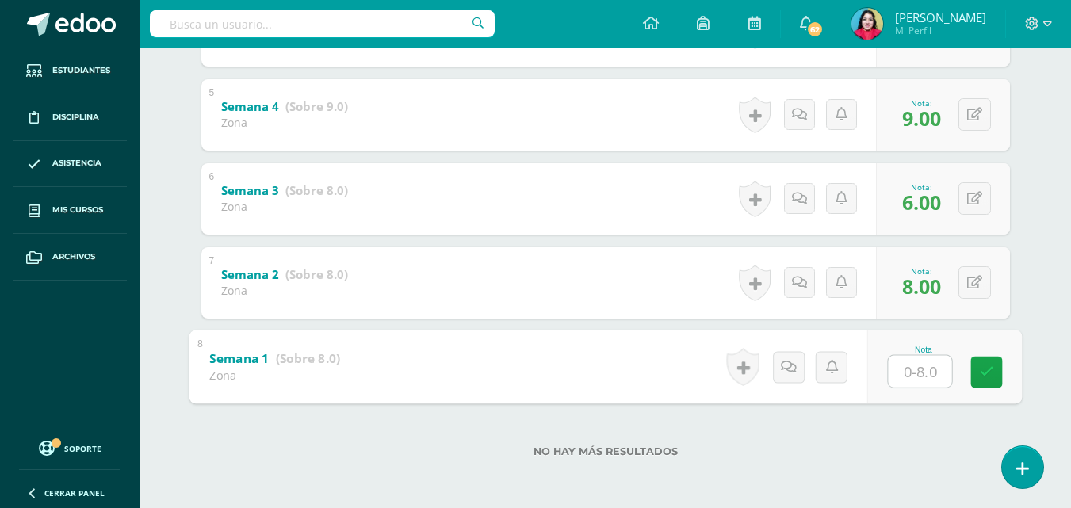
type input "6"
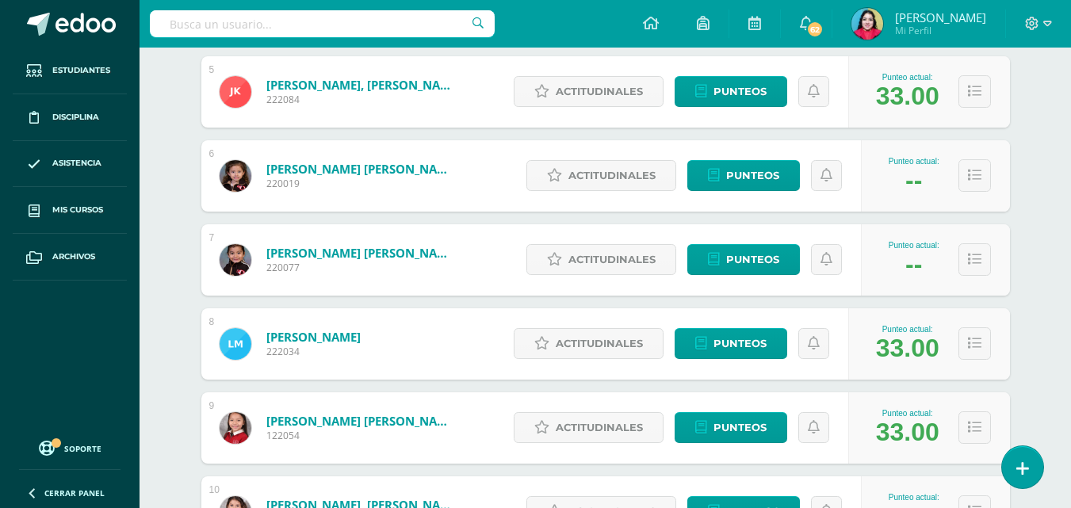
scroll to position [634, 0]
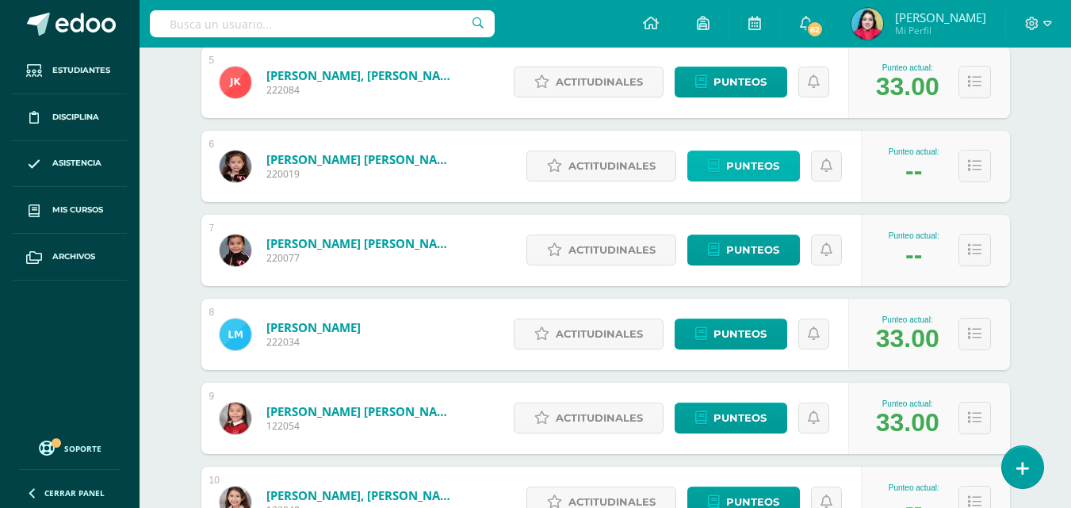
click at [760, 166] on span "Punteos" at bounding box center [752, 165] width 53 height 29
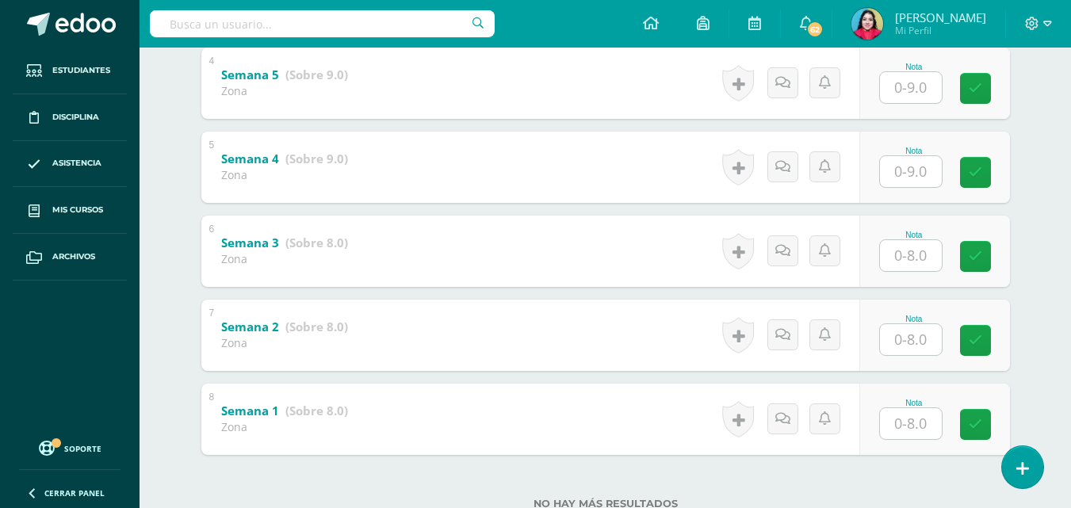
scroll to position [573, 0]
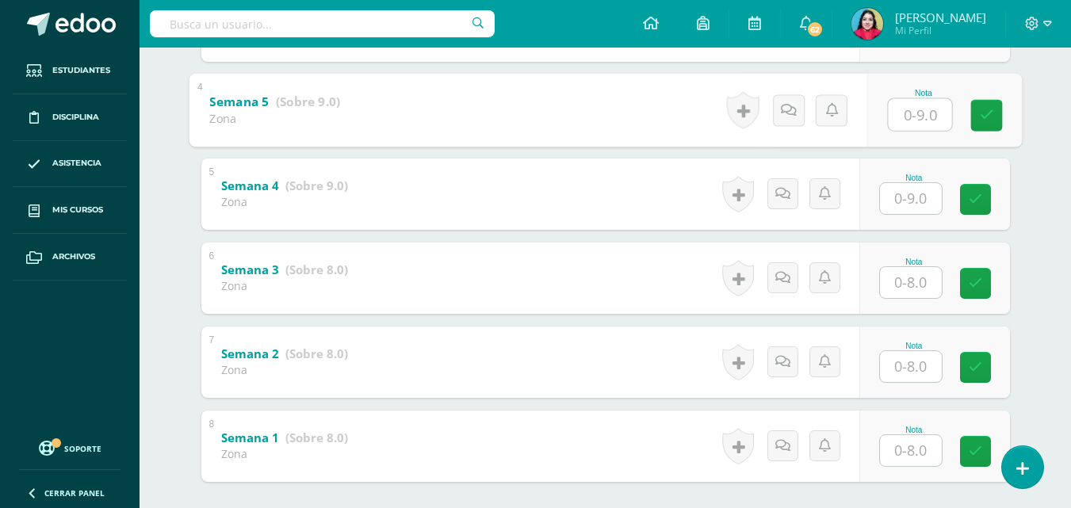
click at [918, 108] on input "text" at bounding box center [919, 114] width 63 height 32
type input "9"
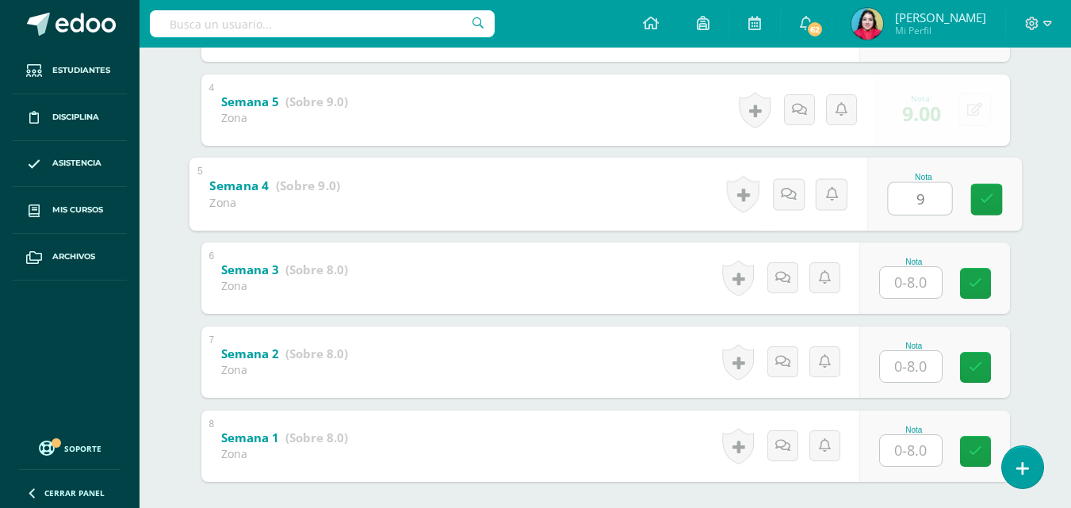
type input "9"
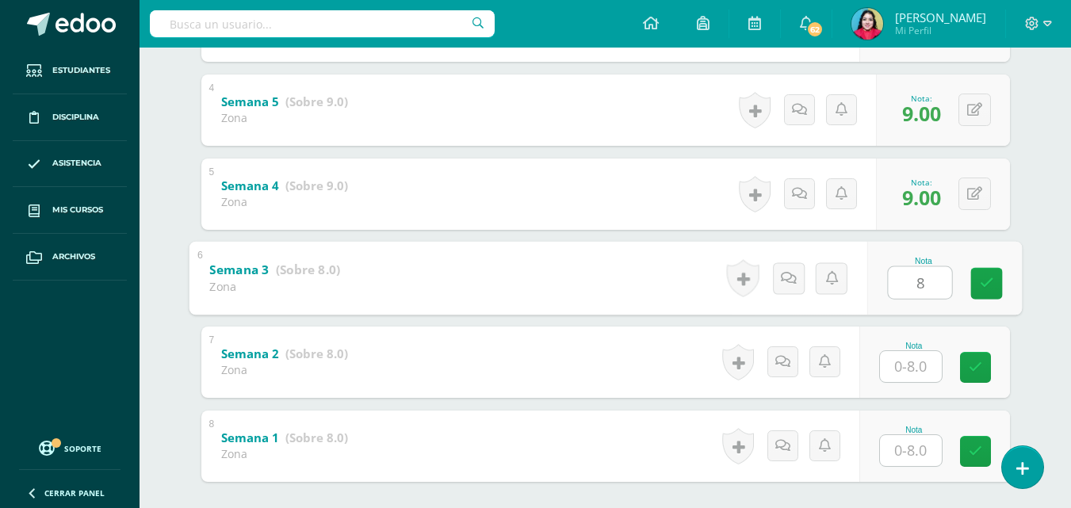
type input "8"
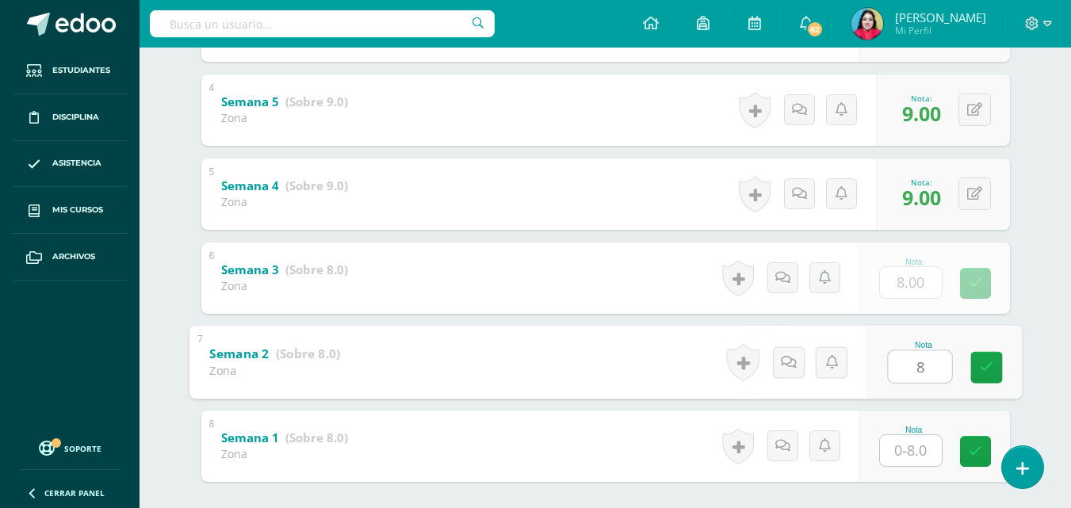
type input "8"
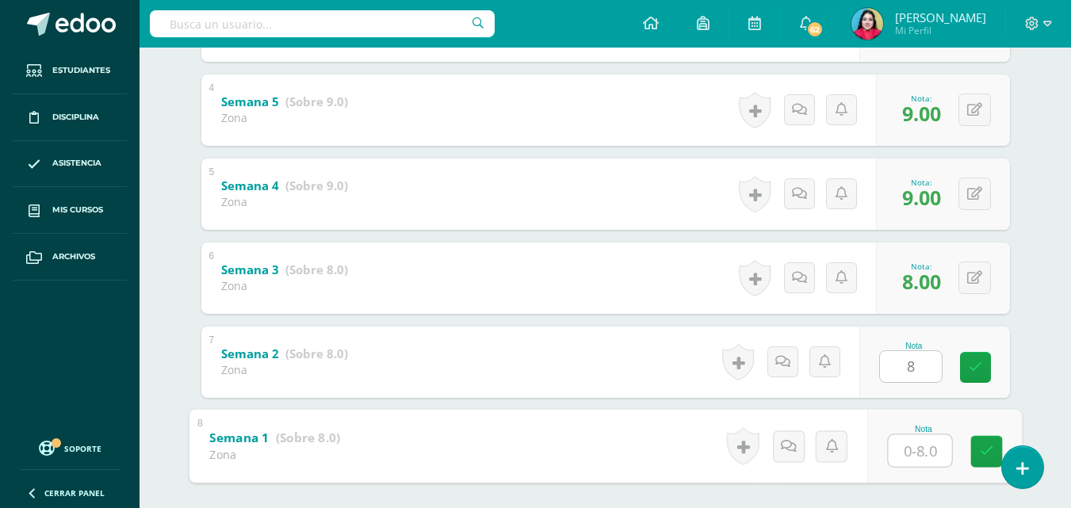
type input "8"
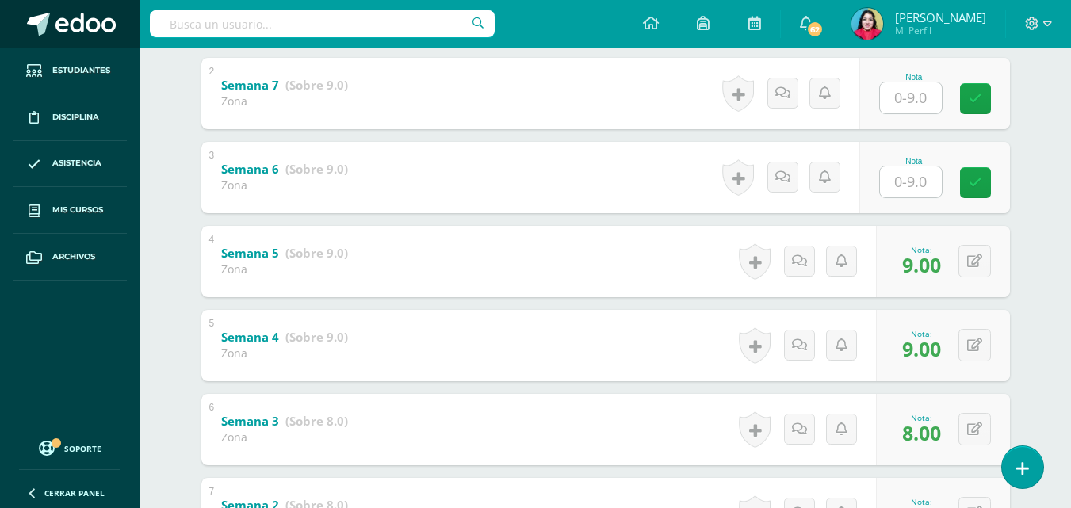
scroll to position [415, 0]
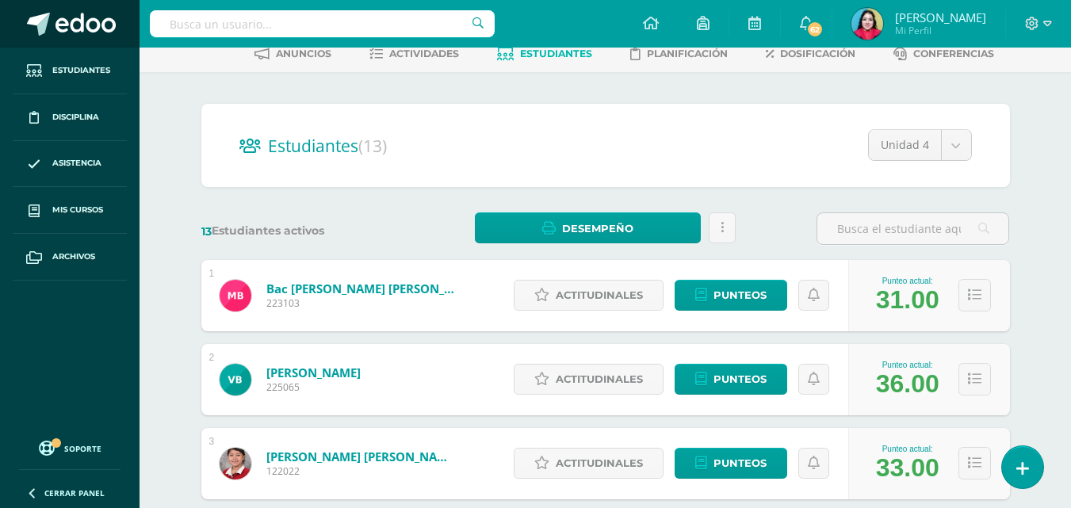
scroll to position [238, 0]
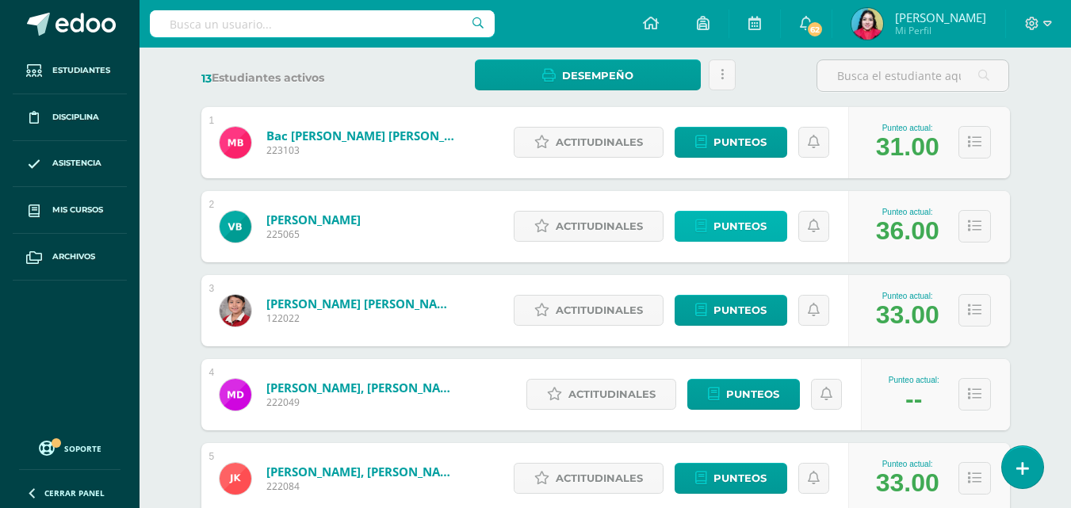
click at [755, 224] on span "Punteos" at bounding box center [739, 226] width 53 height 29
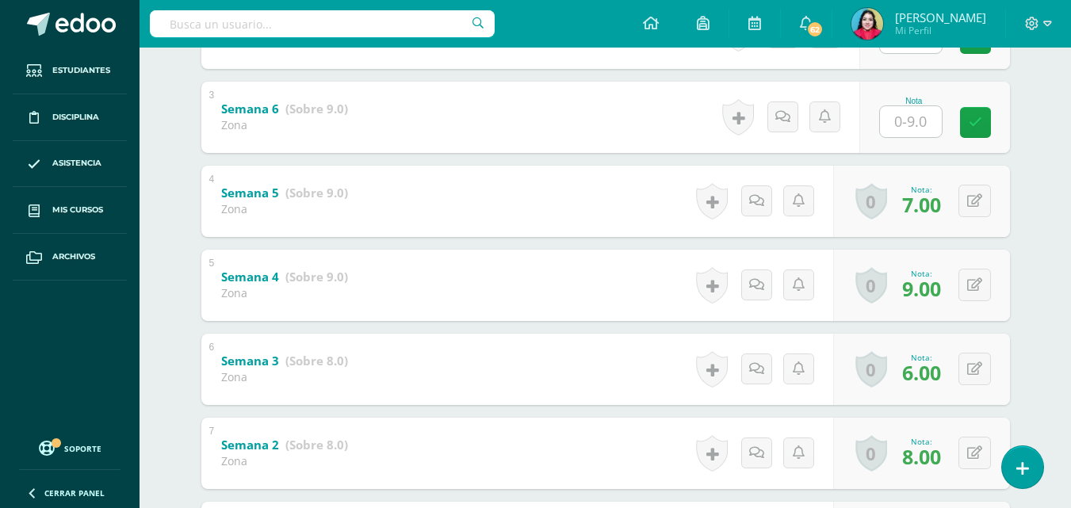
scroll to position [476, 0]
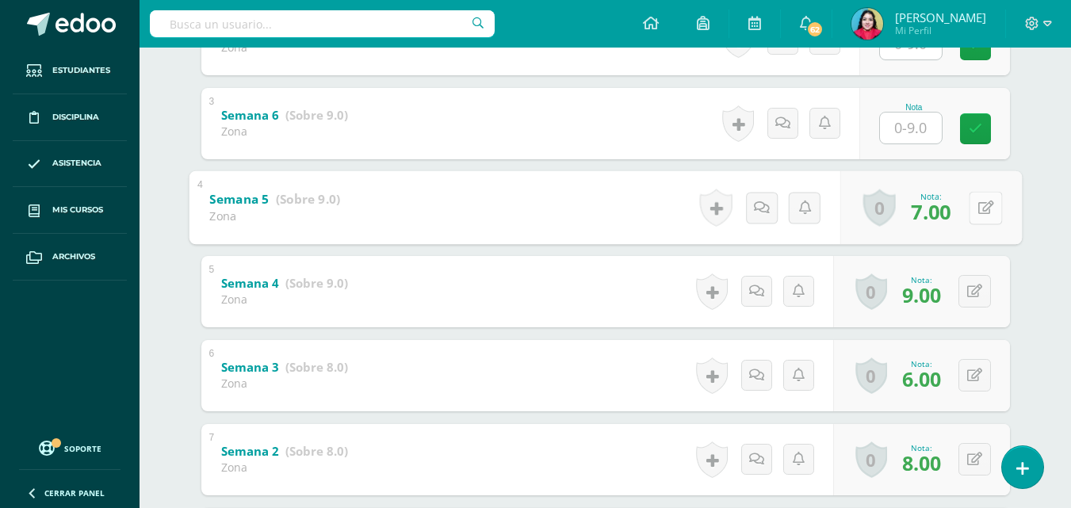
click at [970, 204] on button at bounding box center [985, 207] width 33 height 33
type input "9"
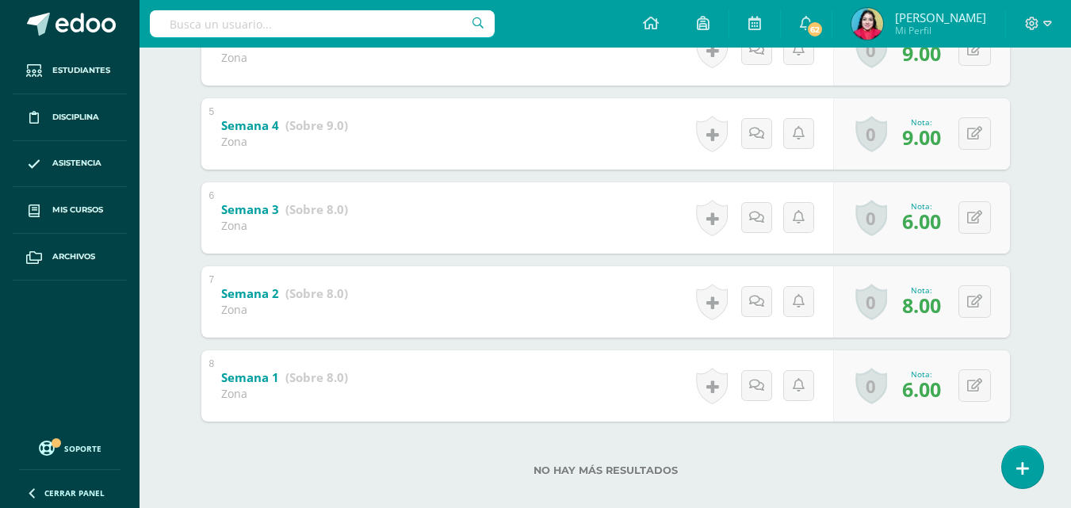
scroll to position [652, 0]
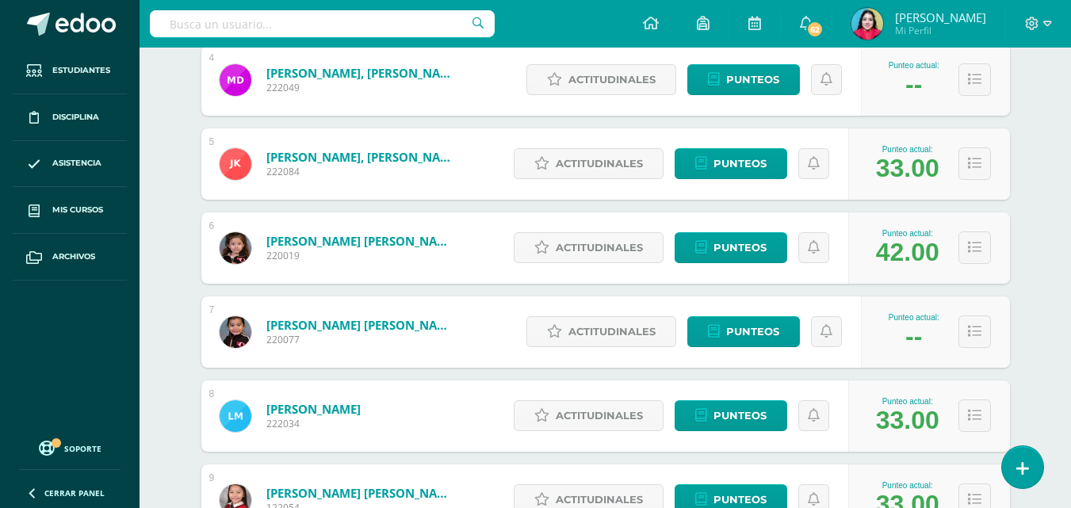
scroll to position [546, 0]
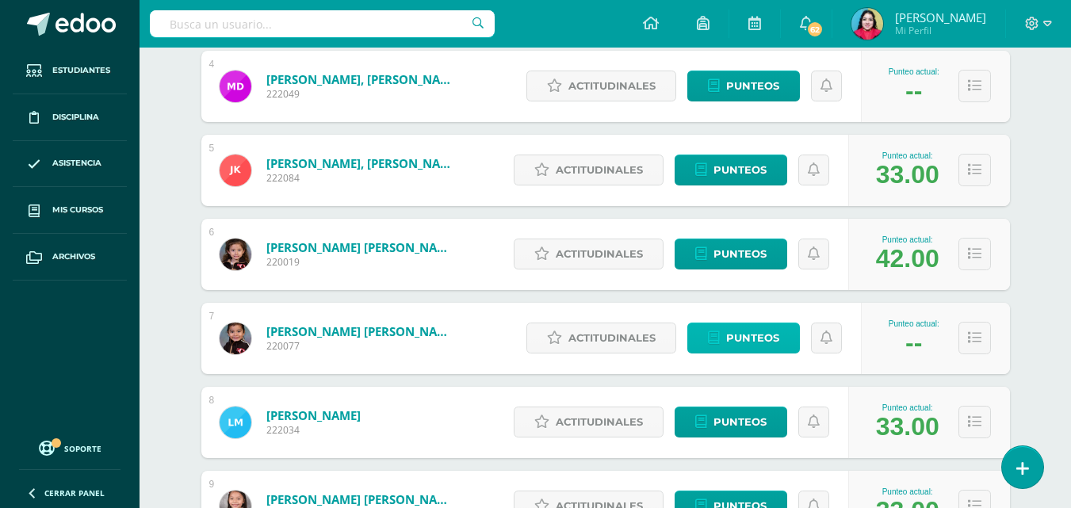
click at [750, 342] on span "Punteos" at bounding box center [752, 337] width 53 height 29
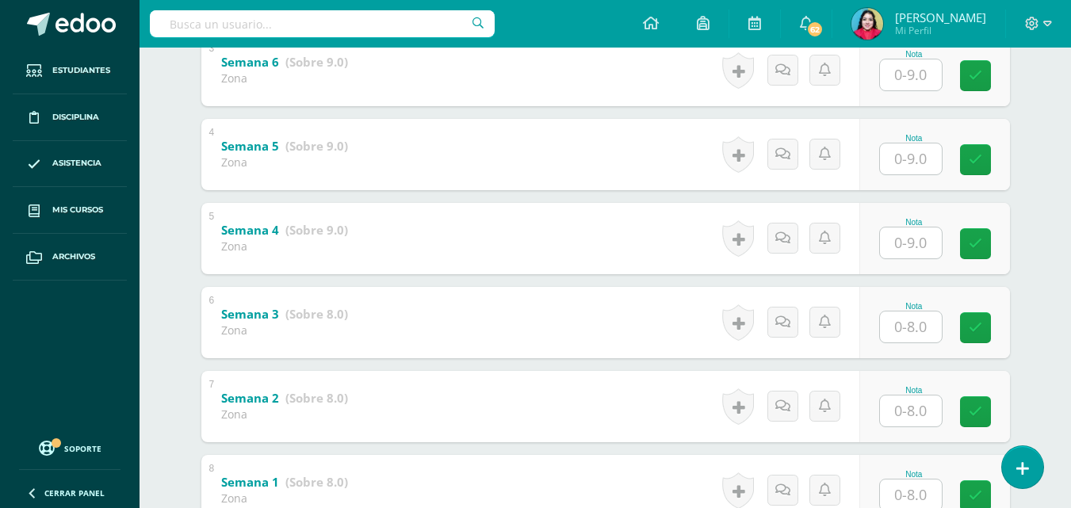
scroll to position [494, 0]
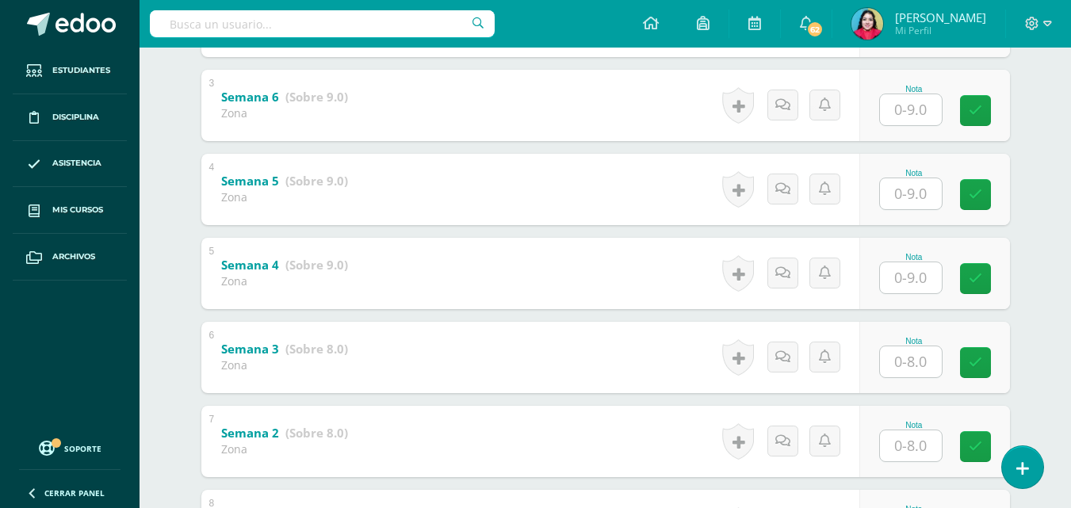
click at [916, 202] on input "text" at bounding box center [911, 193] width 62 height 31
type input "9"
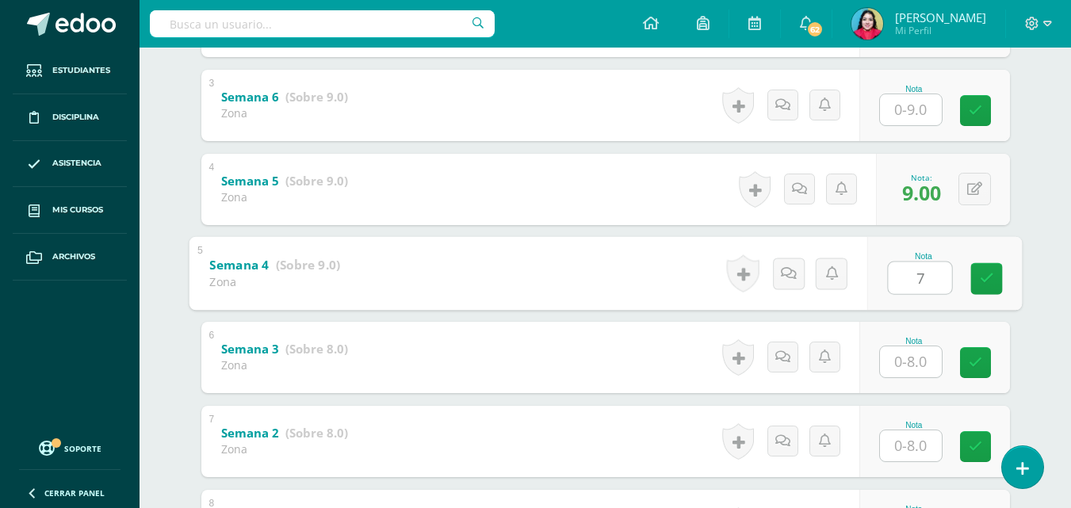
type input "7"
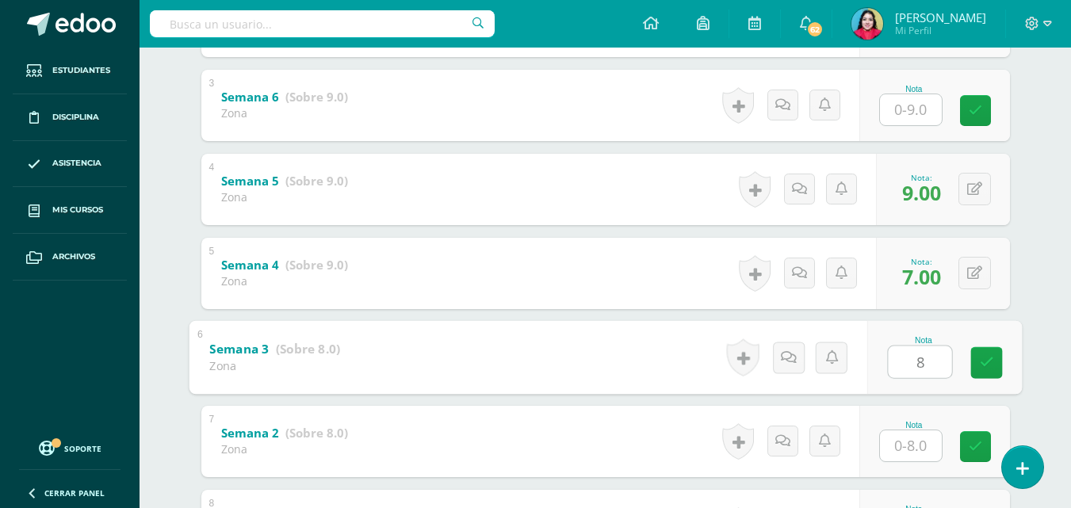
type input "8"
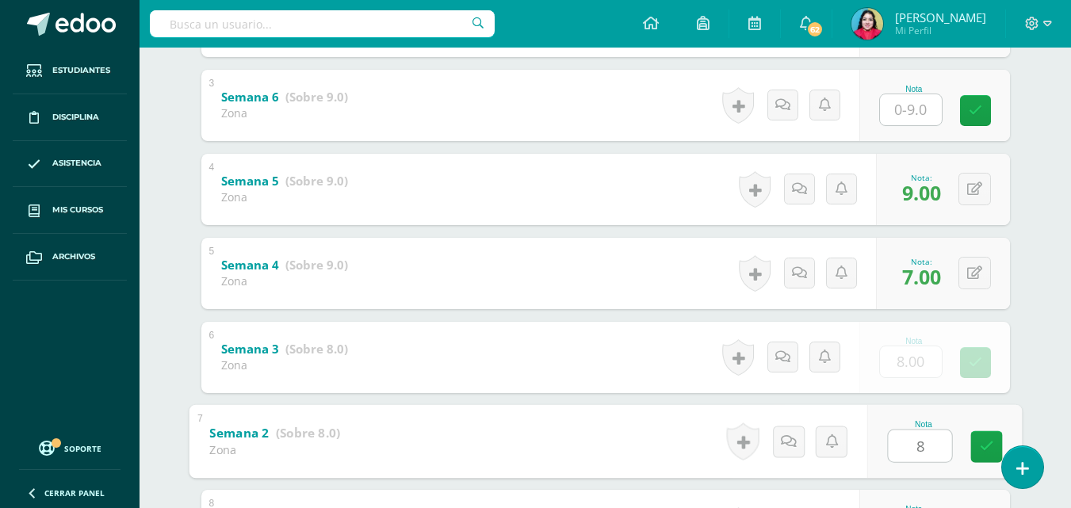
type input "8"
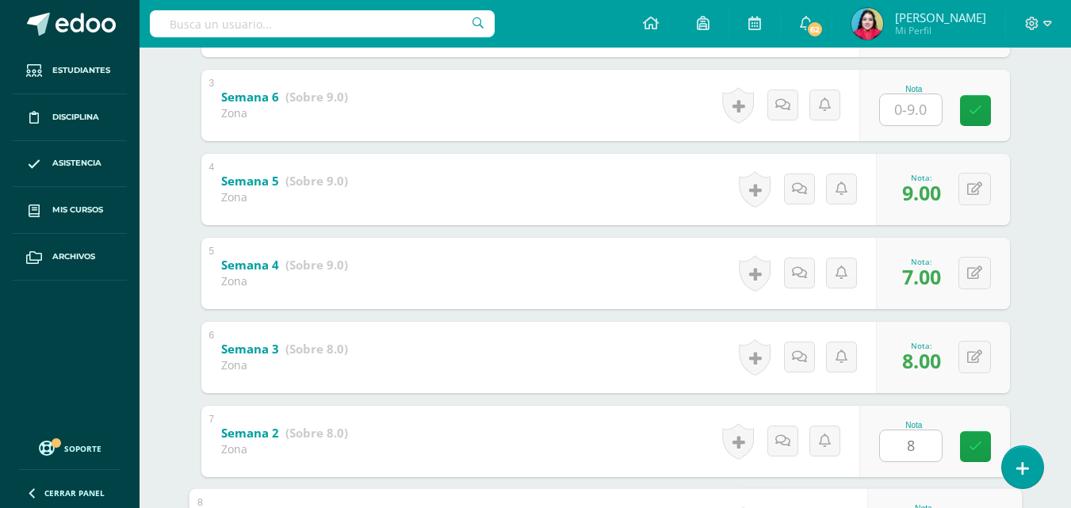
scroll to position [652, 0]
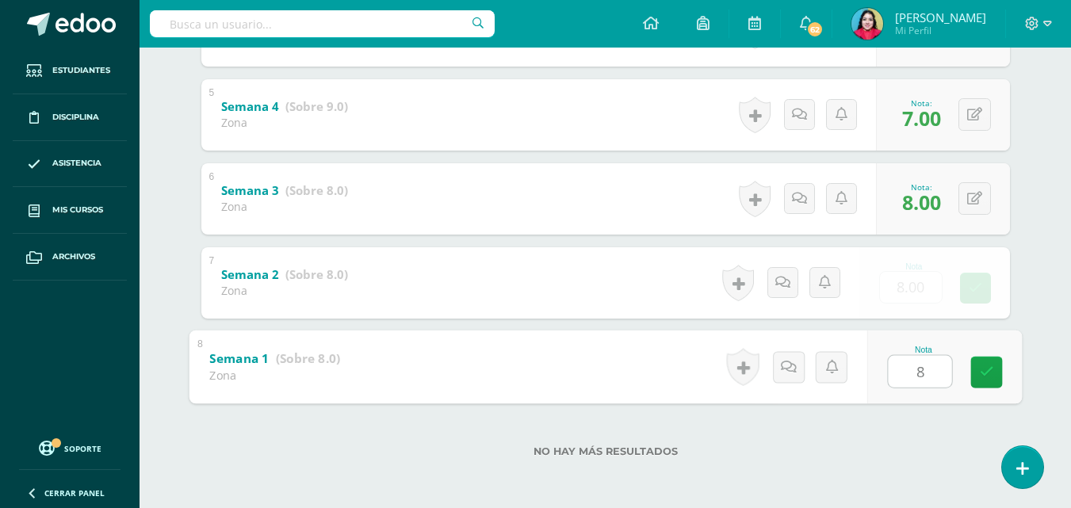
type input "88"
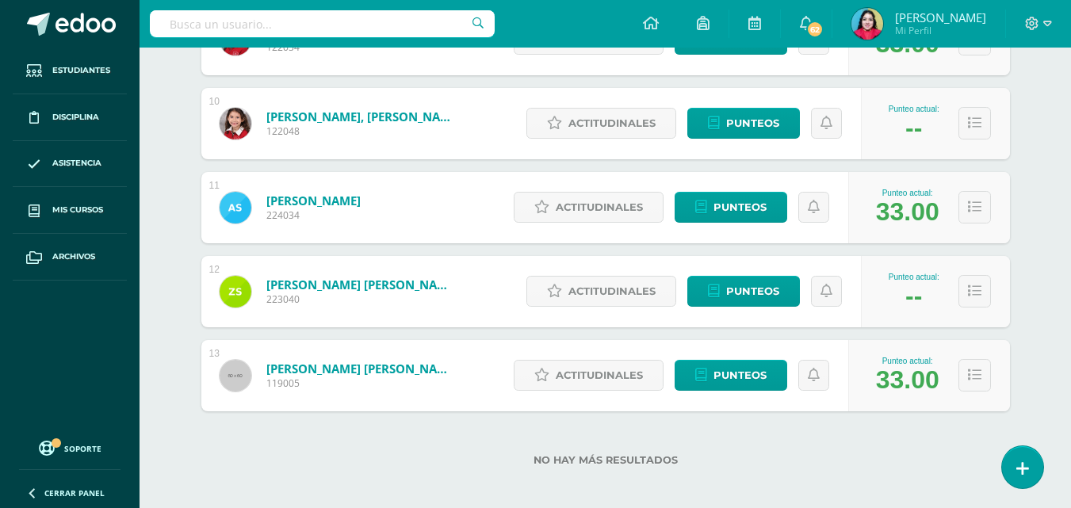
scroll to position [1022, 0]
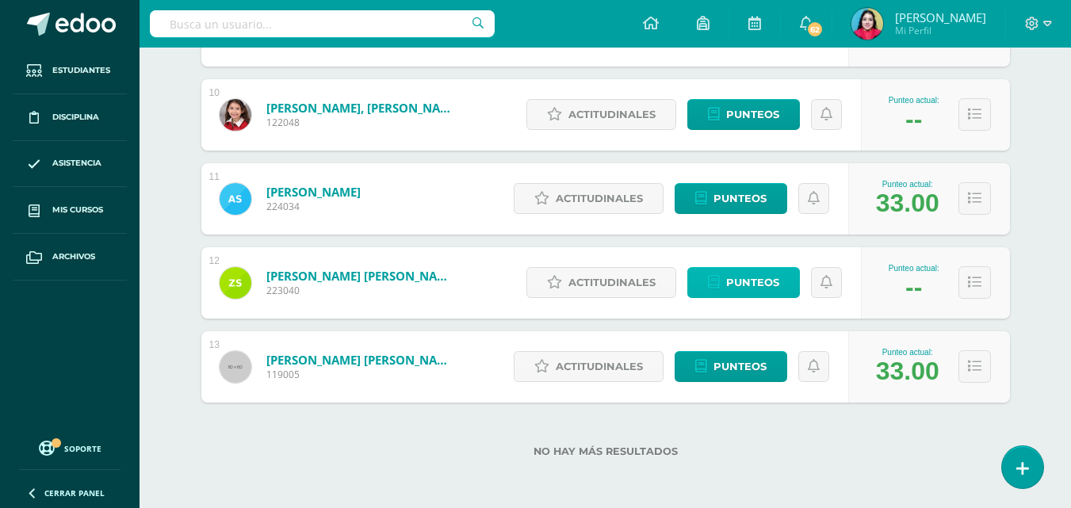
click at [767, 290] on span "Punteos" at bounding box center [752, 282] width 53 height 29
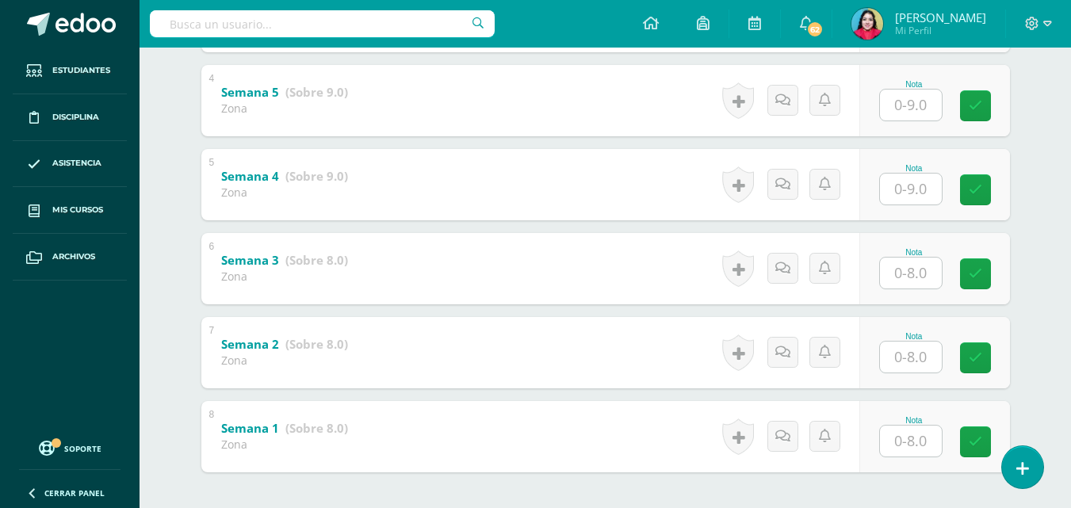
scroll to position [555, 0]
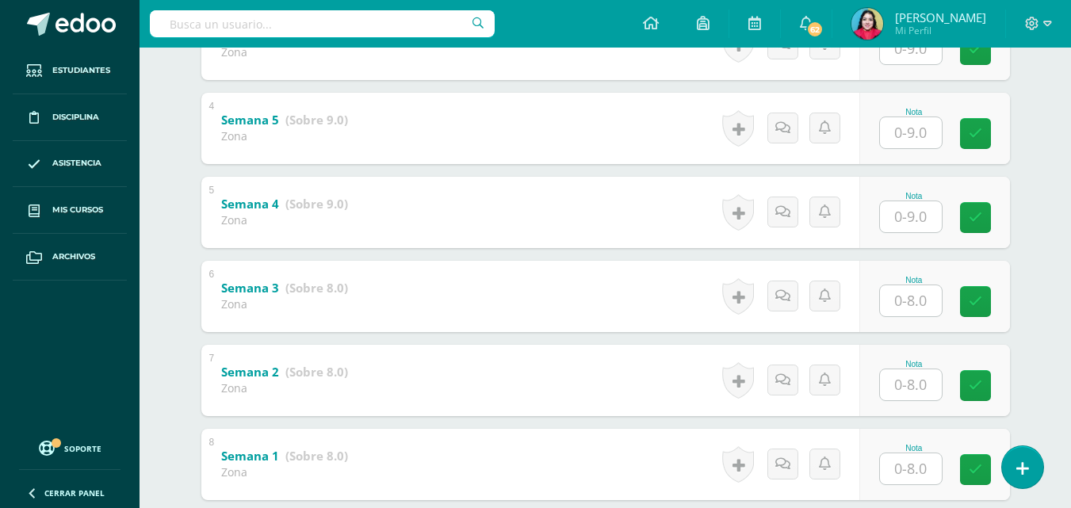
click at [912, 134] on input "text" at bounding box center [911, 132] width 62 height 31
type input "9"
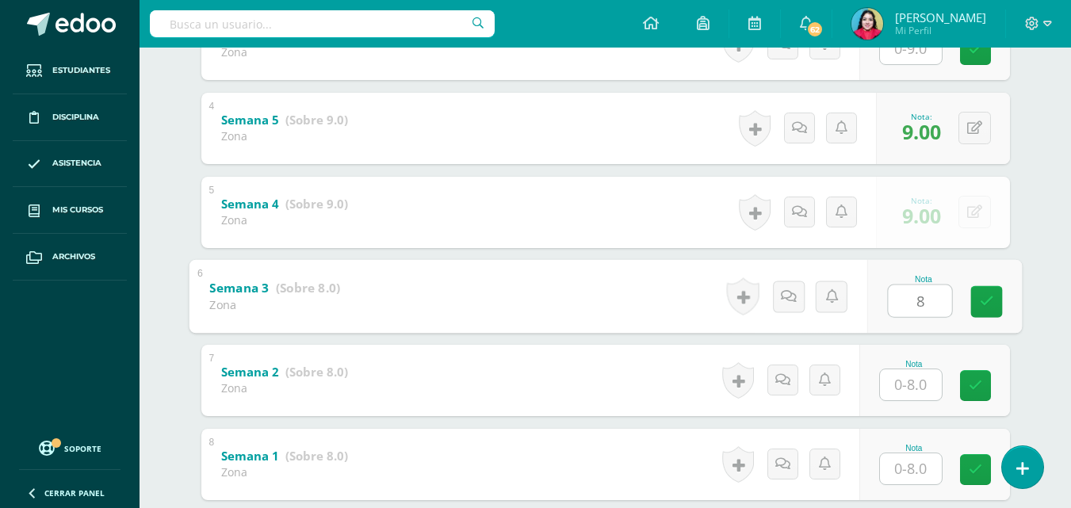
type input "8"
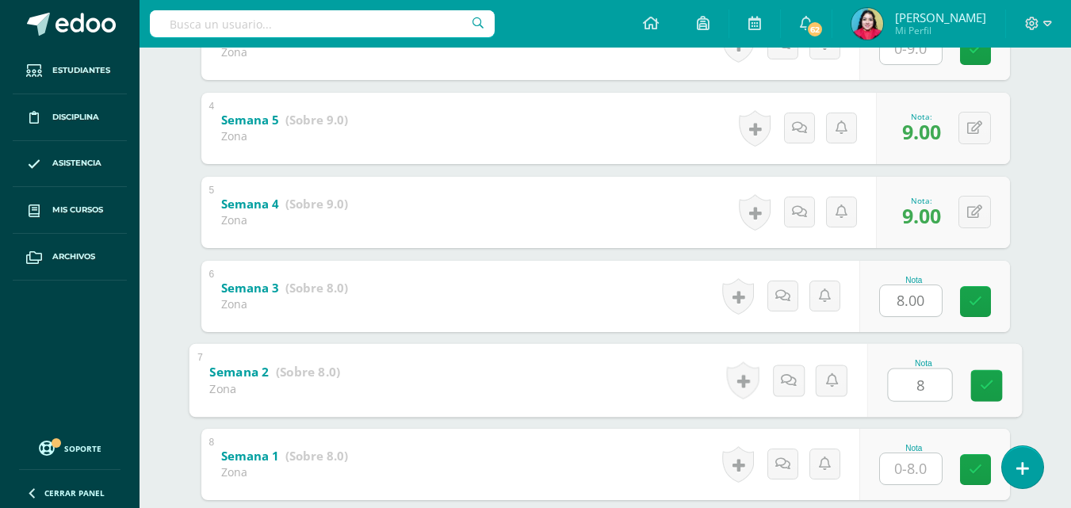
type input "8"
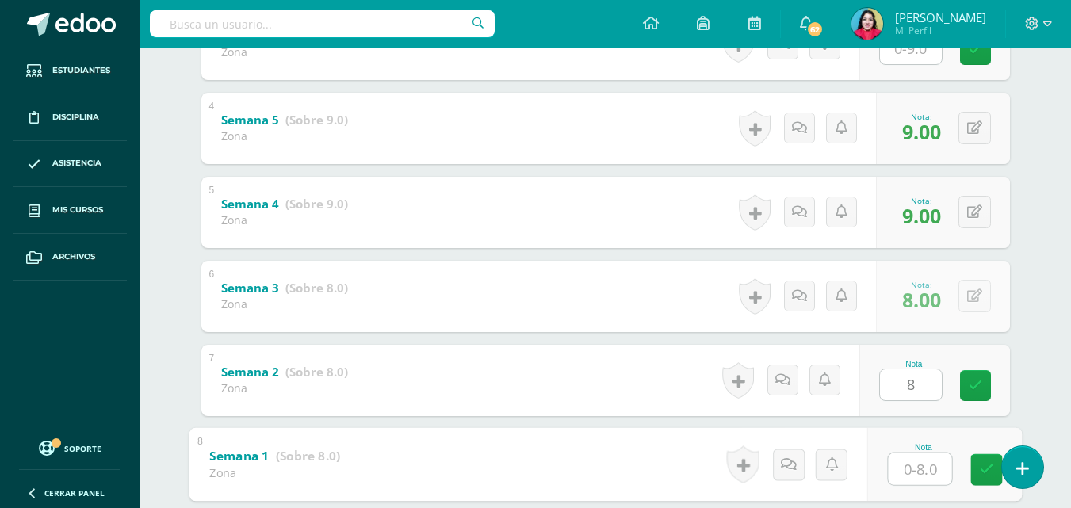
type input "8"
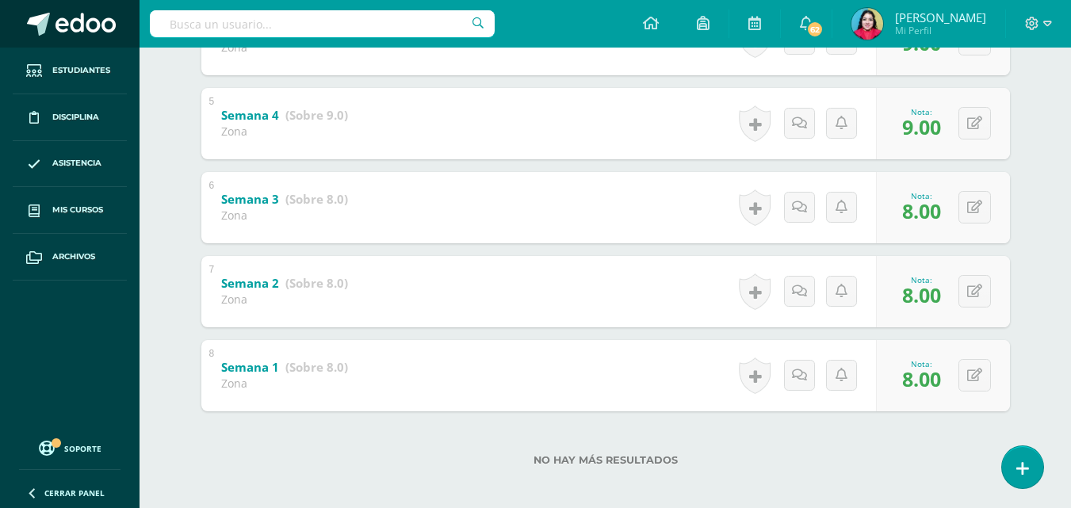
scroll to position [652, 0]
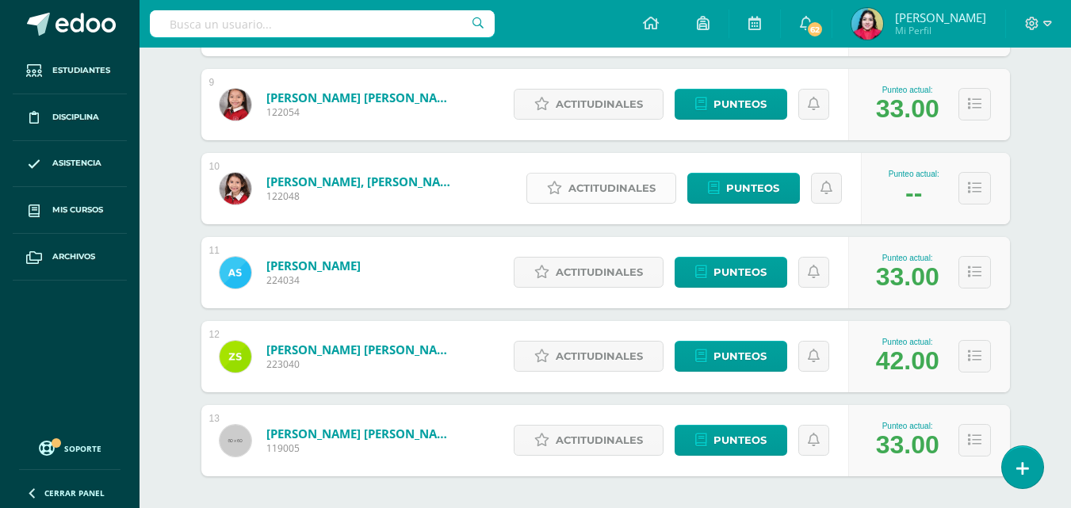
scroll to position [1022, 0]
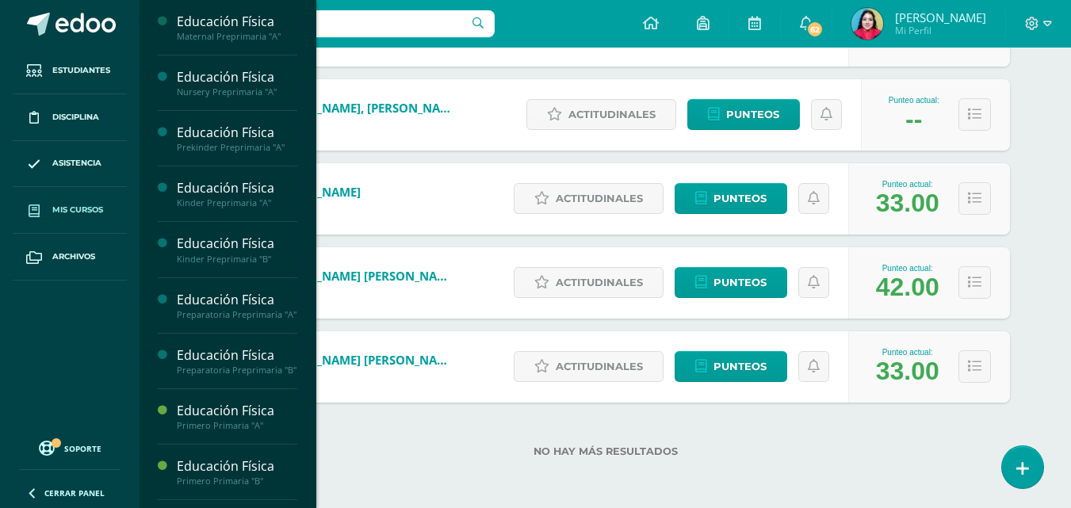
click at [63, 197] on link "Mis cursos" at bounding box center [70, 210] width 114 height 47
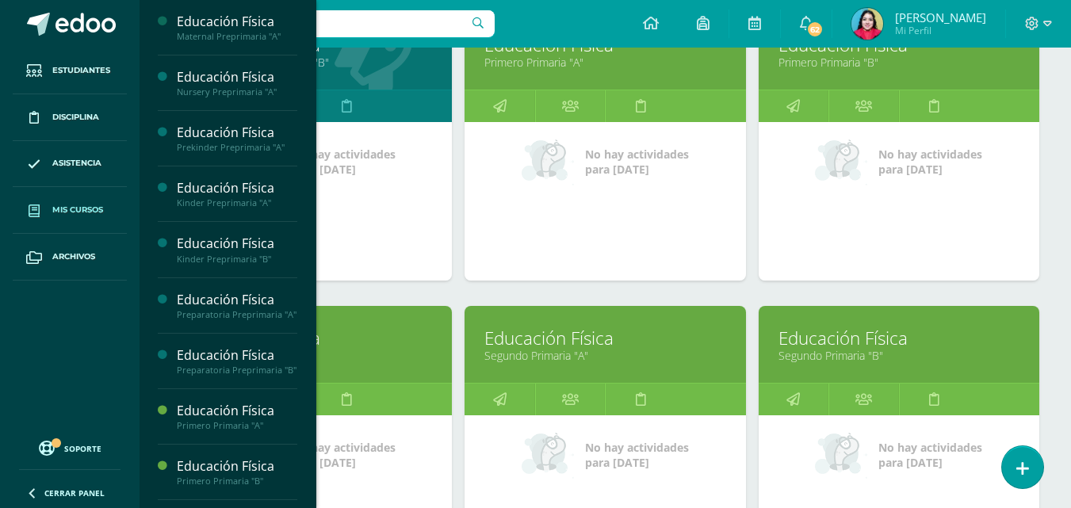
scroll to position [1084, 0]
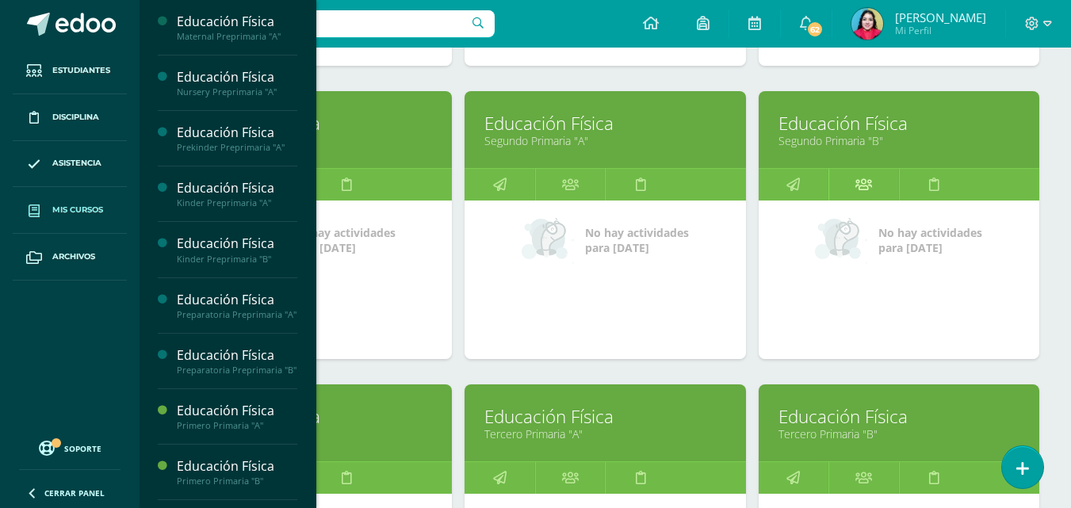
click at [846, 182] on link at bounding box center [863, 185] width 71 height 32
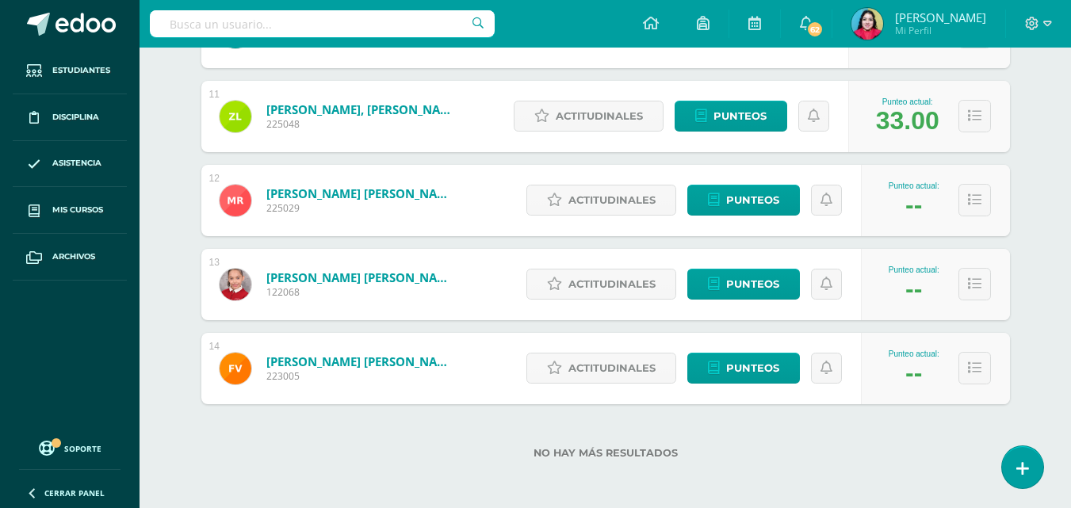
scroll to position [1106, 0]
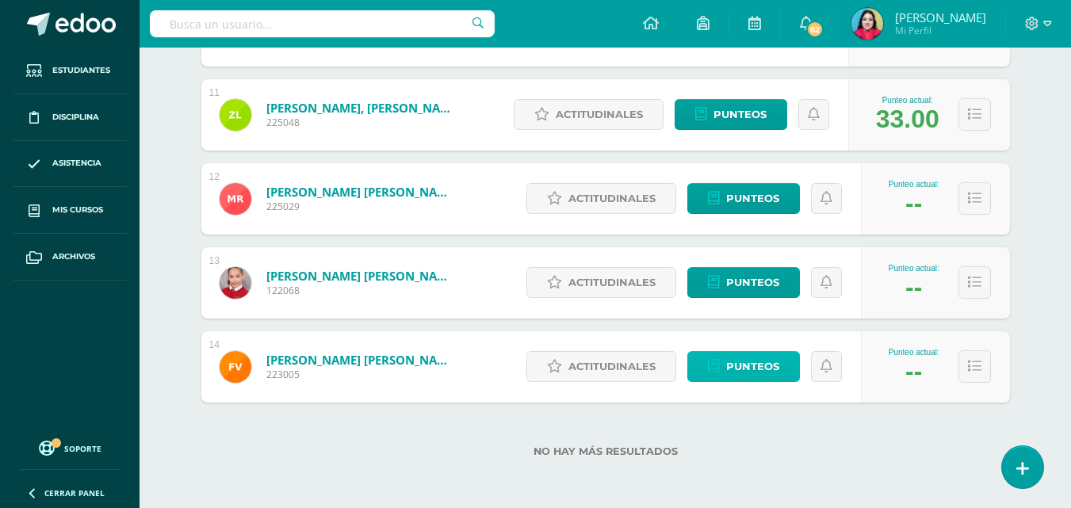
click at [750, 374] on span "Punteos" at bounding box center [752, 366] width 53 height 29
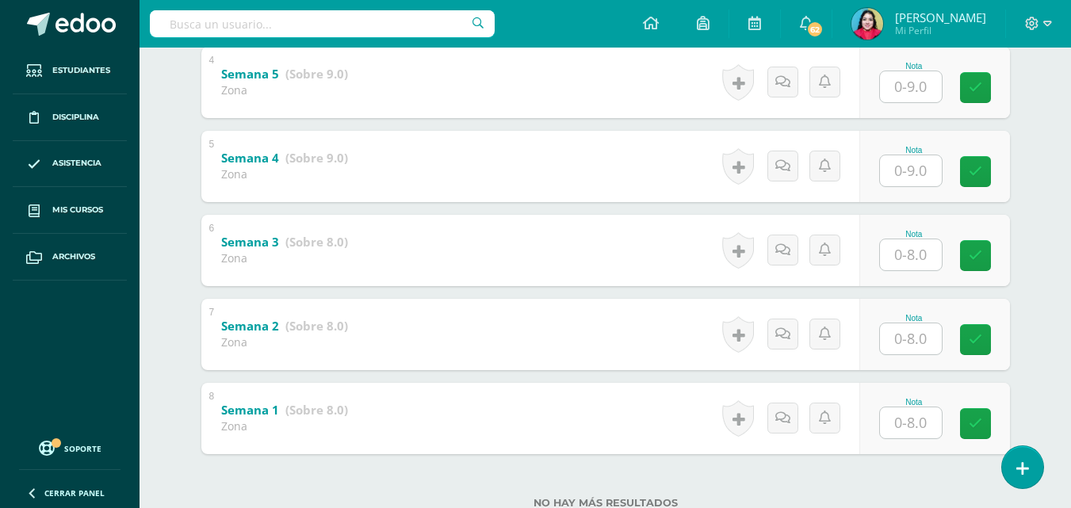
scroll to position [573, 0]
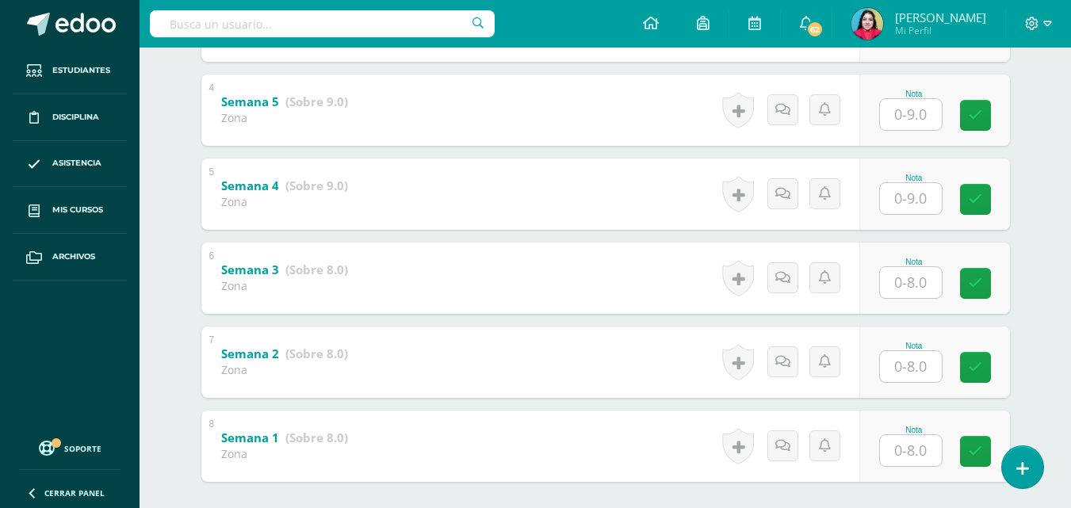
click at [907, 109] on input "text" at bounding box center [911, 114] width 62 height 31
type input "7"
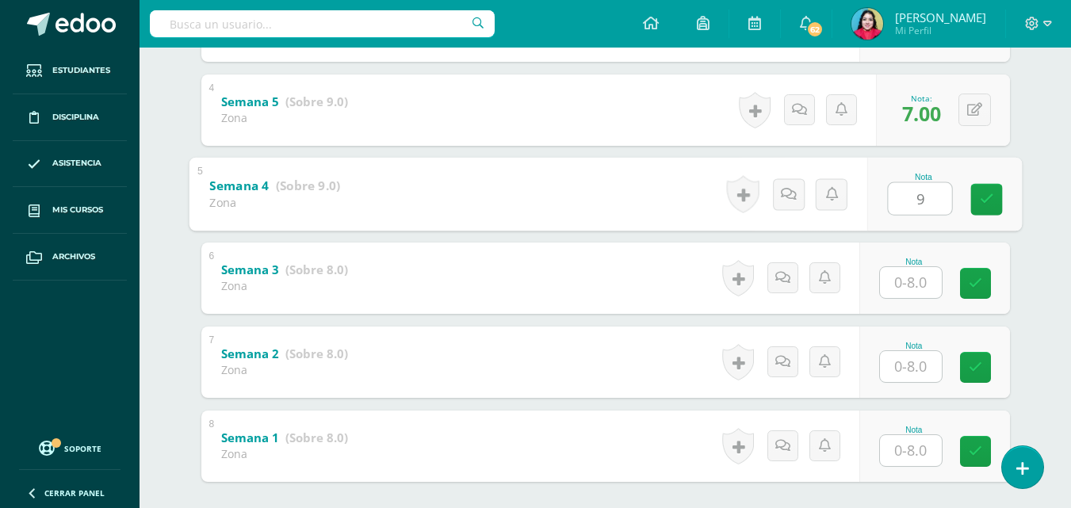
type input "9"
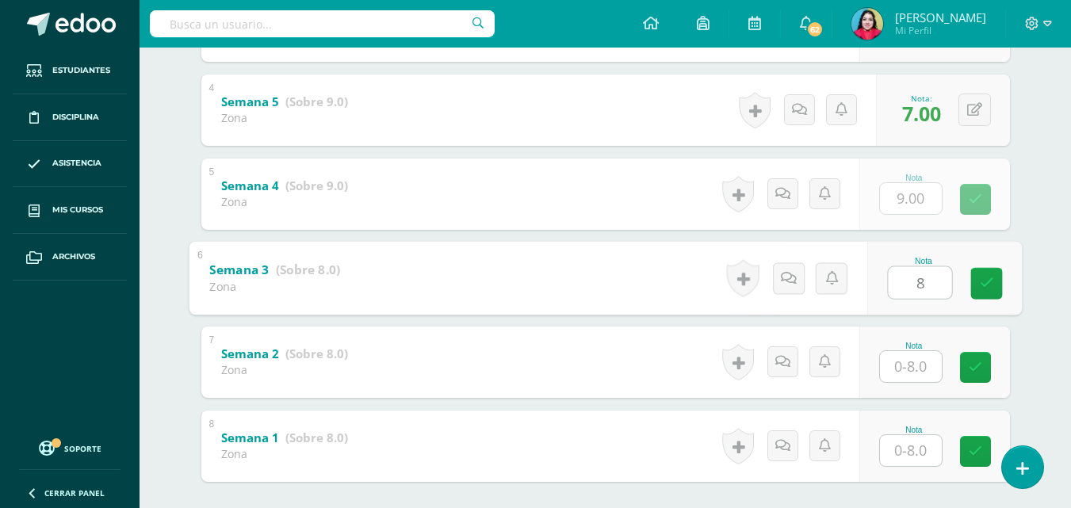
type input "8"
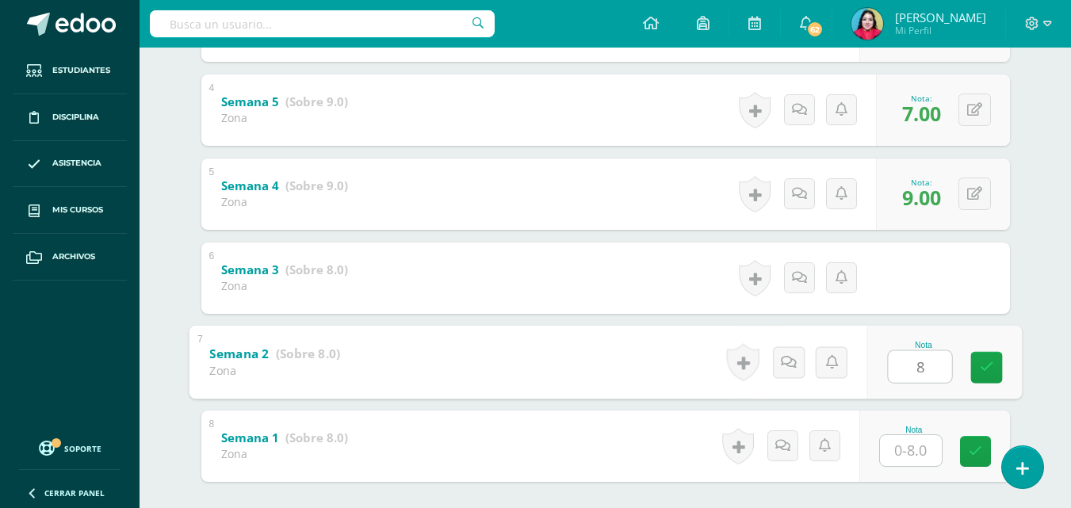
type input "8"
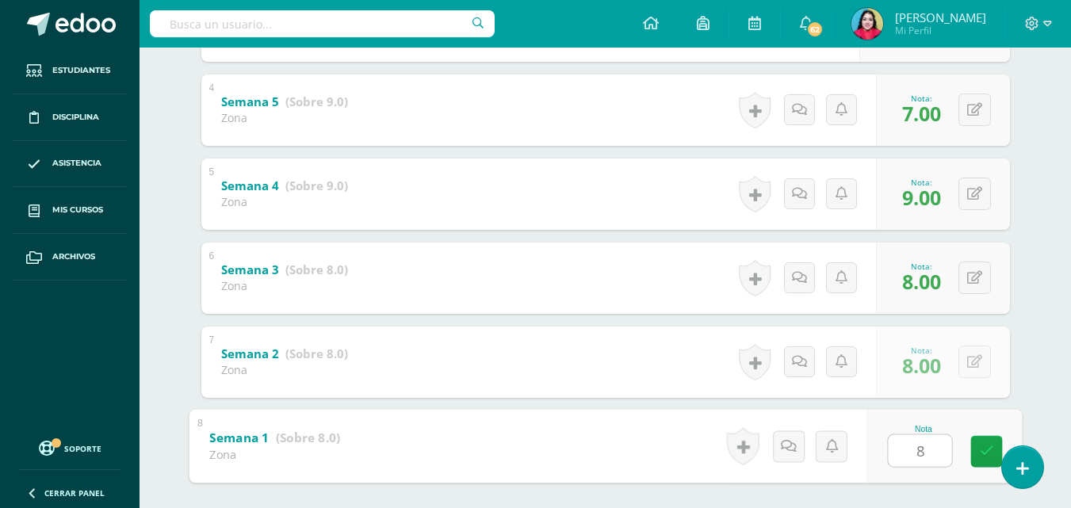
type input "88"
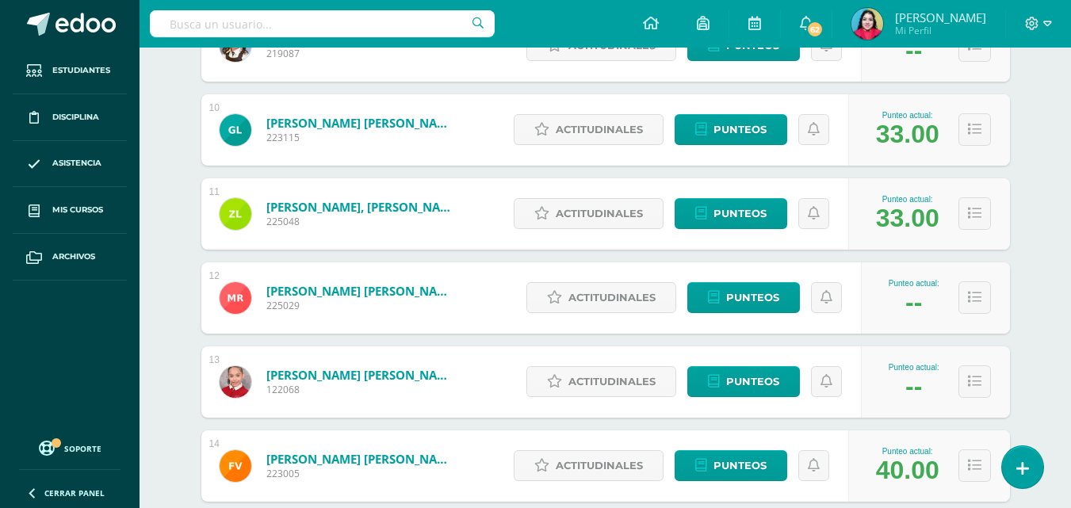
scroll to position [1106, 0]
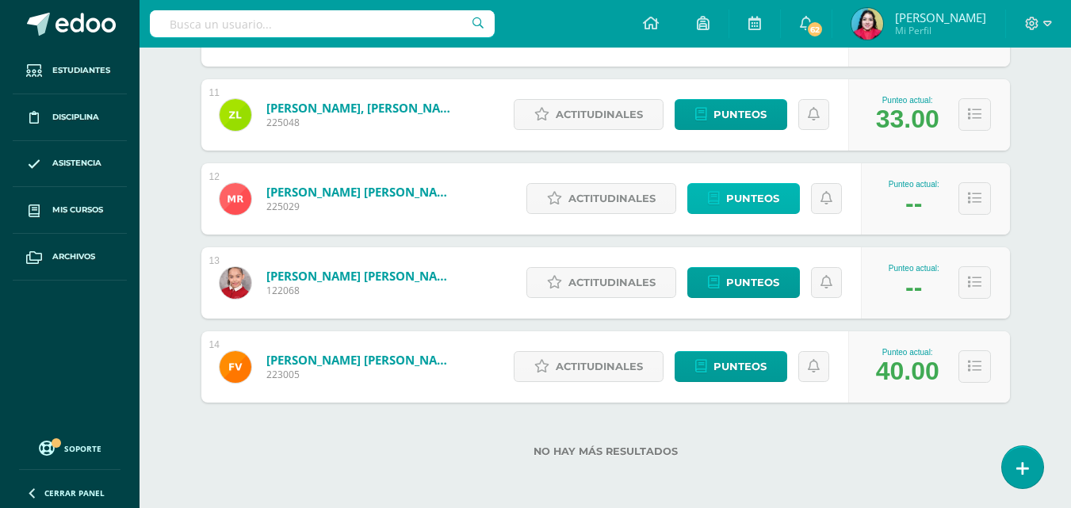
click at [754, 193] on span "Punteos" at bounding box center [752, 198] width 53 height 29
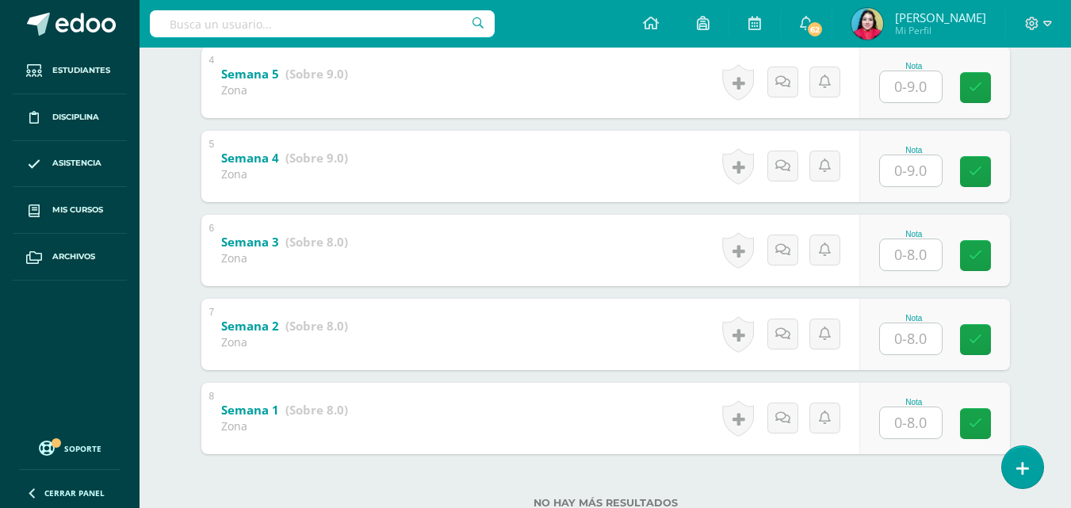
scroll to position [573, 0]
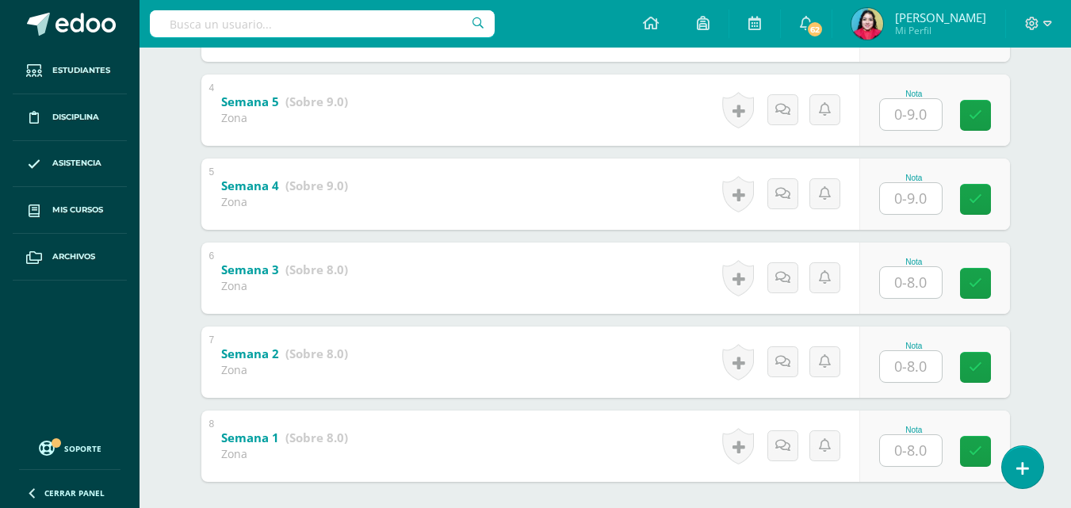
click at [913, 120] on input "text" at bounding box center [911, 114] width 62 height 31
type input "9"
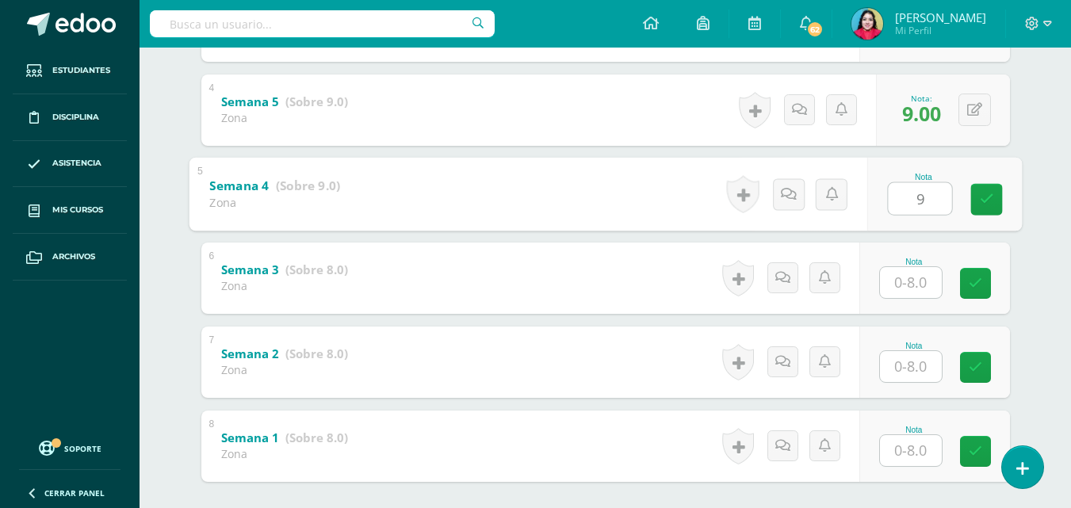
type input "9"
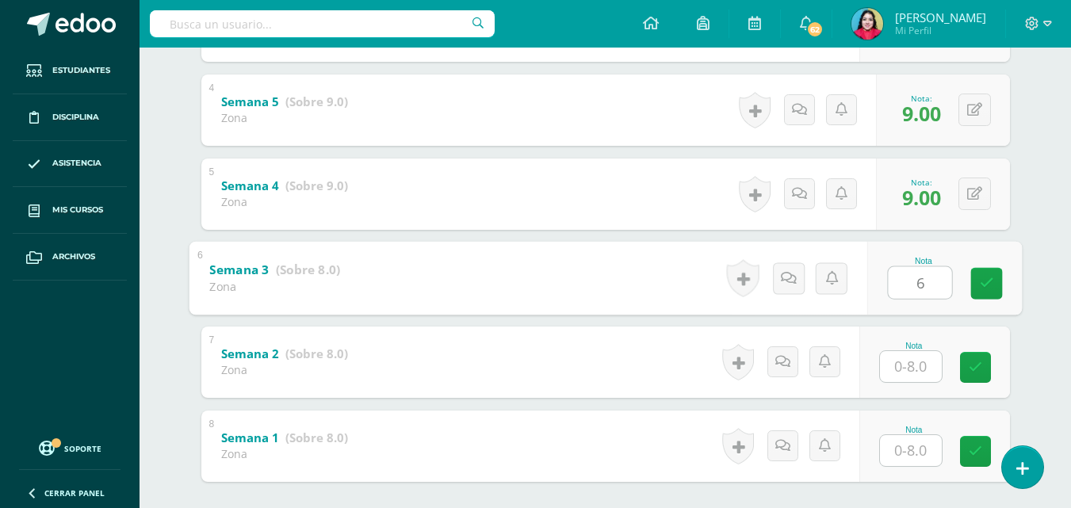
type input "6"
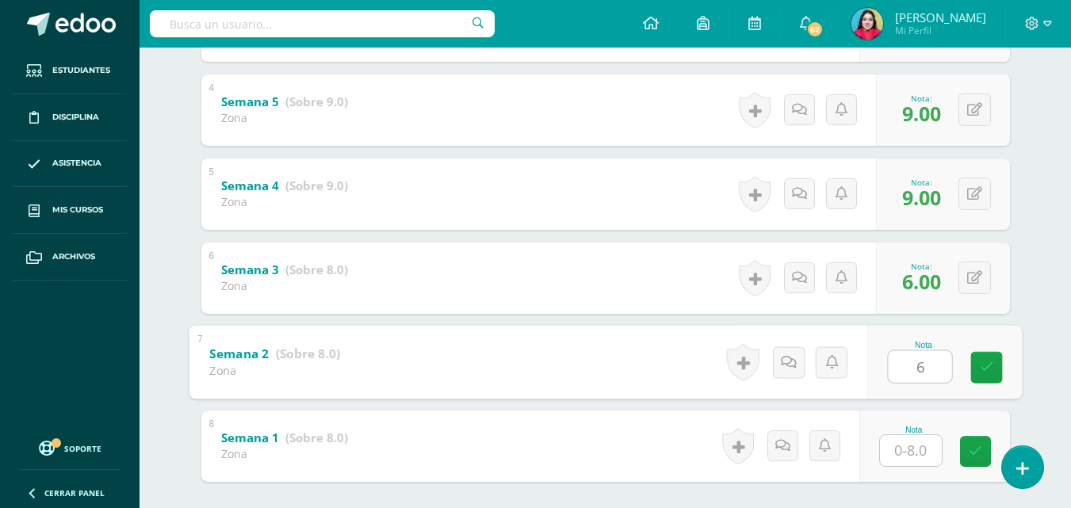
type input "6"
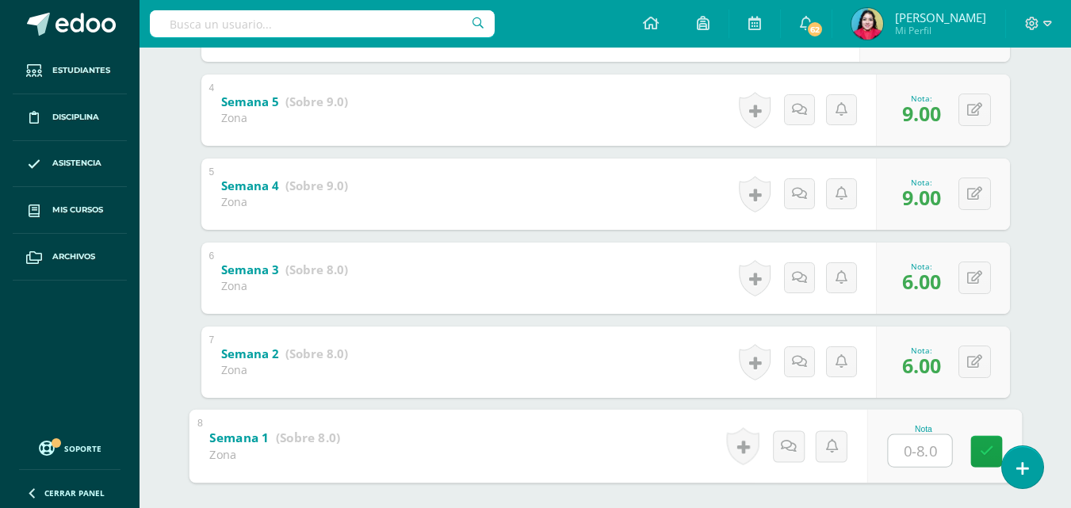
type input "8"
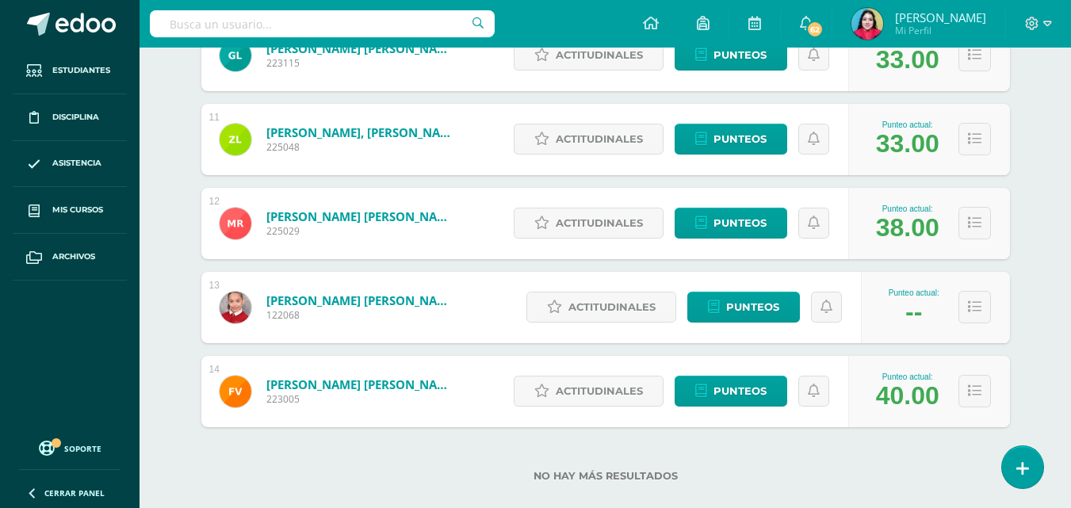
scroll to position [1106, 0]
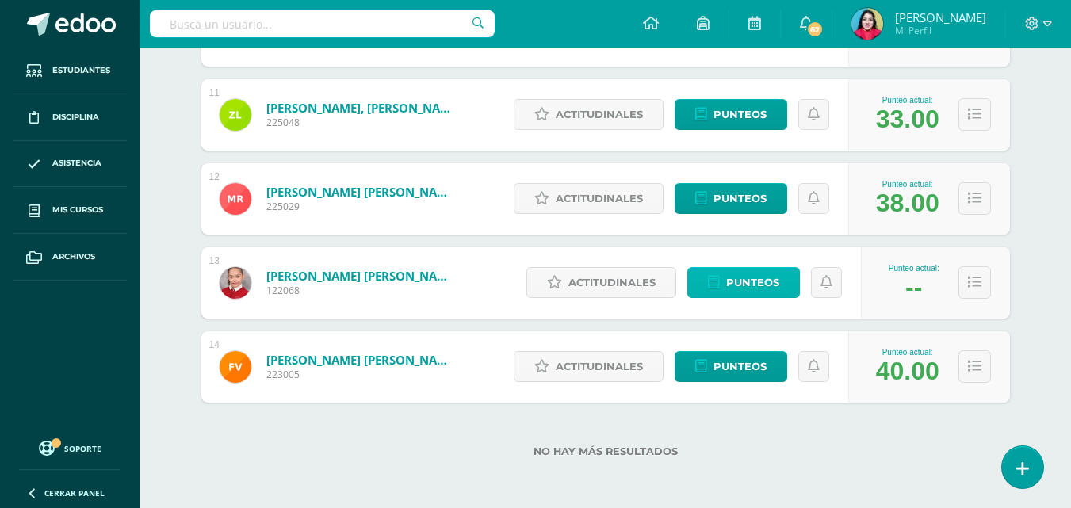
click at [755, 280] on span "Punteos" at bounding box center [752, 282] width 53 height 29
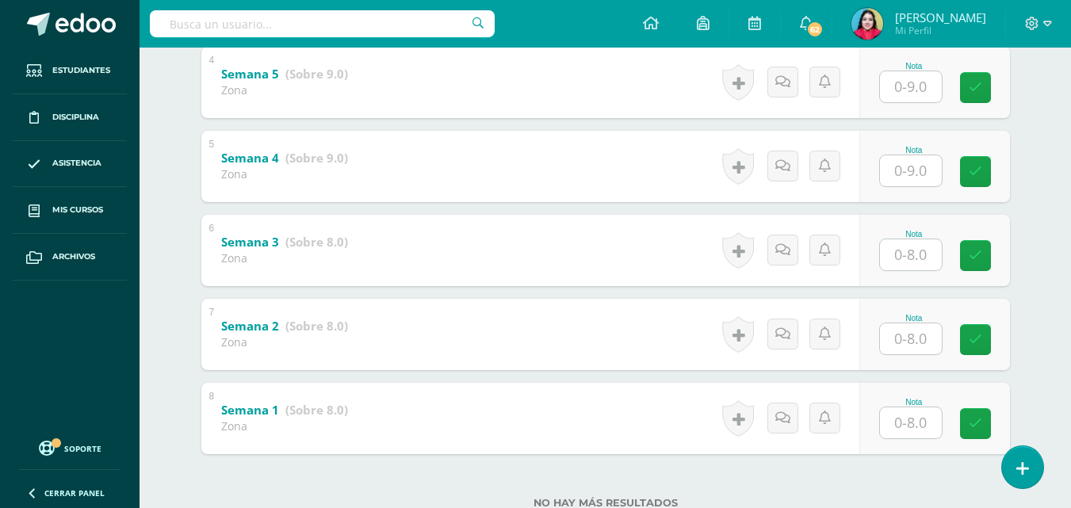
scroll to position [573, 0]
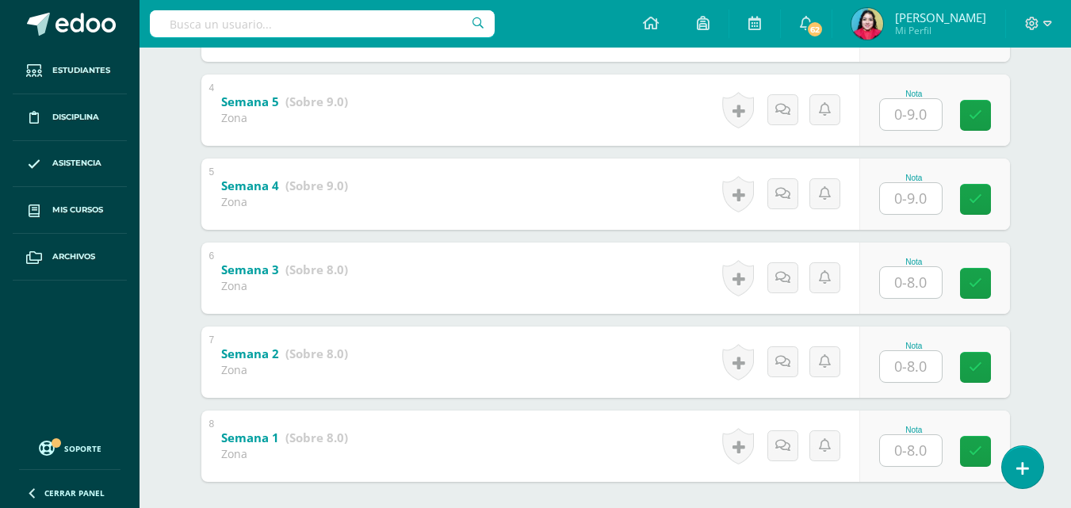
click at [906, 124] on input "text" at bounding box center [911, 114] width 62 height 31
type input "9"
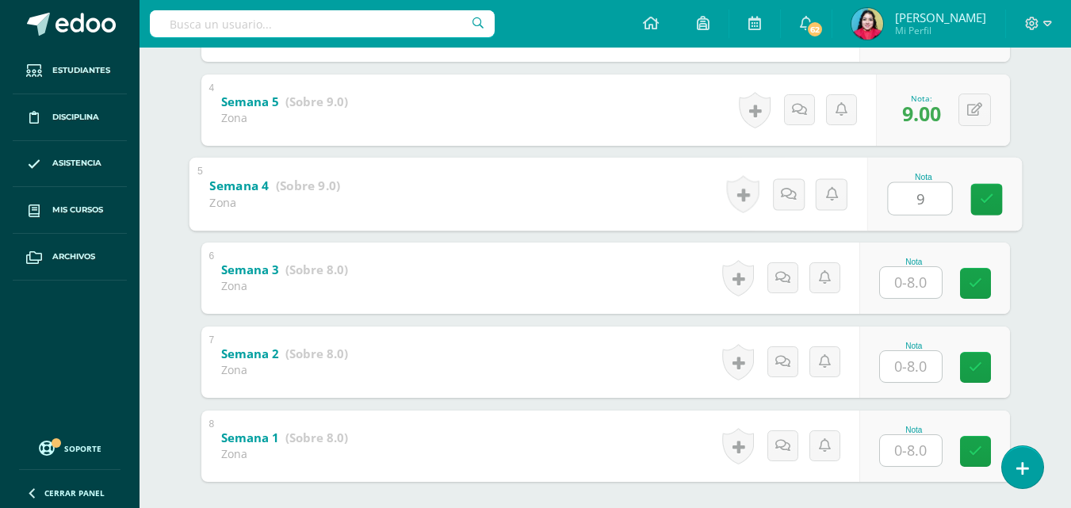
type input "9"
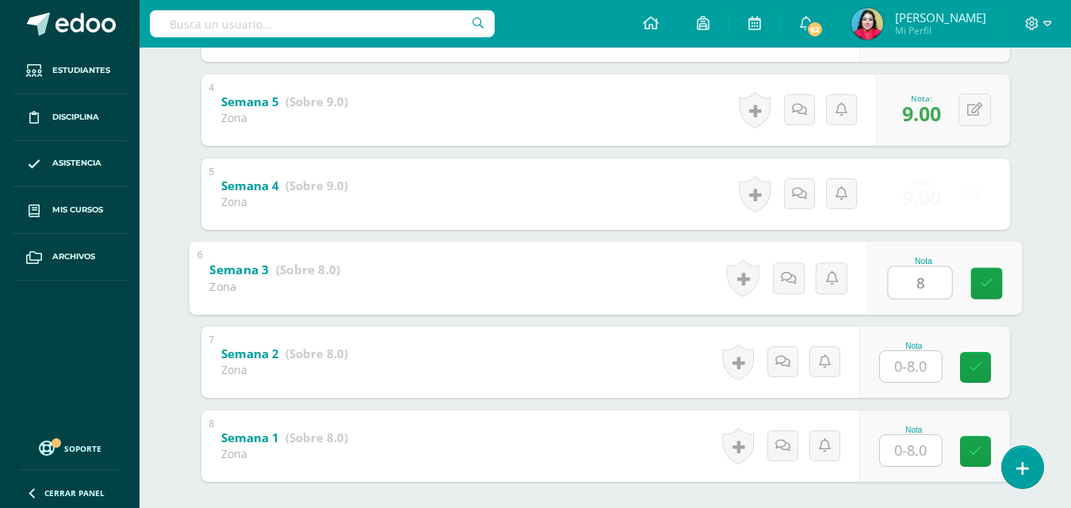
type input "8"
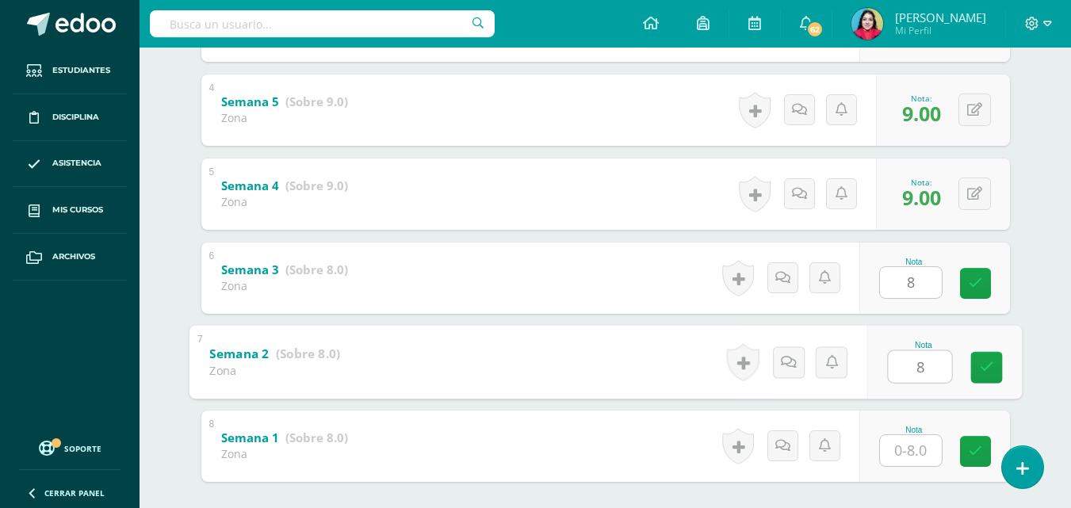
type input "8"
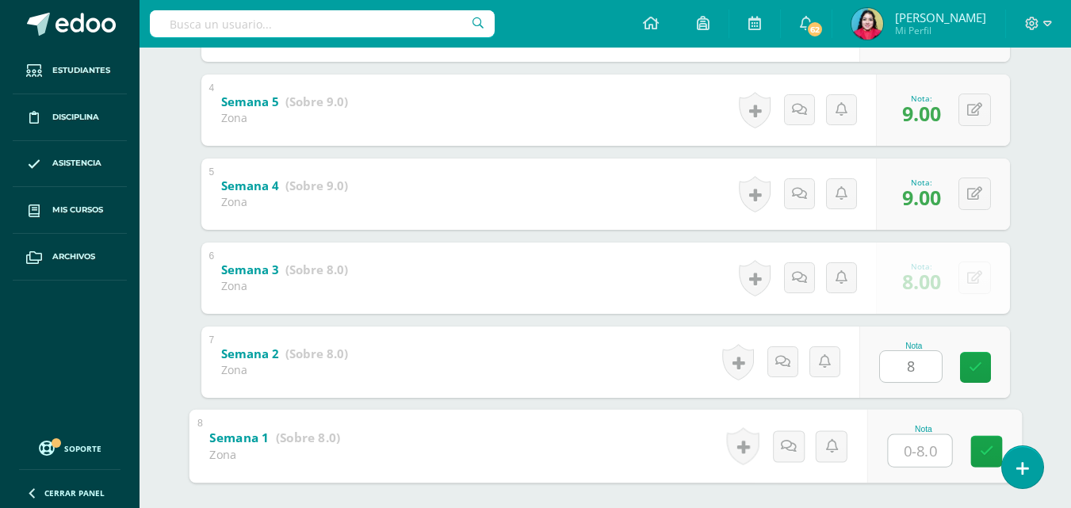
type input "8"
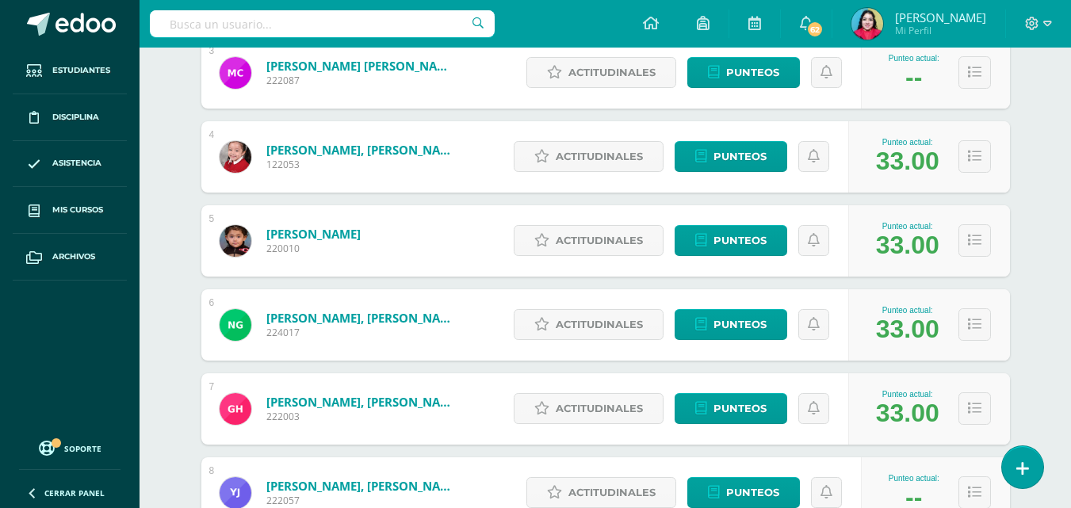
scroll to position [764, 0]
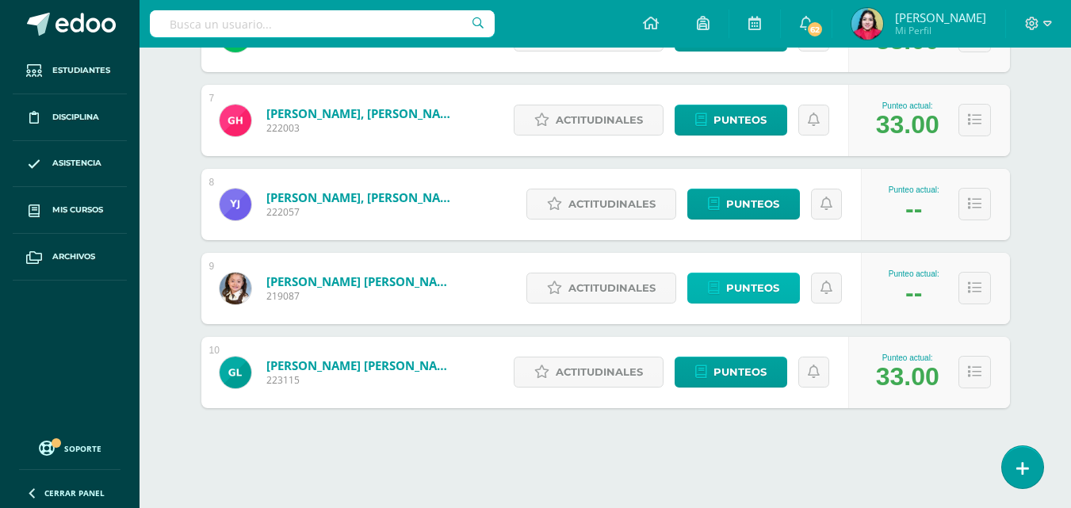
click at [739, 298] on span "Punteos" at bounding box center [752, 287] width 53 height 29
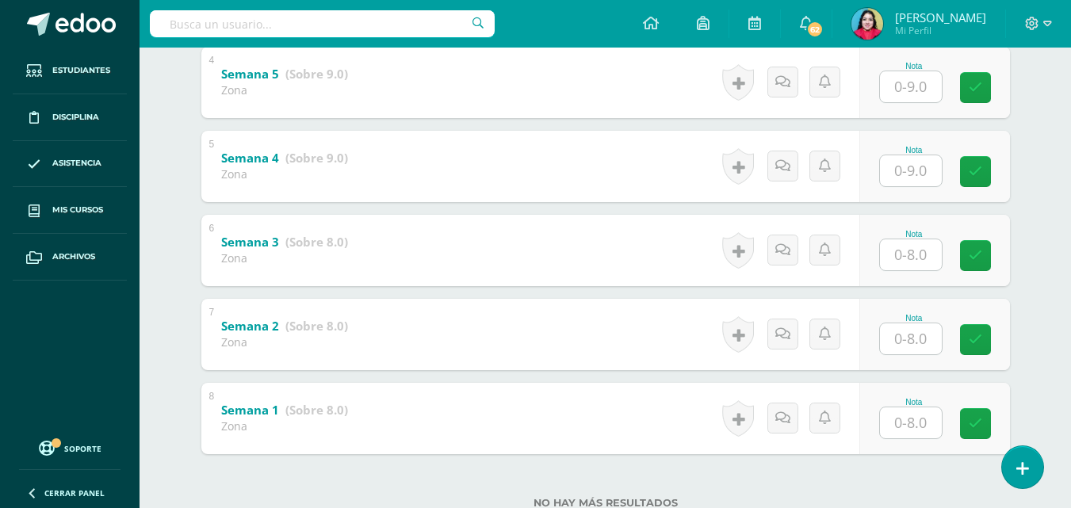
scroll to position [573, 0]
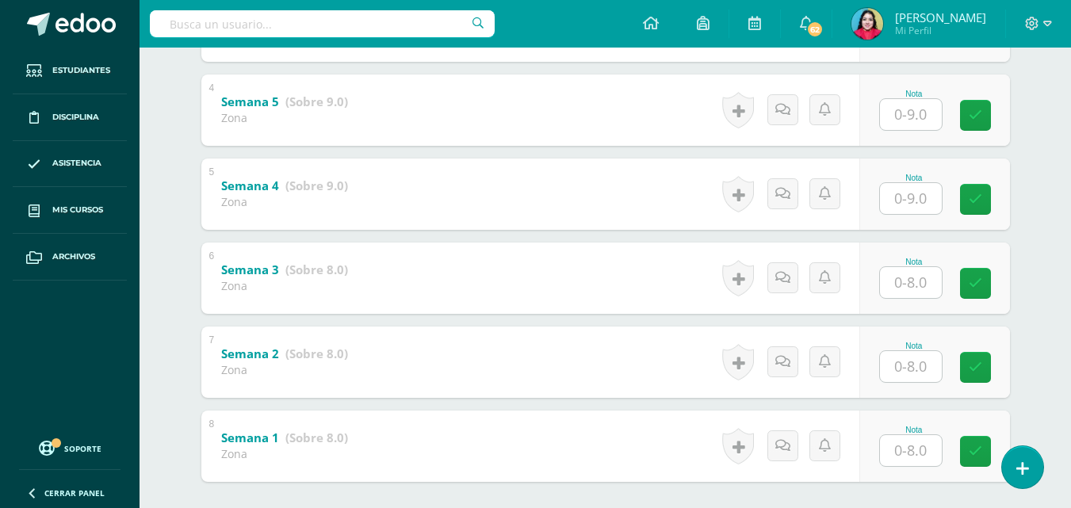
click at [912, 118] on input "text" at bounding box center [911, 114] width 62 height 31
type input "9"
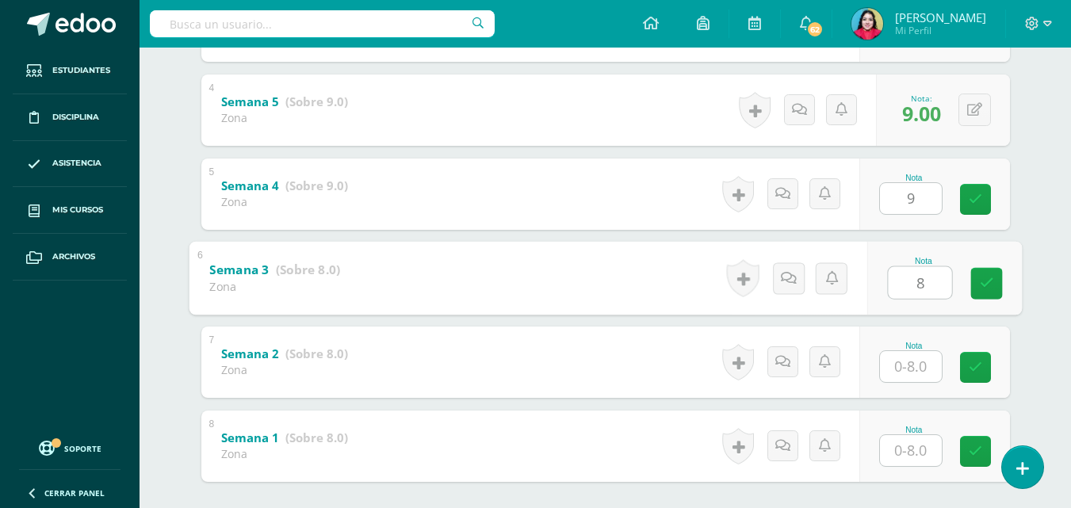
type input "8"
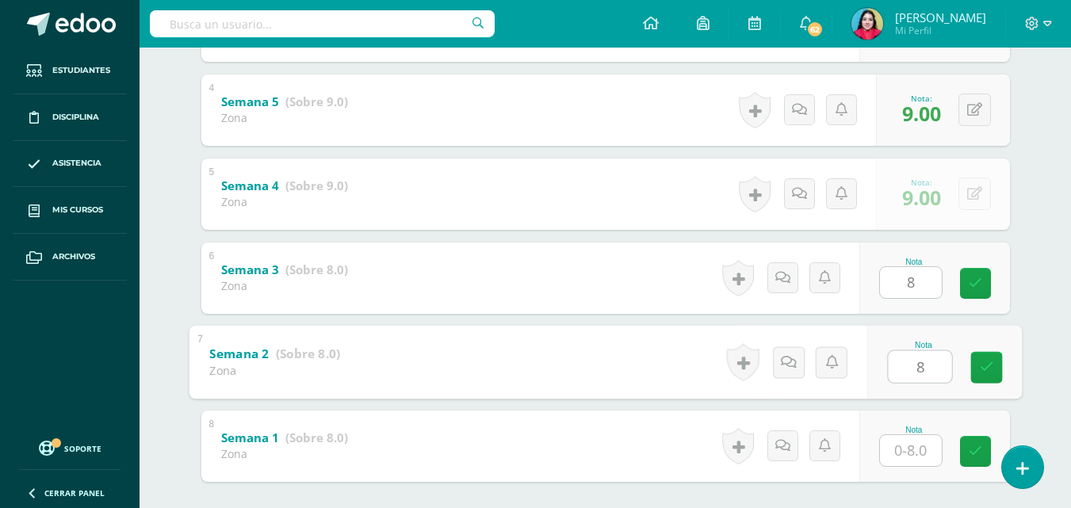
type input "8"
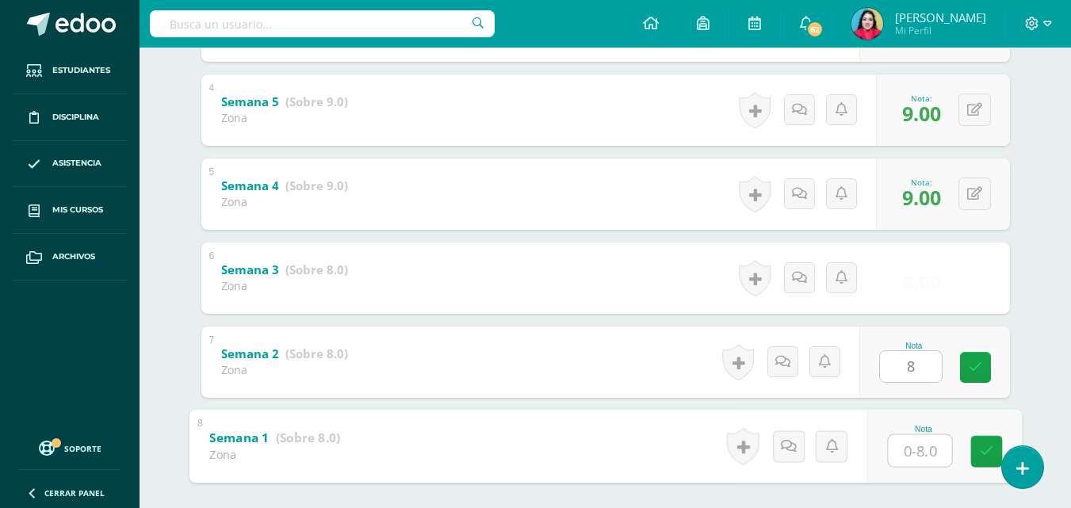
type input "8"
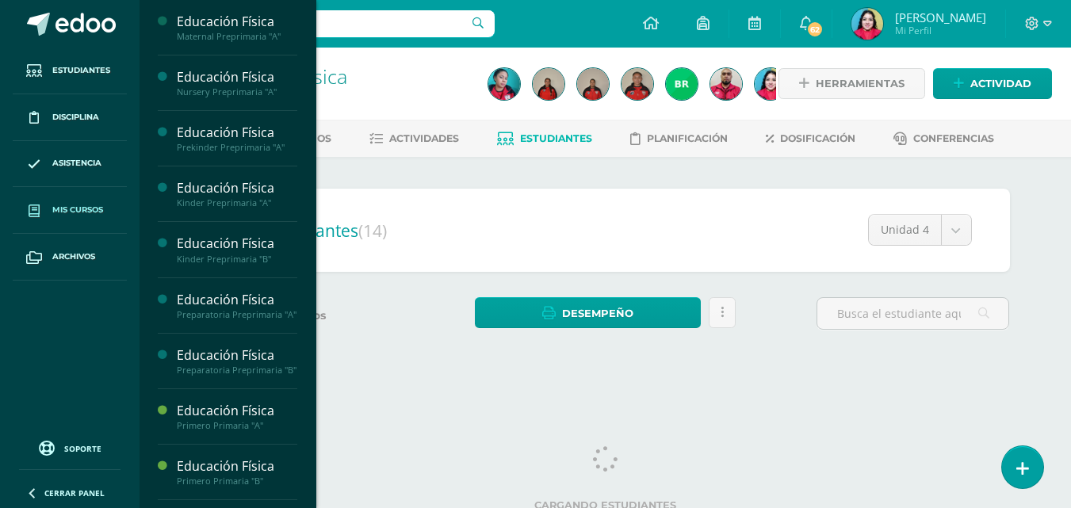
click at [86, 205] on span "Mis cursos" at bounding box center [77, 210] width 51 height 13
